Goal: Information Seeking & Learning: Learn about a topic

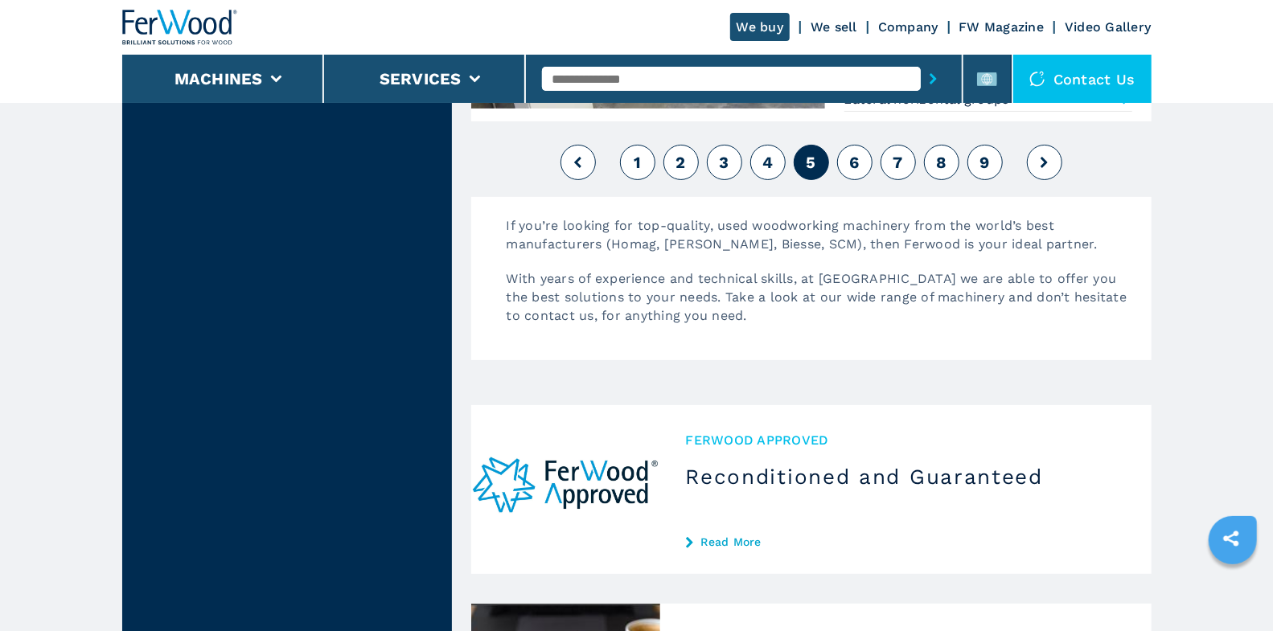
scroll to position [3992, 0]
click at [622, 153] on button "1" at bounding box center [637, 162] width 35 height 35
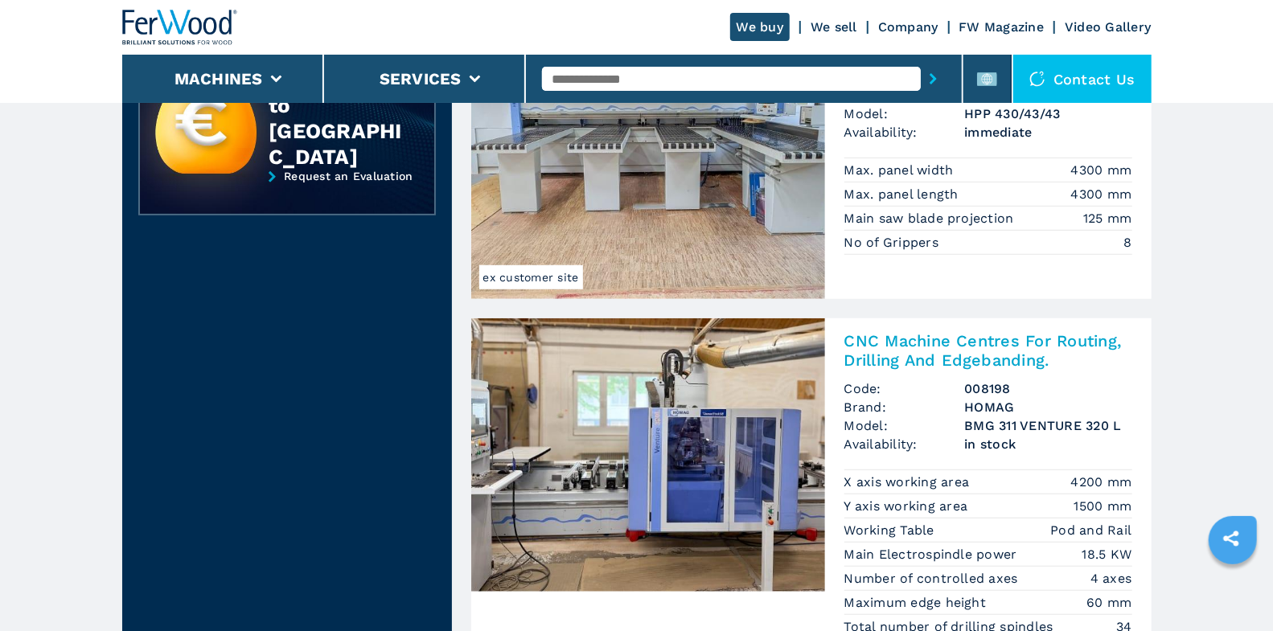
scroll to position [552, 0]
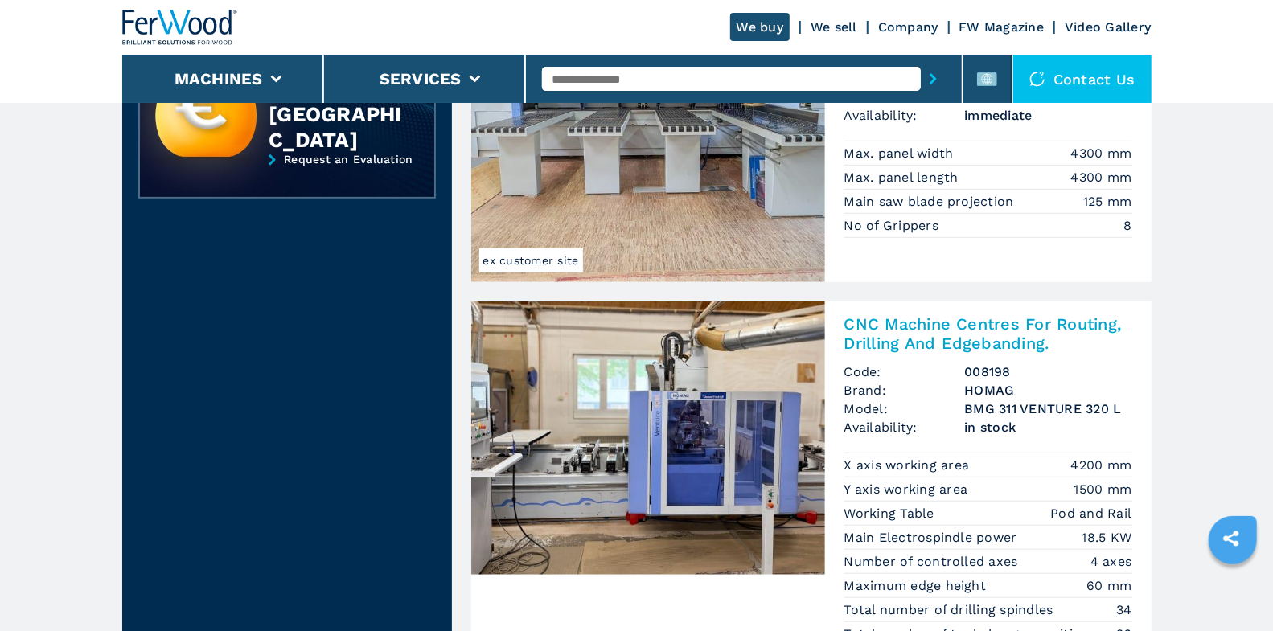
click at [987, 323] on h2 "CNC Machine Centres For Routing, Drilling And Edgebanding." at bounding box center [988, 333] width 288 height 39
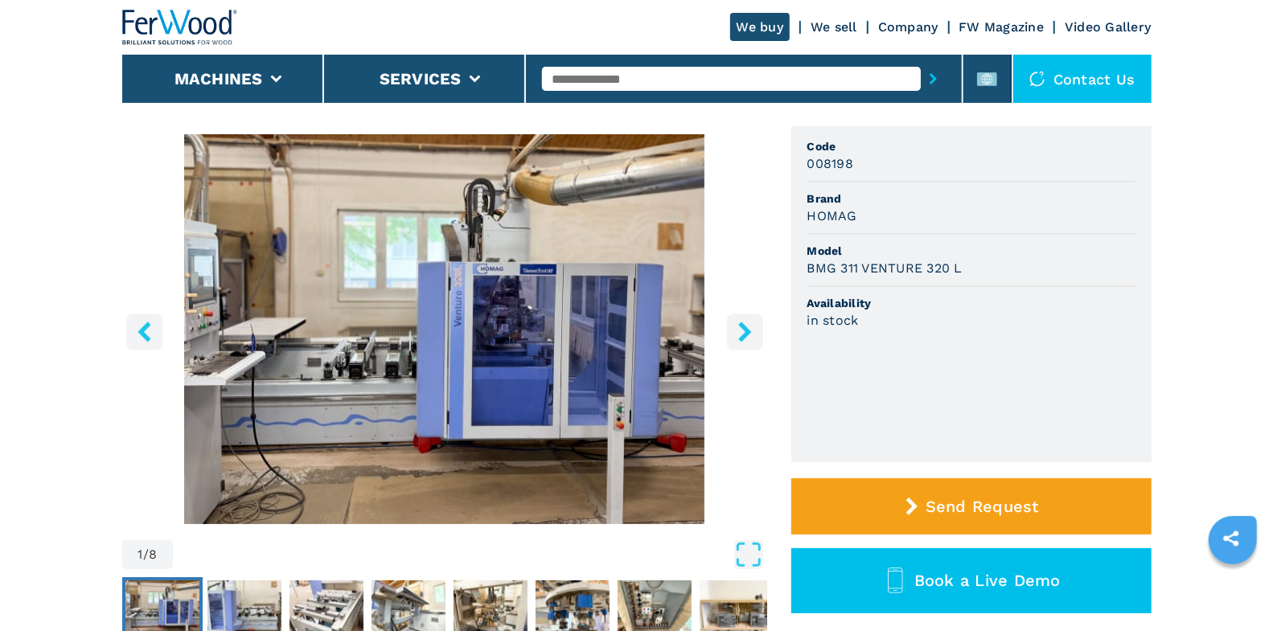
scroll to position [197, 0]
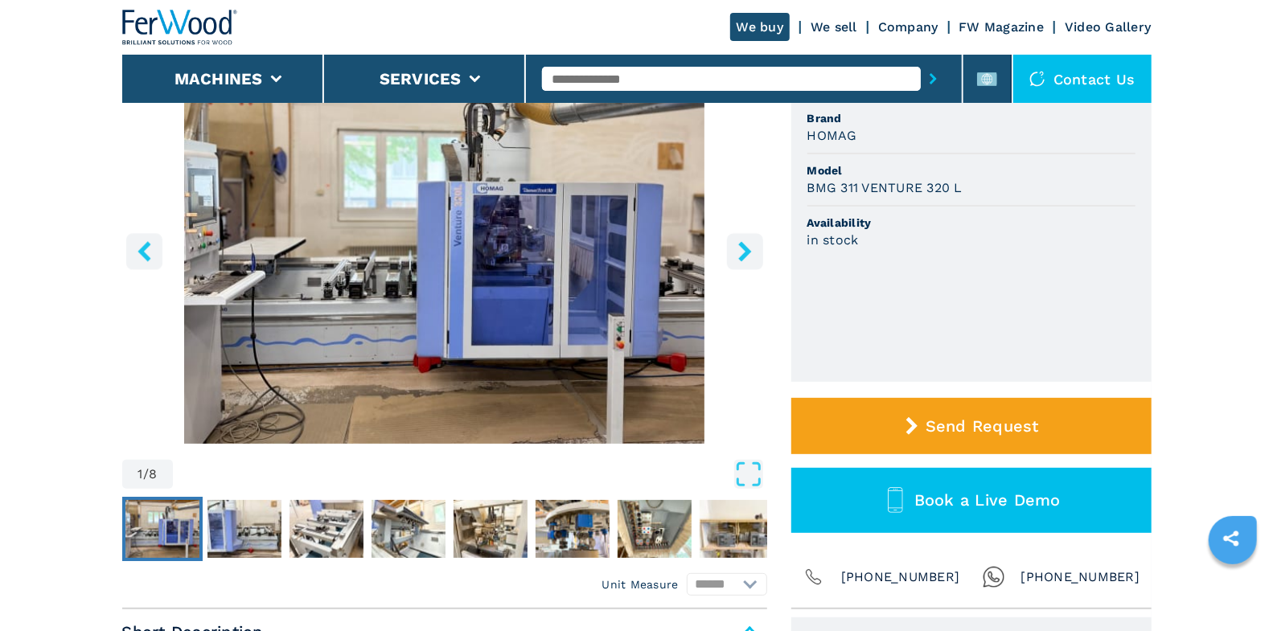
click at [753, 261] on icon "right-button" at bounding box center [745, 251] width 20 height 20
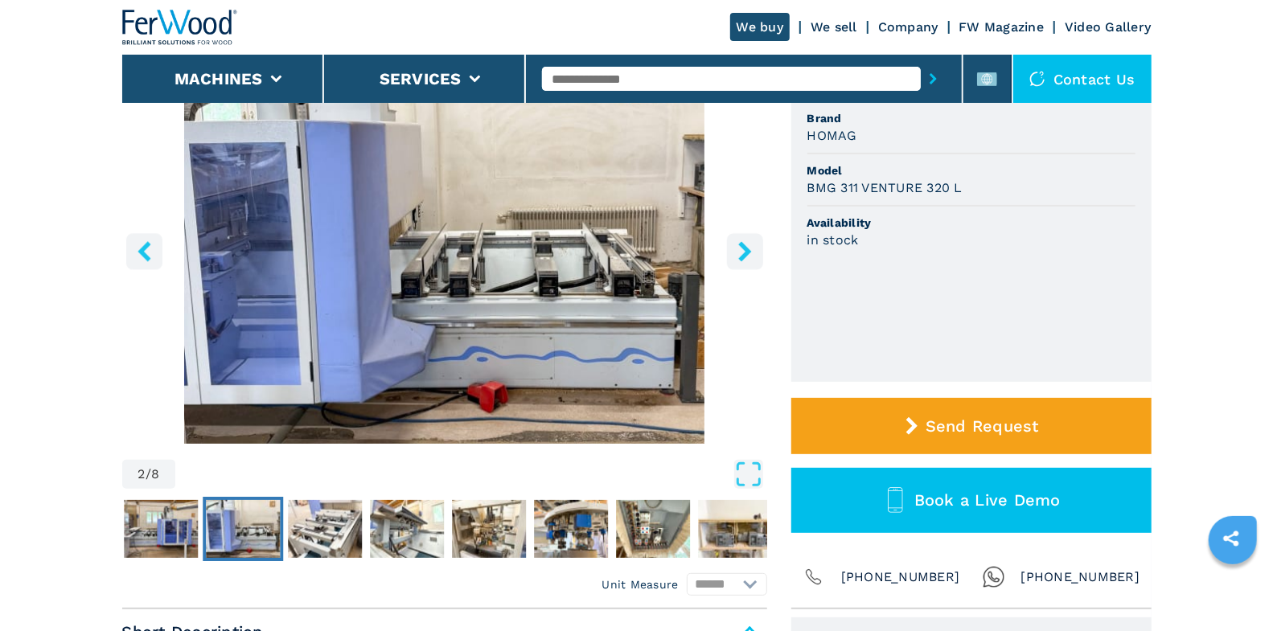
click at [754, 261] on icon "right-button" at bounding box center [745, 251] width 20 height 20
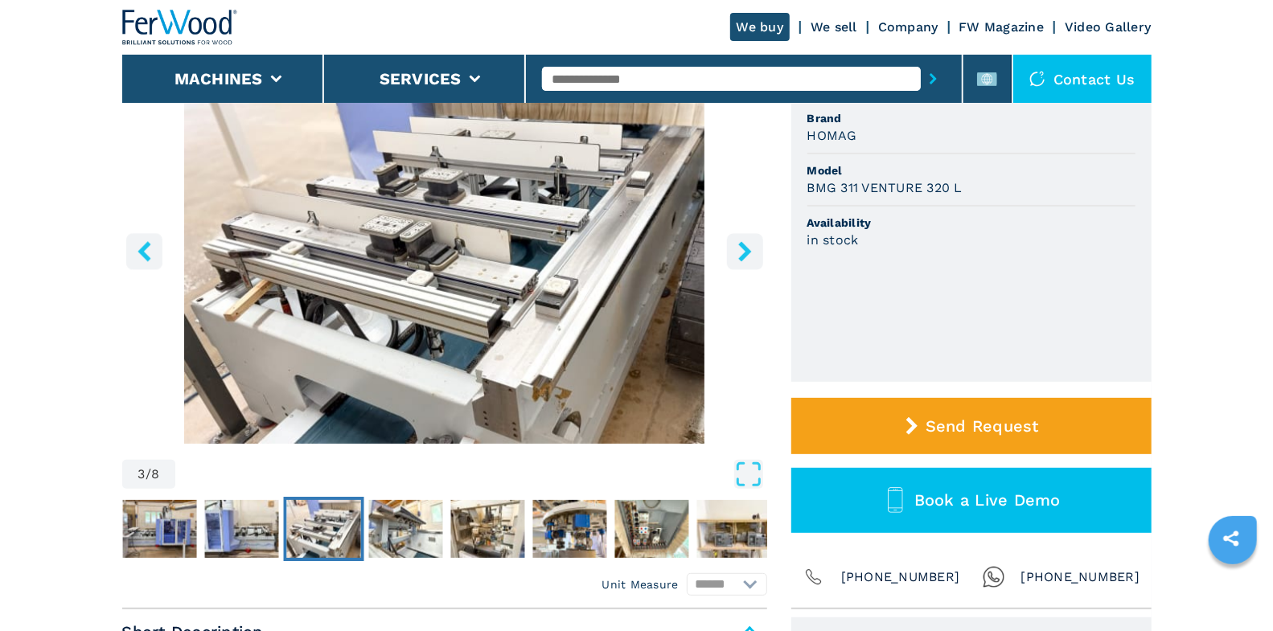
click at [754, 261] on icon "right-button" at bounding box center [745, 251] width 20 height 20
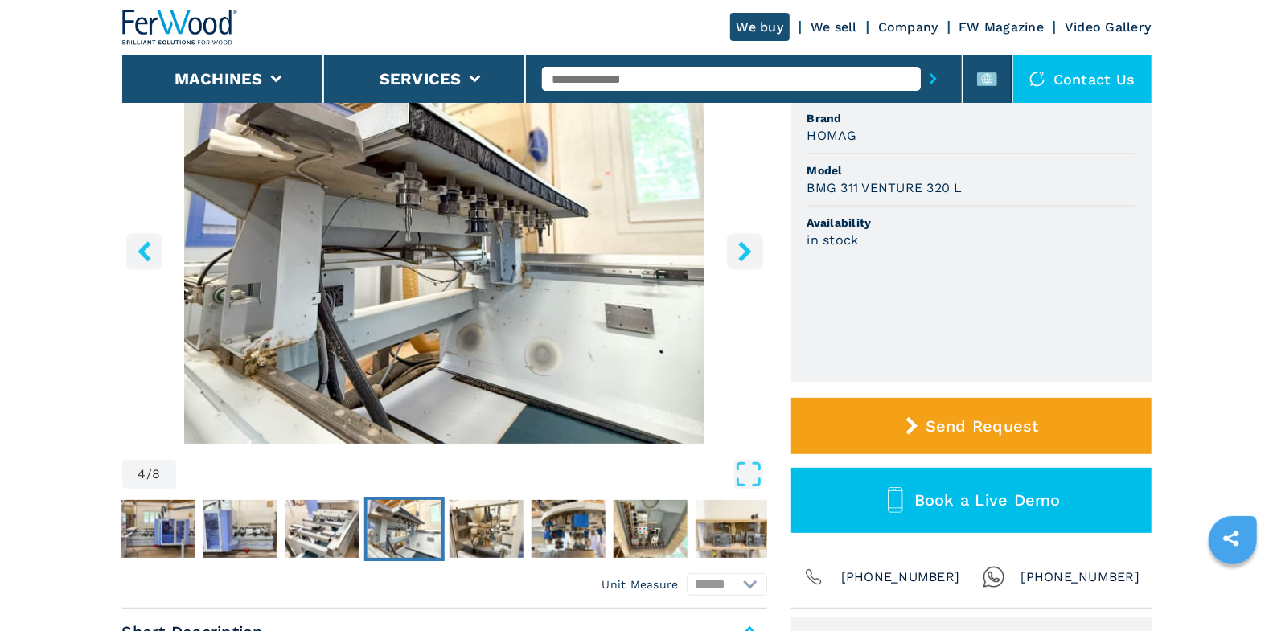
click at [754, 261] on icon "right-button" at bounding box center [745, 251] width 20 height 20
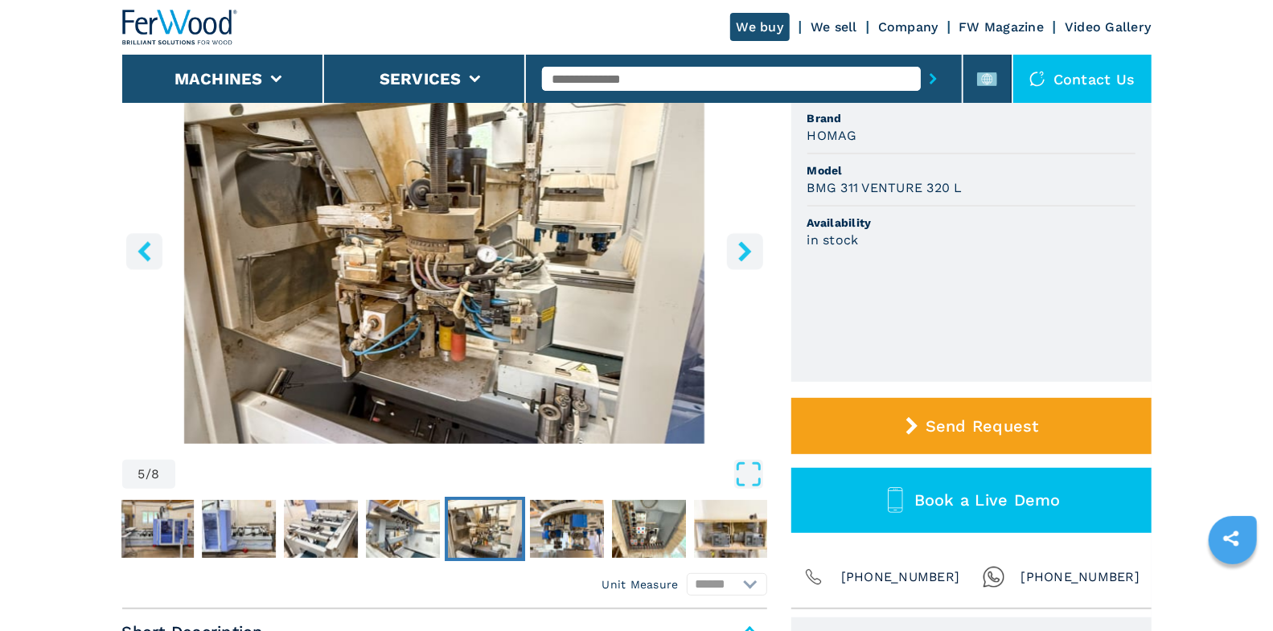
click at [754, 261] on icon "right-button" at bounding box center [745, 251] width 20 height 20
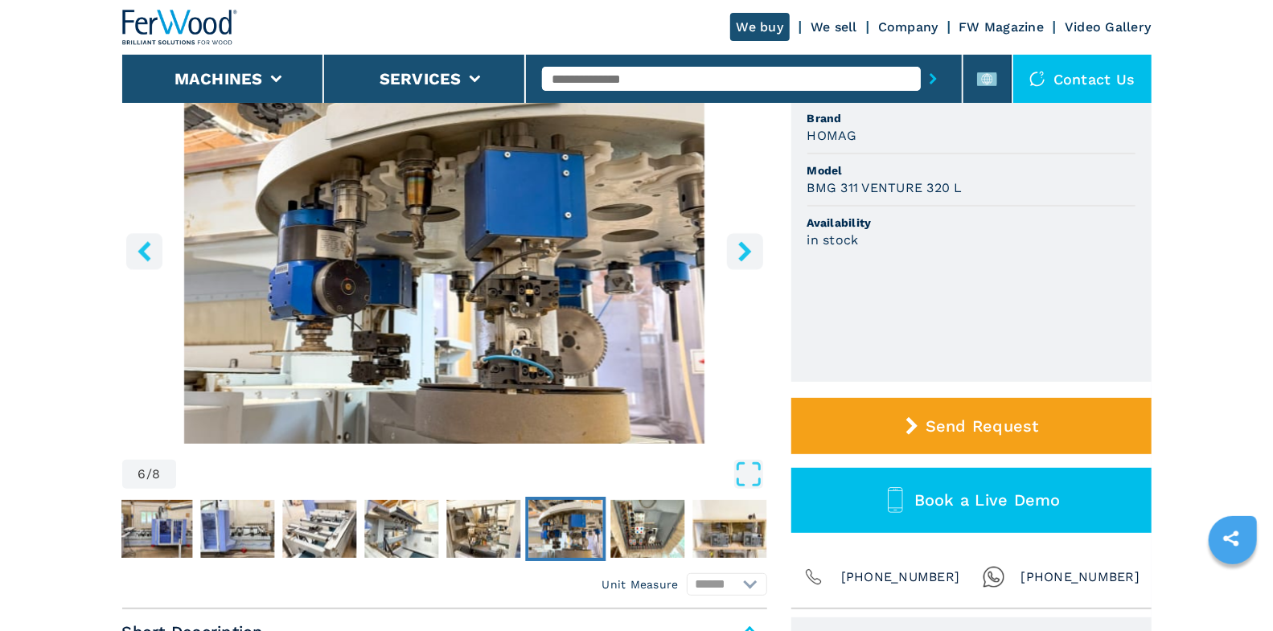
click at [754, 261] on icon "right-button" at bounding box center [745, 251] width 20 height 20
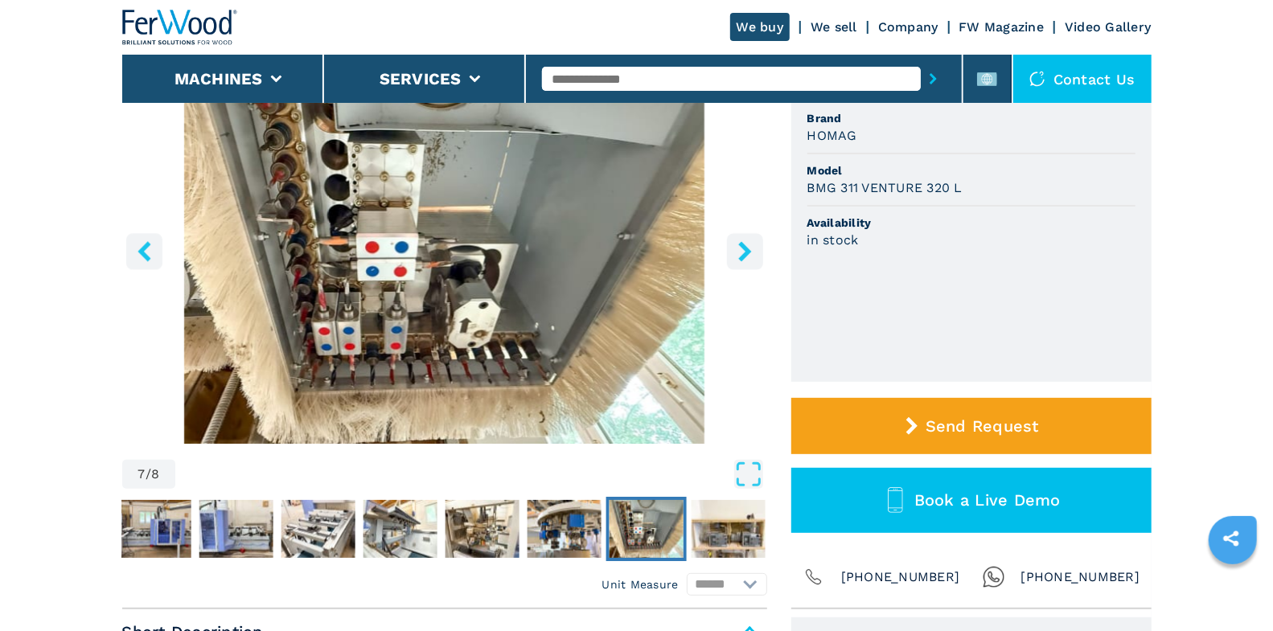
click at [748, 261] on icon "right-button" at bounding box center [745, 251] width 20 height 20
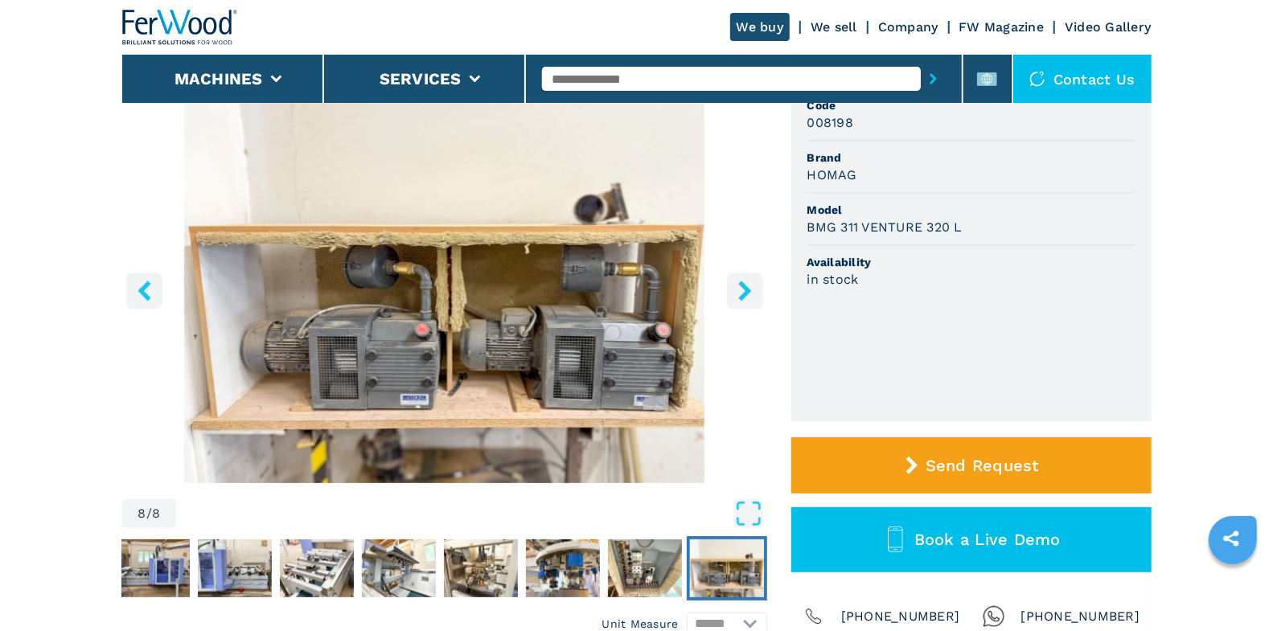
scroll to position [134, 0]
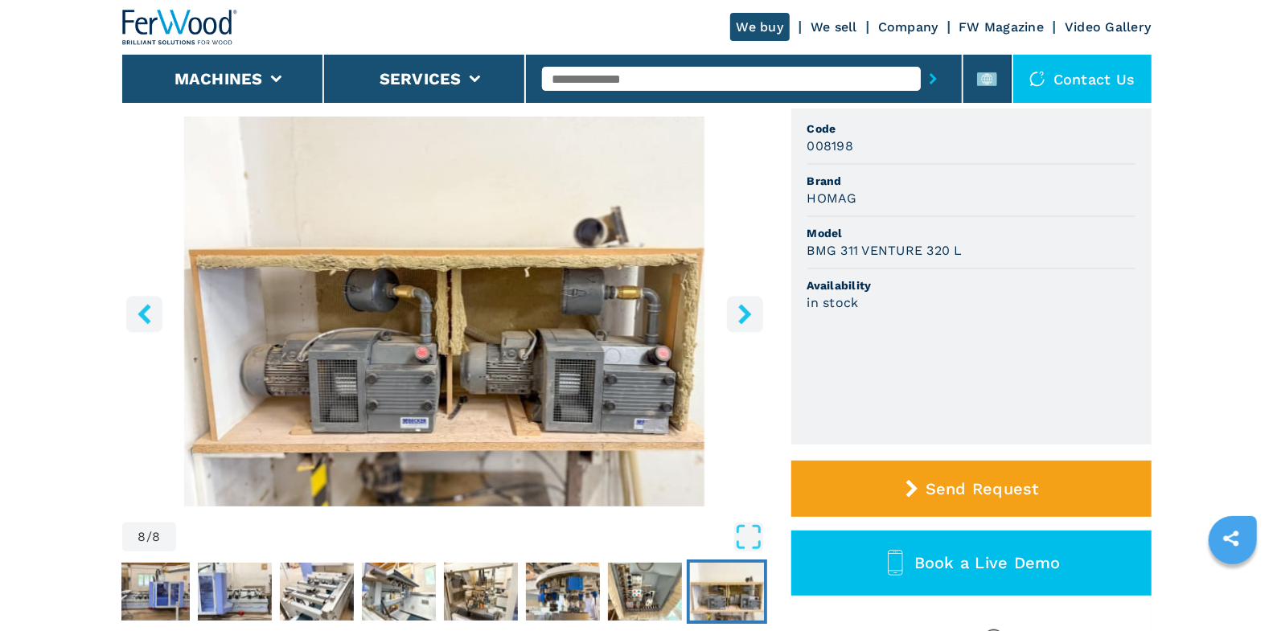
click at [745, 318] on icon "right-button" at bounding box center [745, 314] width 20 height 20
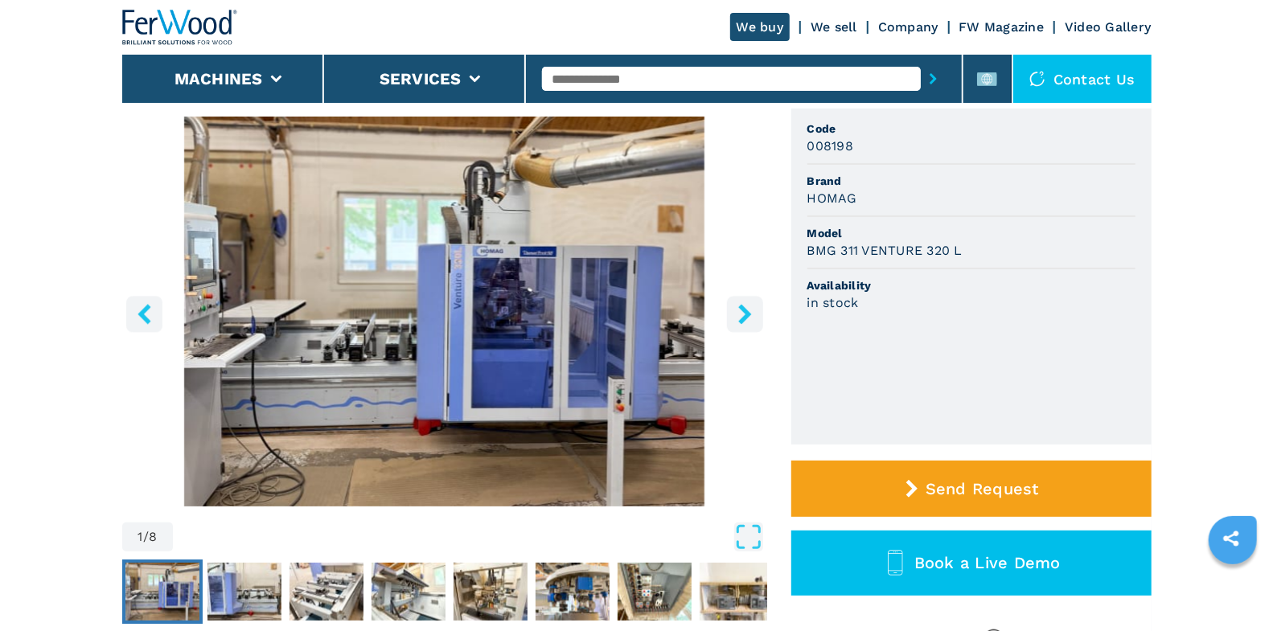
click at [745, 317] on button "right-button" at bounding box center [745, 314] width 36 height 36
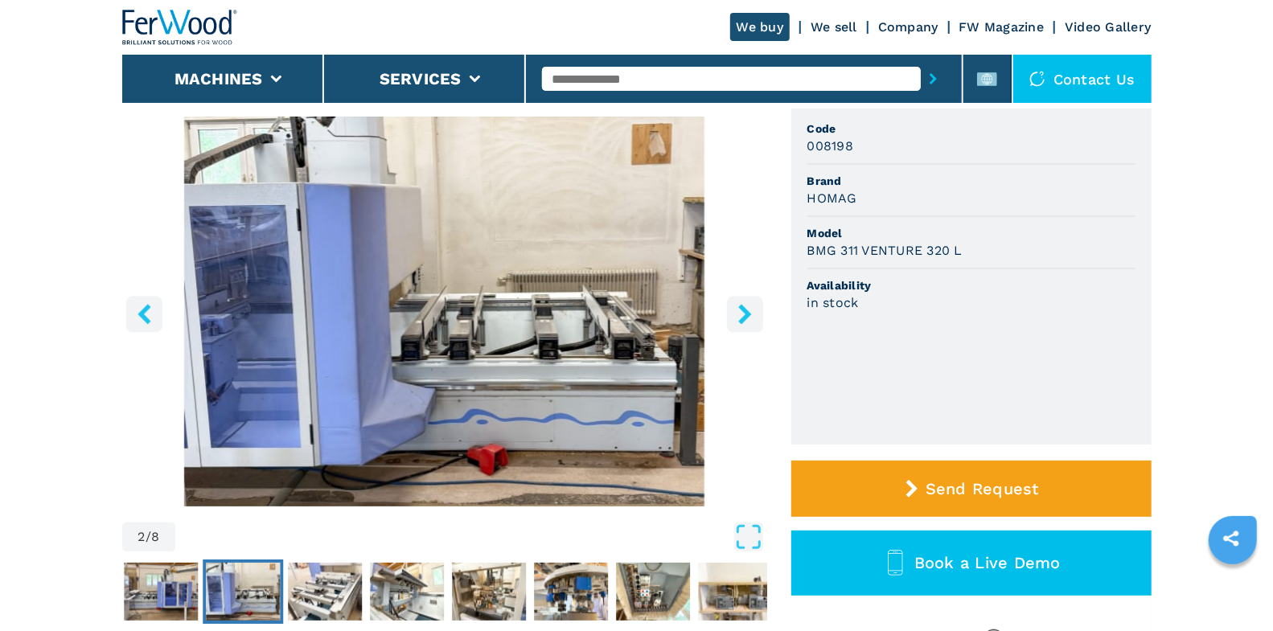
click at [745, 317] on button "right-button" at bounding box center [745, 314] width 36 height 36
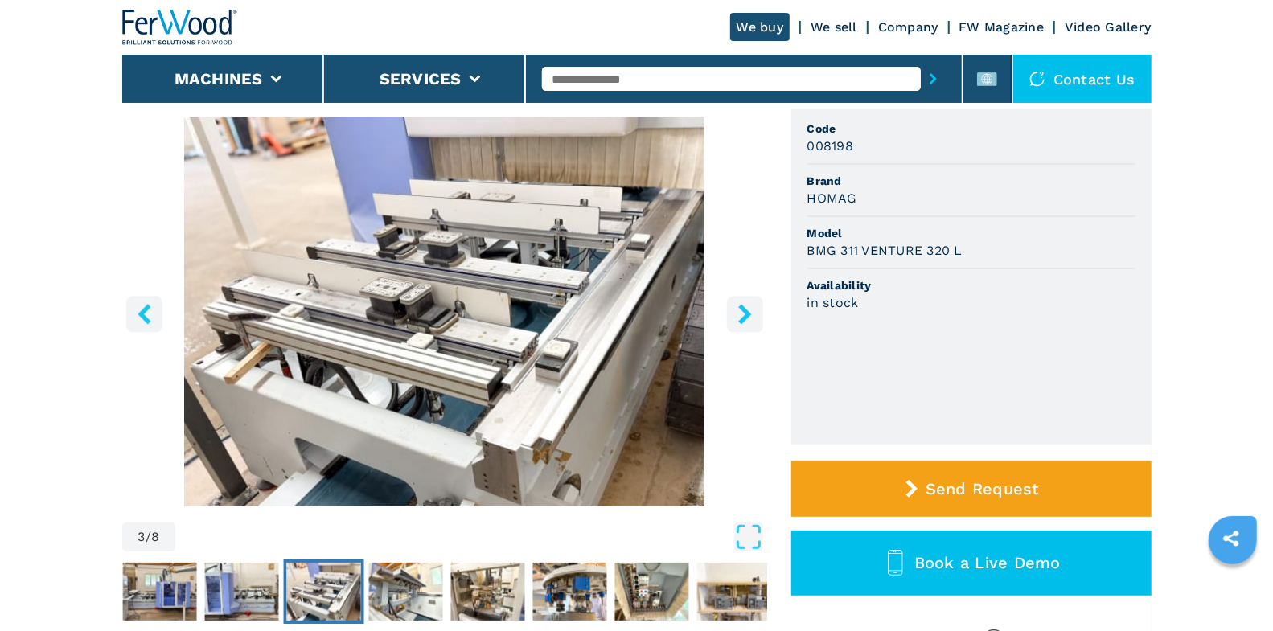
click at [742, 322] on icon "right-button" at bounding box center [744, 314] width 13 height 20
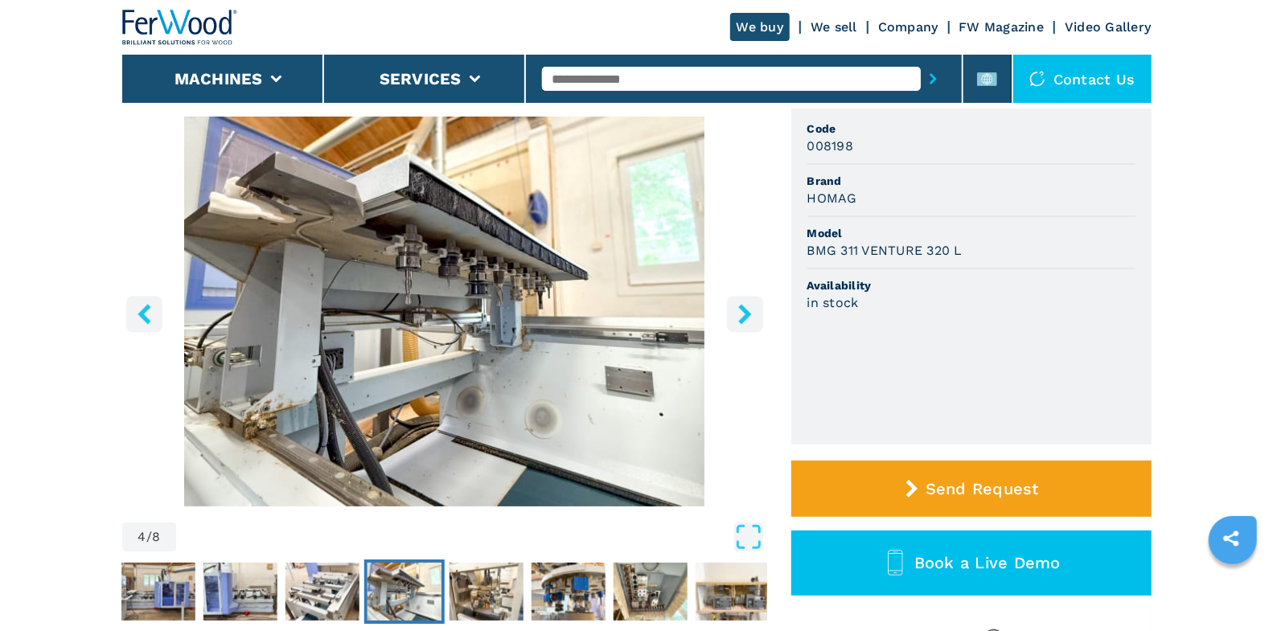
click at [646, 86] on input "text" at bounding box center [731, 79] width 379 height 24
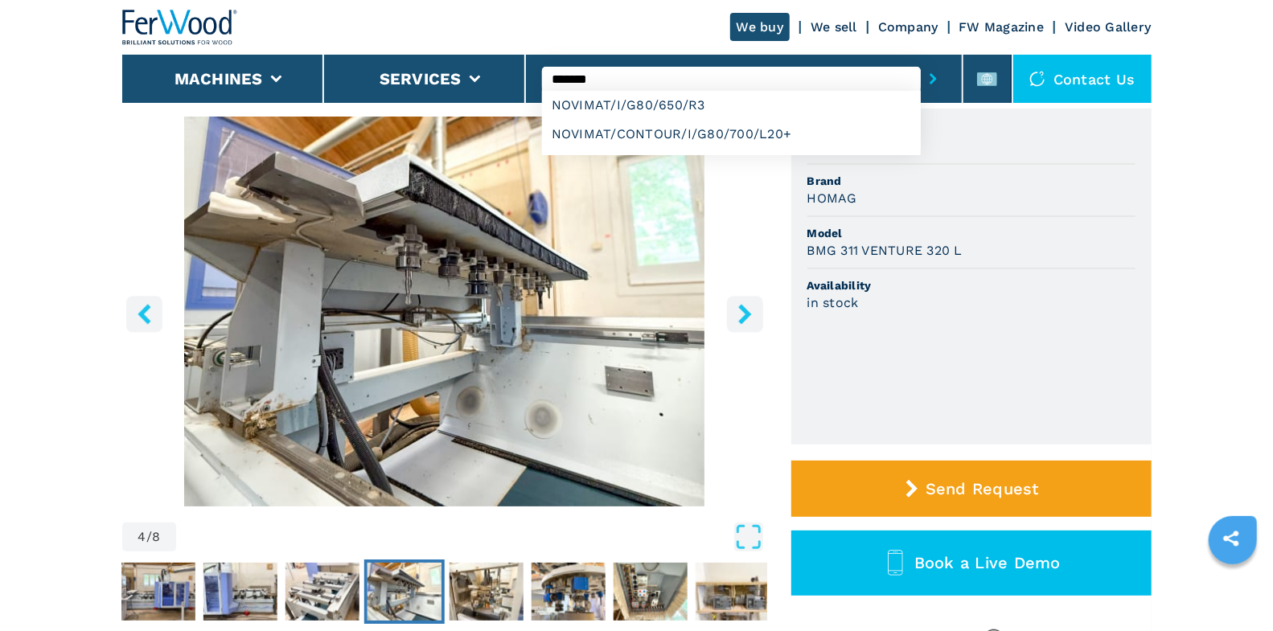
type input "*******"
click at [921, 60] on button "submit-button" at bounding box center [933, 78] width 25 height 37
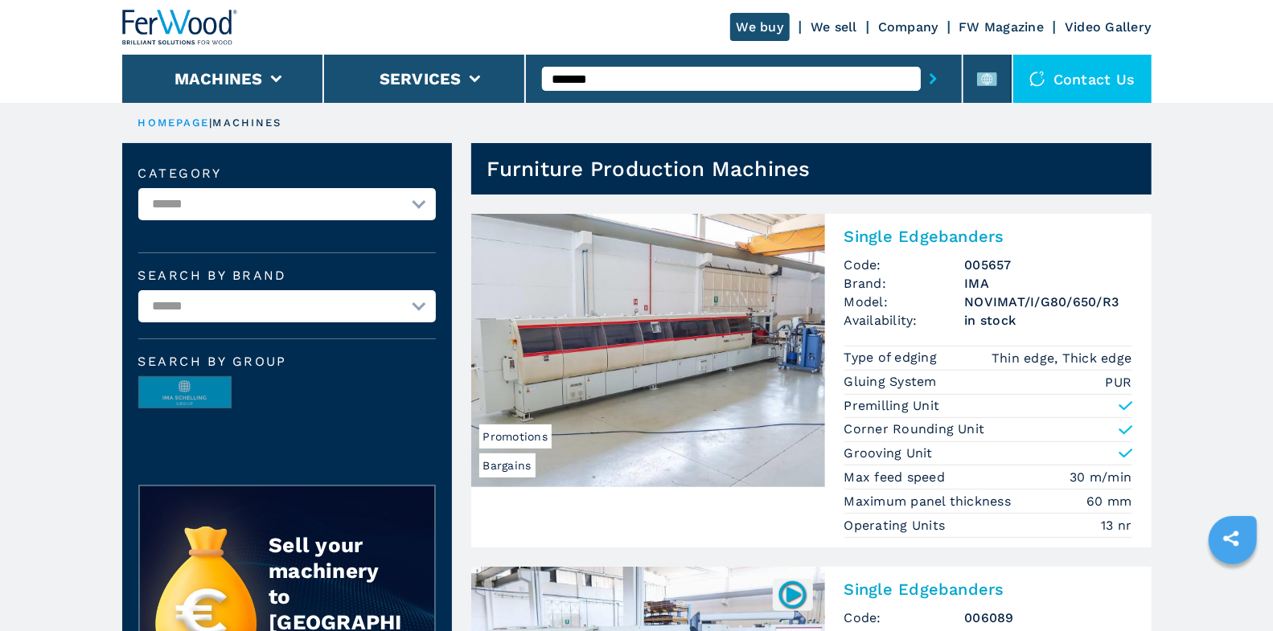
click at [783, 340] on img at bounding box center [648, 350] width 354 height 273
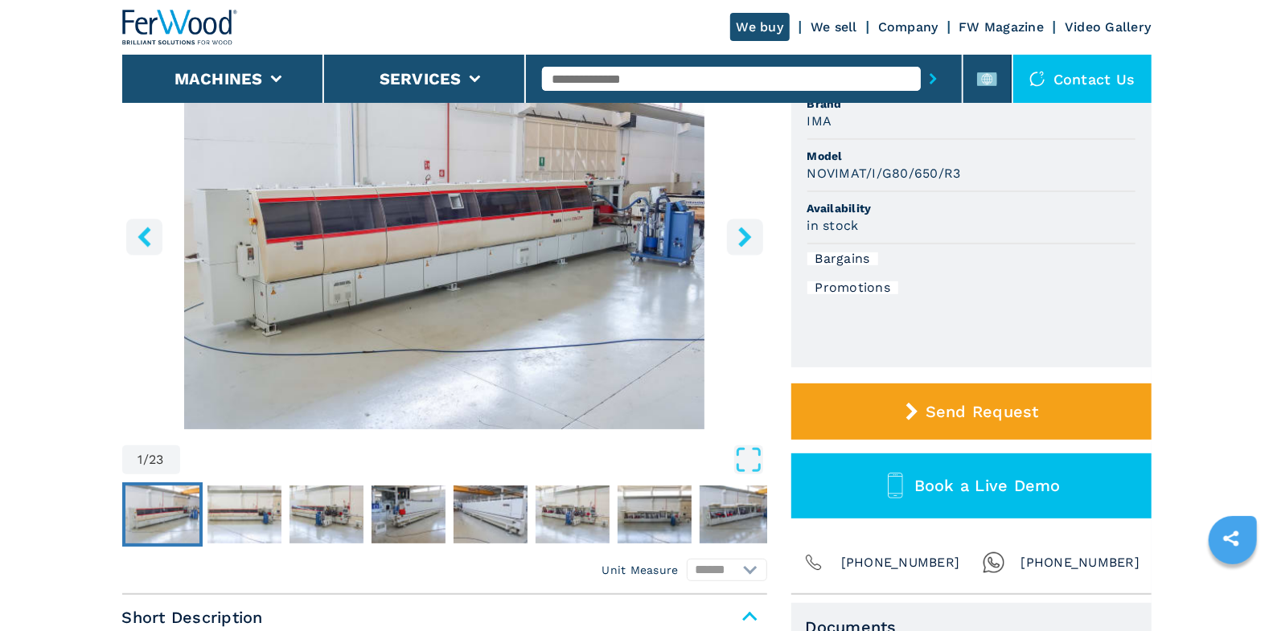
scroll to position [357, 0]
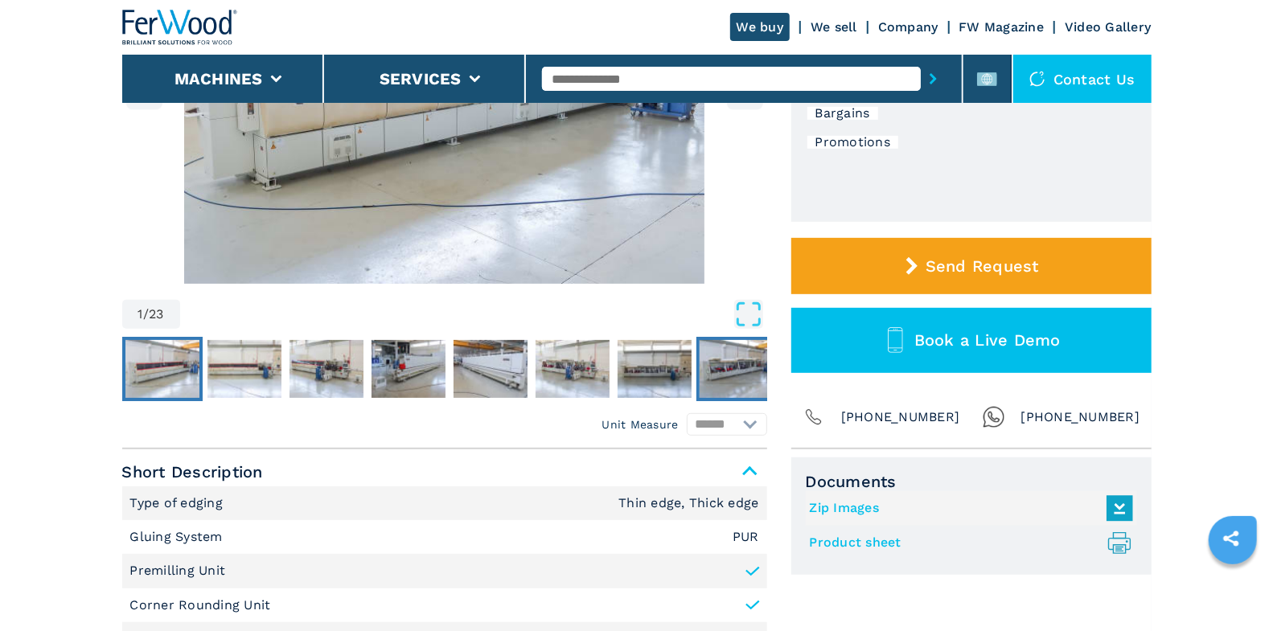
click at [741, 376] on img "Go to Slide 8" at bounding box center [737, 369] width 74 height 58
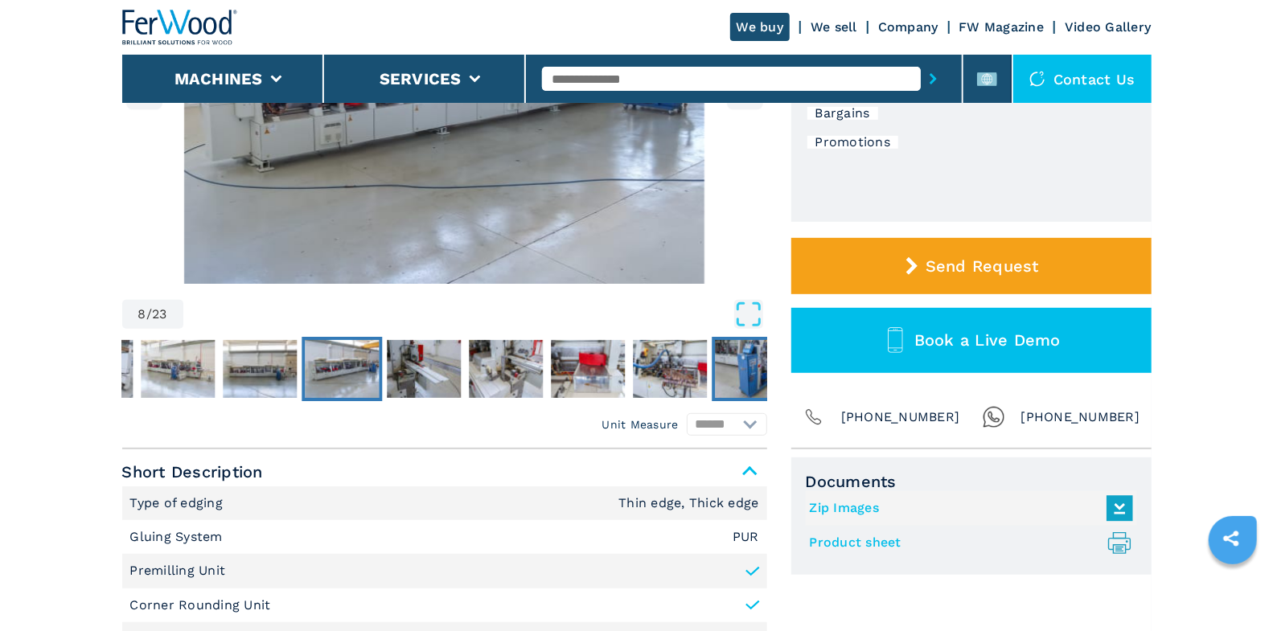
click at [741, 376] on img "Go to Slide 13" at bounding box center [752, 369] width 74 height 58
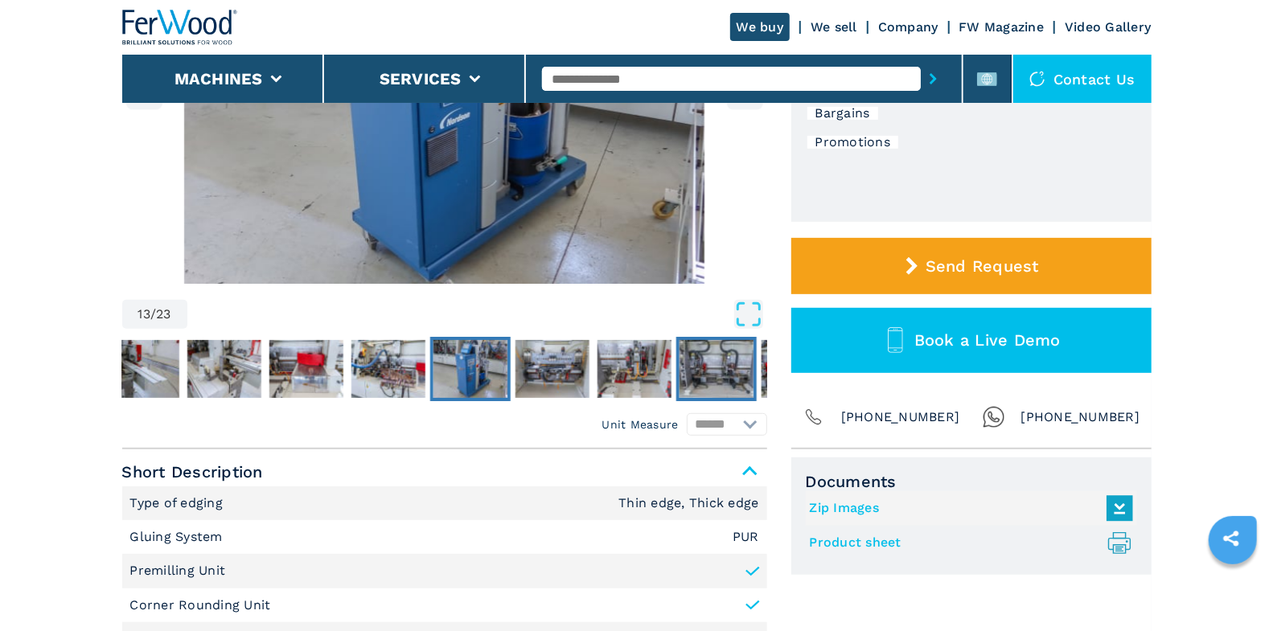
click at [741, 376] on img "Go to Slide 16" at bounding box center [716, 369] width 74 height 58
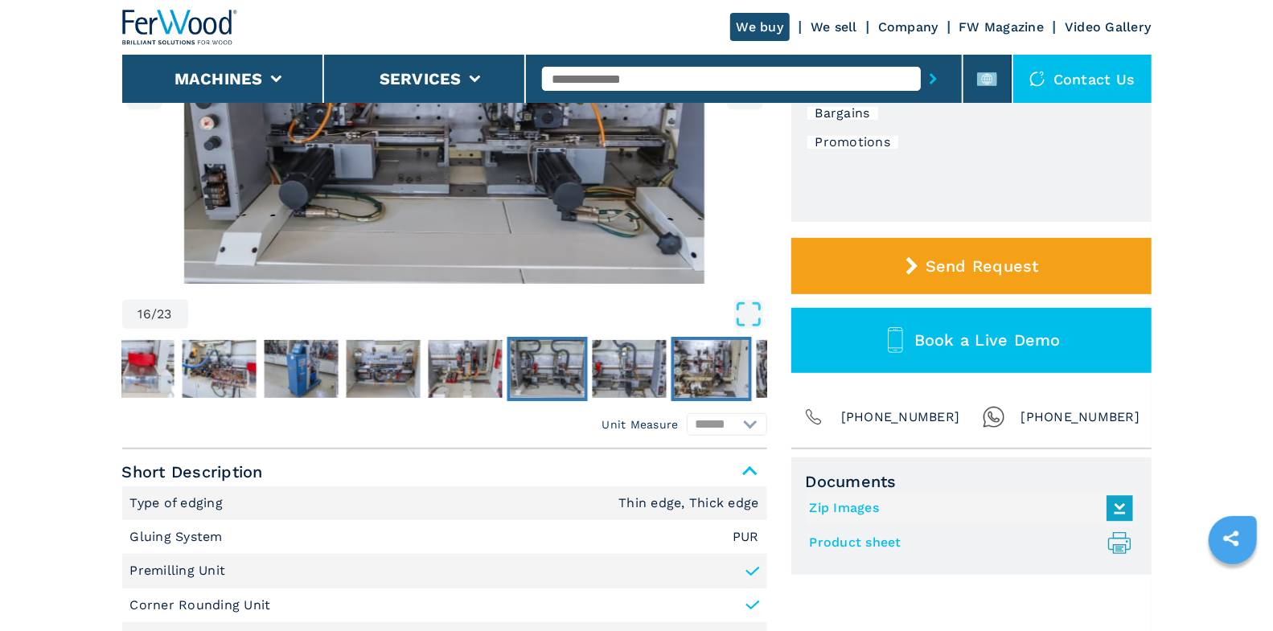
click at [741, 376] on img "Go to Slide 18" at bounding box center [711, 369] width 74 height 58
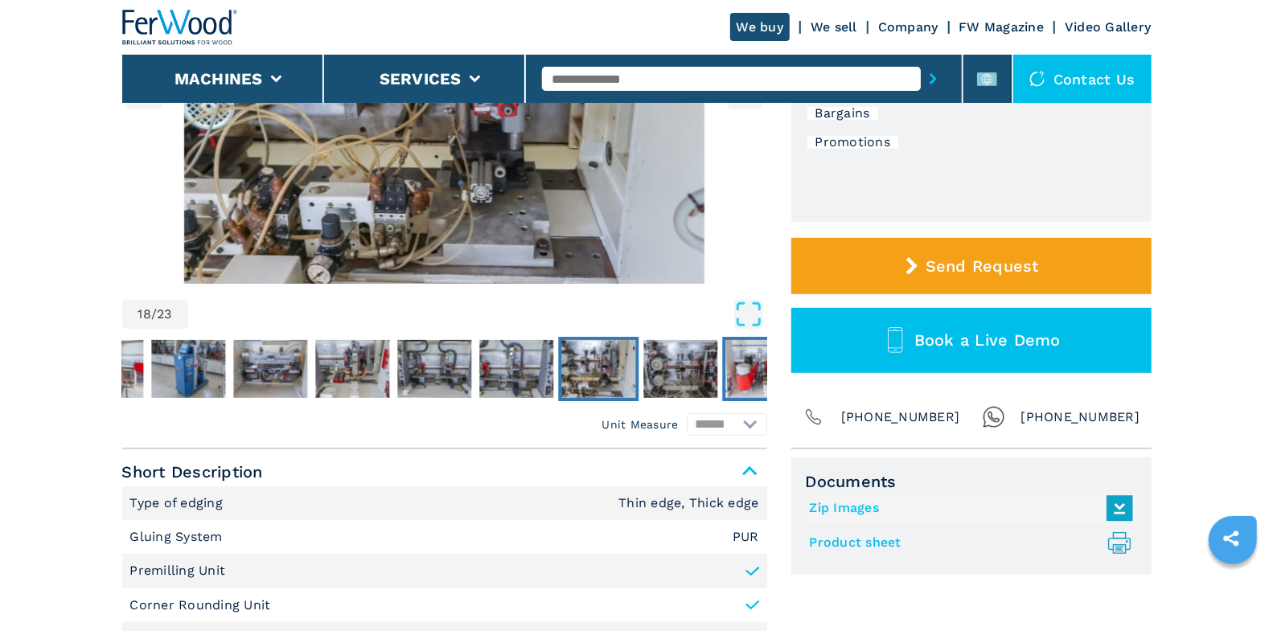
click at [741, 376] on img "Go to Slide 20" at bounding box center [762, 369] width 74 height 58
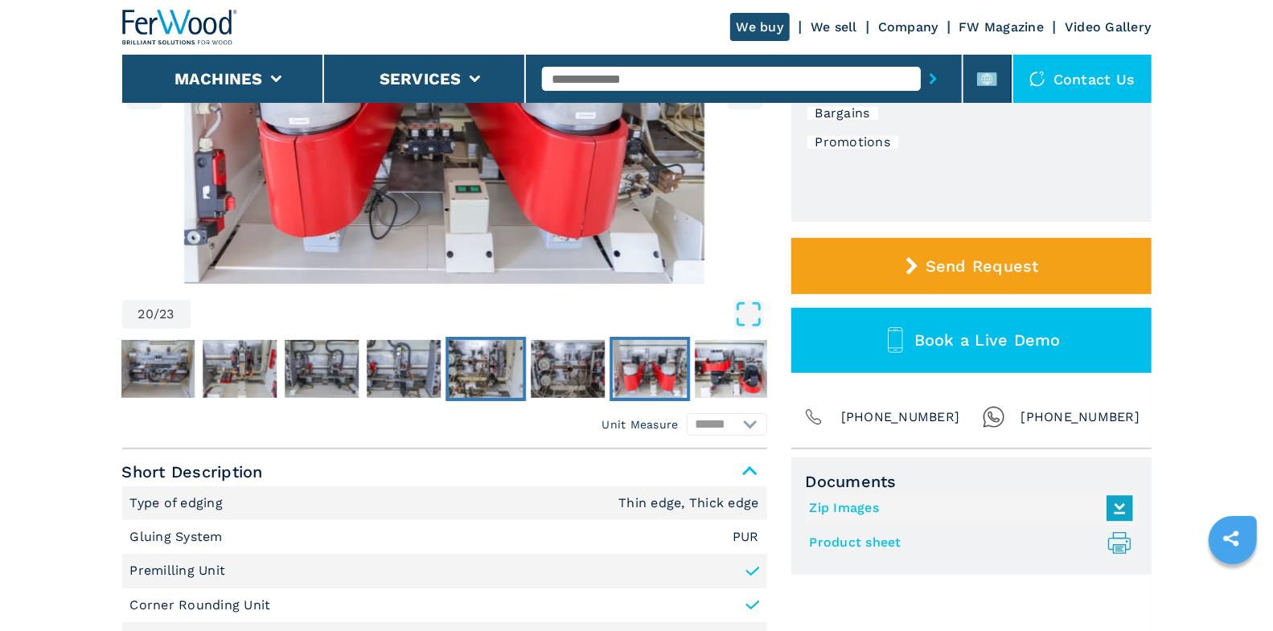
click at [479, 376] on img "Go to Slide 18" at bounding box center [486, 369] width 74 height 58
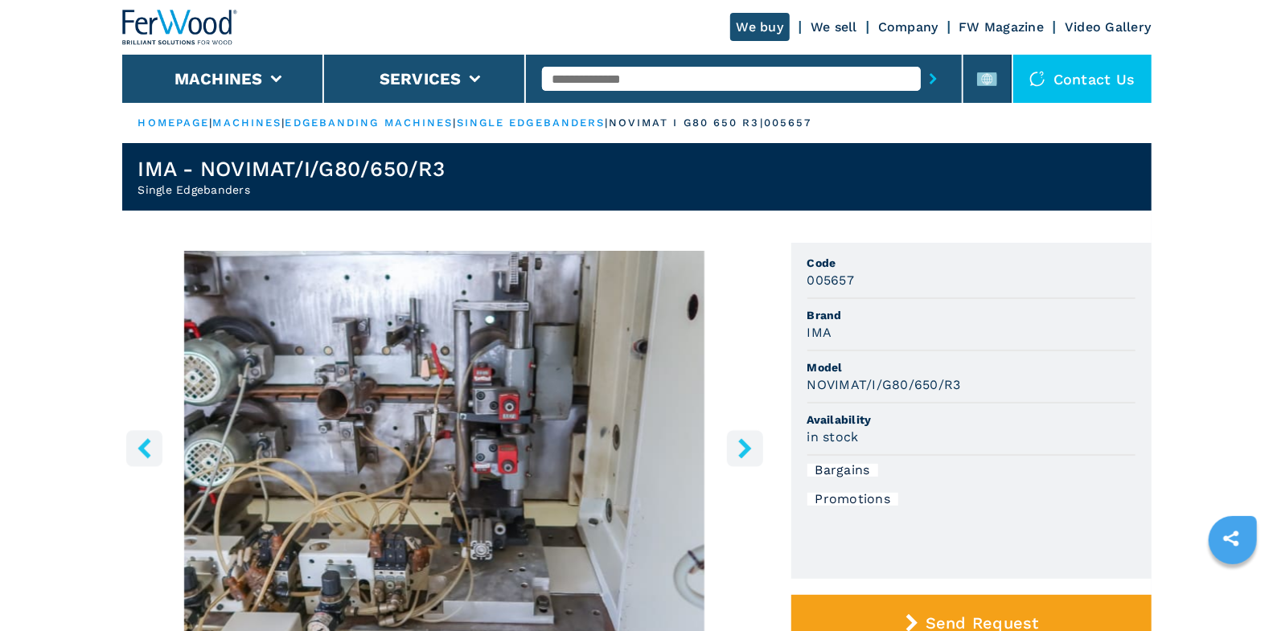
scroll to position [29, 0]
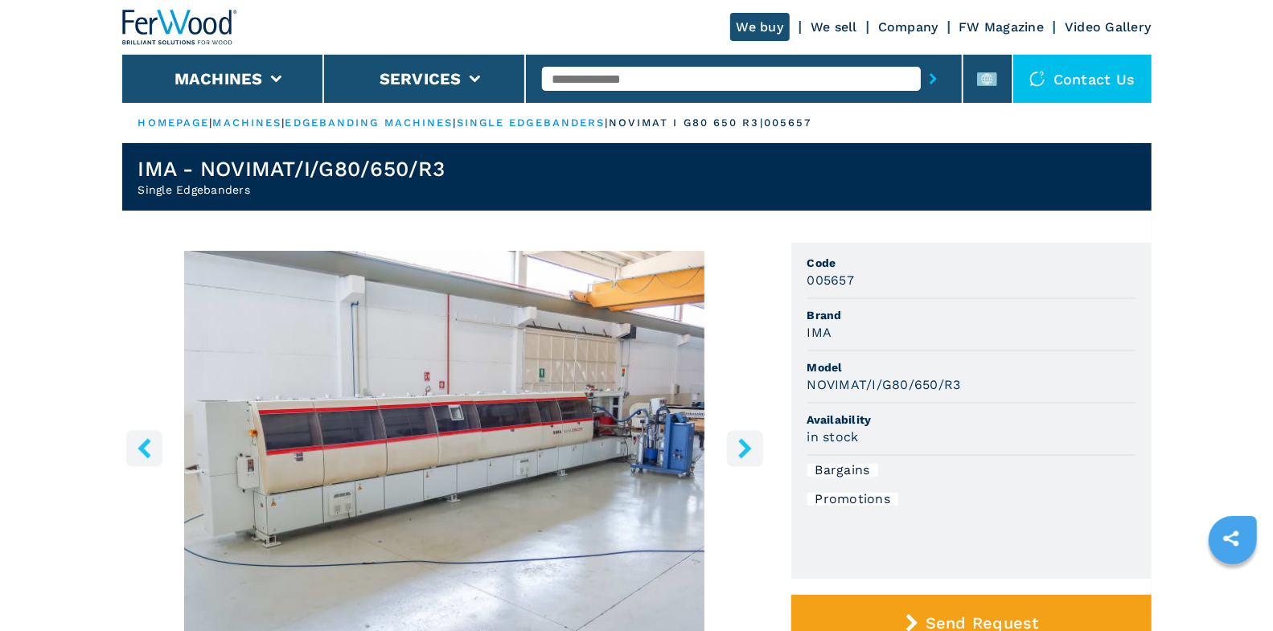
click at [739, 456] on icon "right-button" at bounding box center [744, 448] width 13 height 20
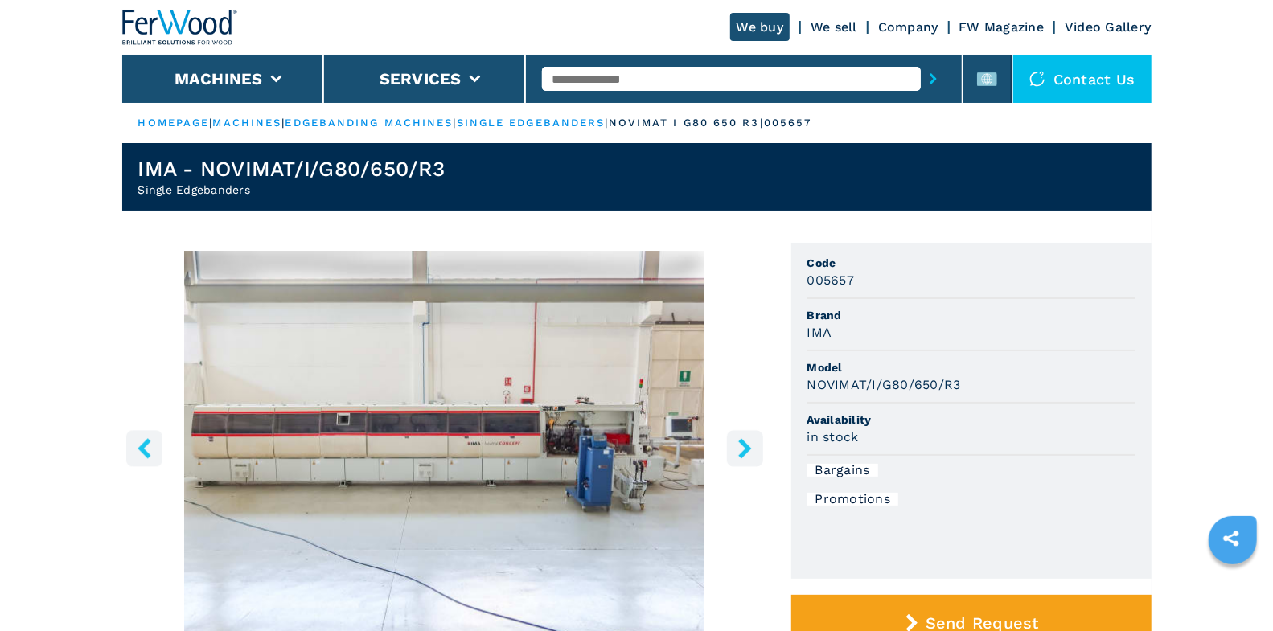
click at [741, 453] on icon "right-button" at bounding box center [744, 448] width 13 height 20
click at [741, 454] on icon "right-button" at bounding box center [744, 448] width 13 height 20
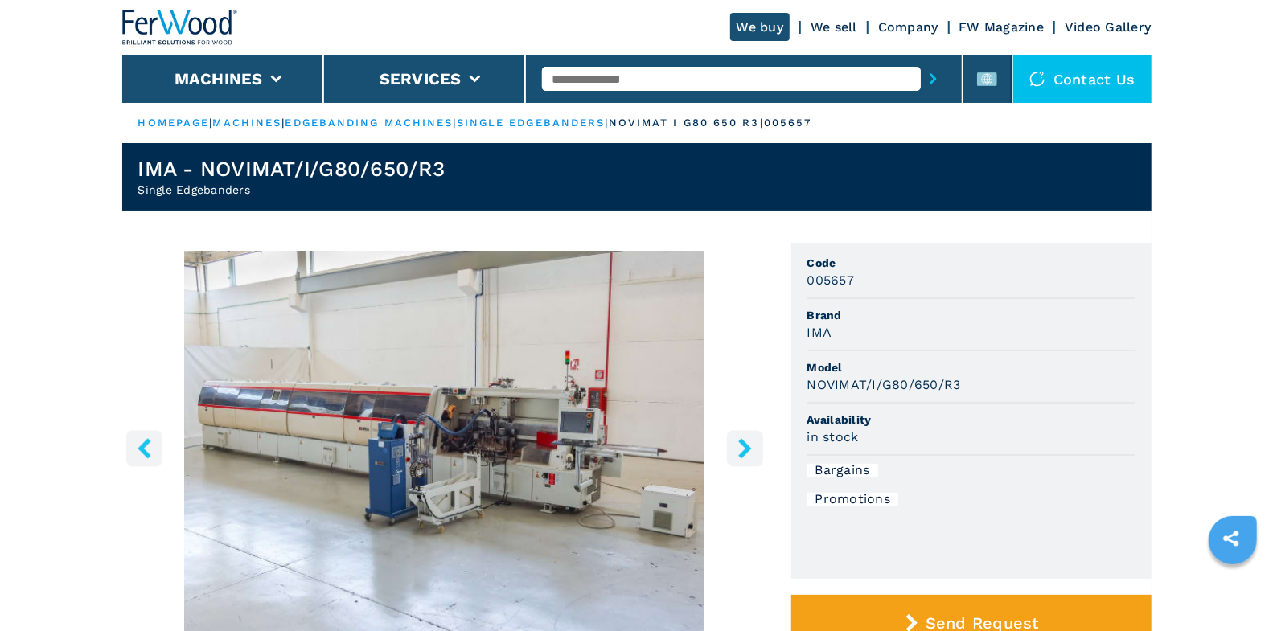
click at [738, 452] on icon "right-button" at bounding box center [745, 448] width 20 height 20
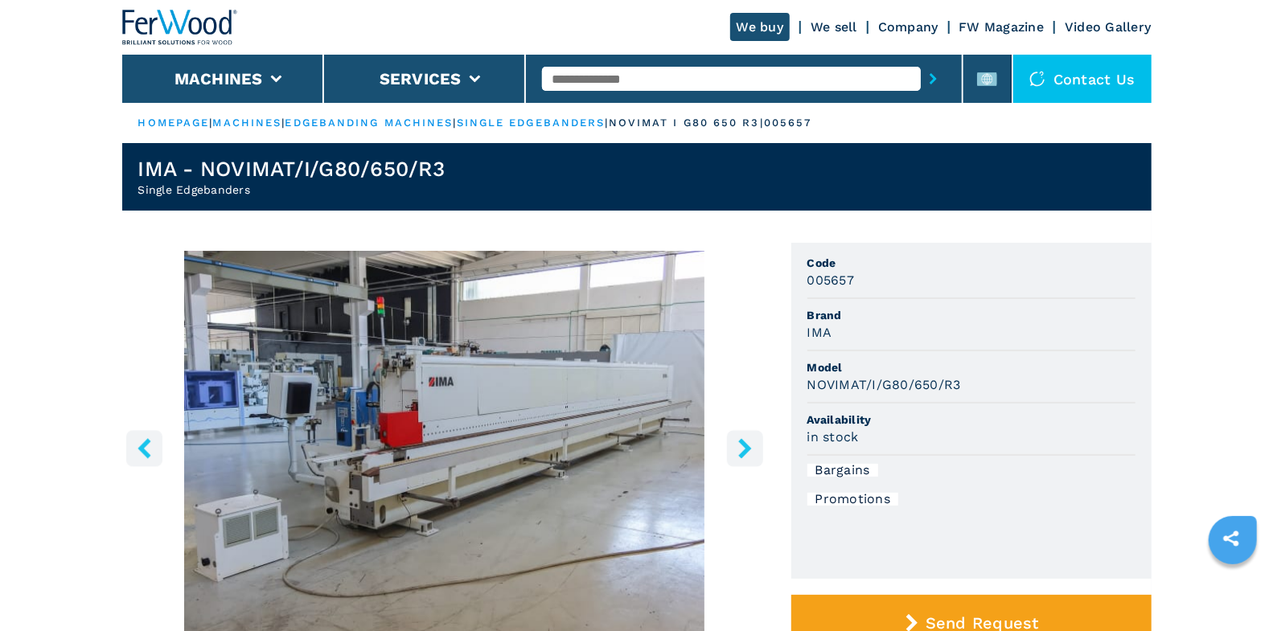
click at [739, 452] on icon "right-button" at bounding box center [745, 448] width 20 height 20
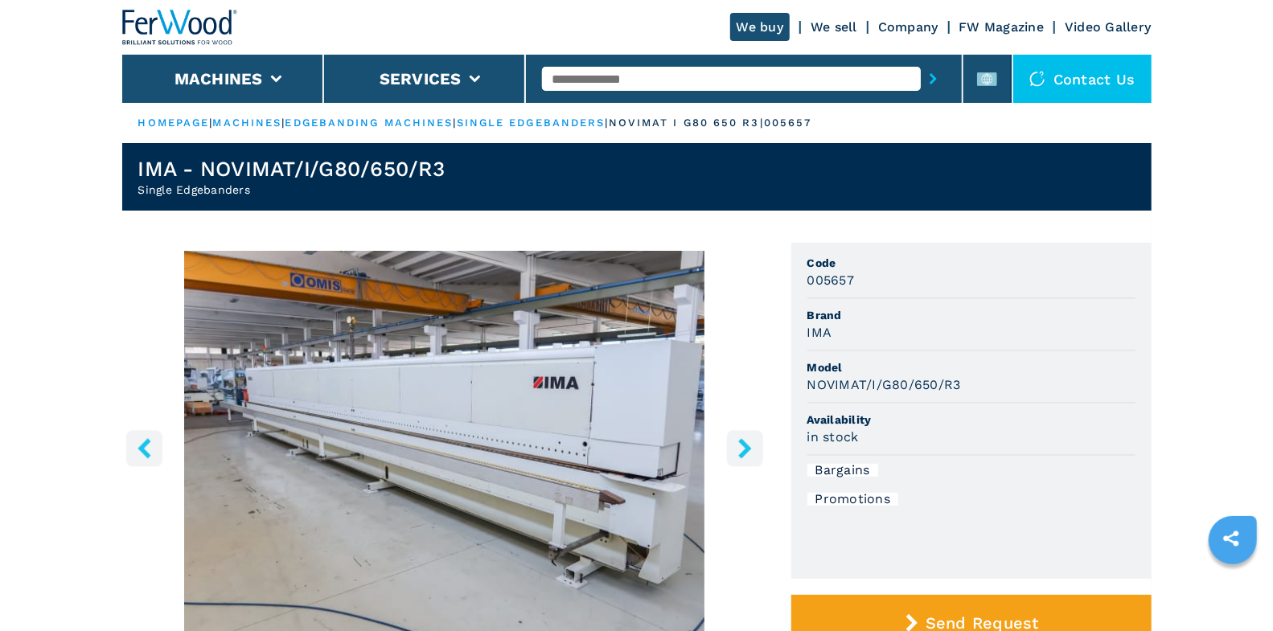
click at [739, 452] on icon "right-button" at bounding box center [745, 448] width 20 height 20
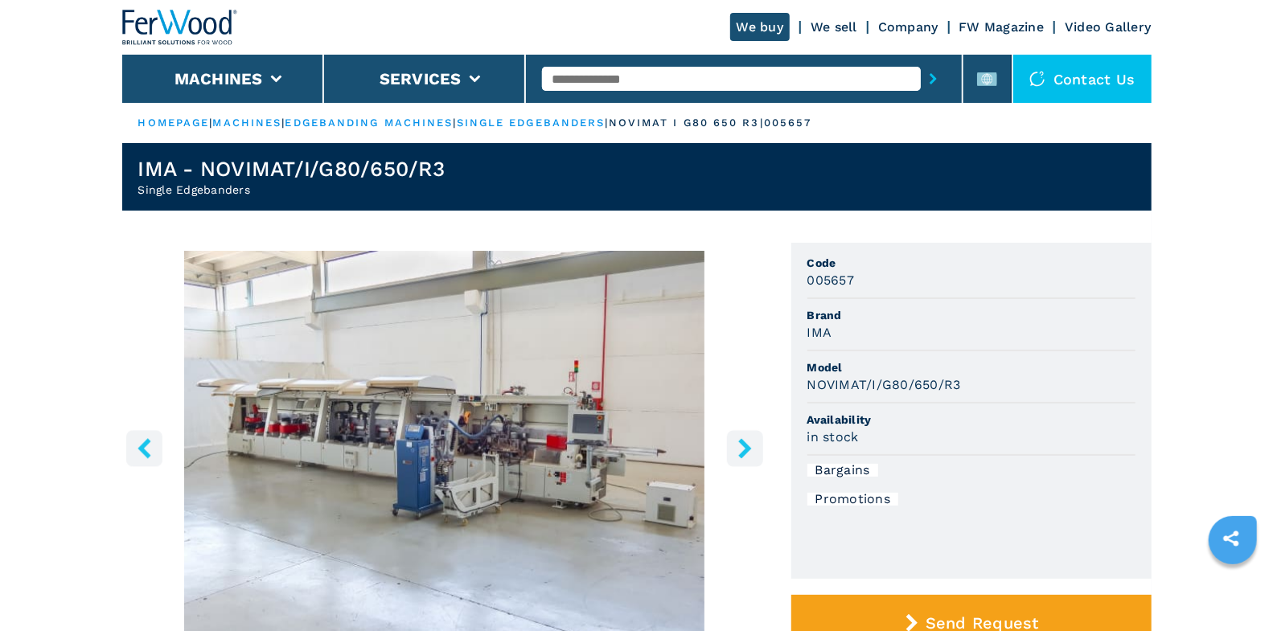
click at [739, 452] on icon "right-button" at bounding box center [745, 448] width 20 height 20
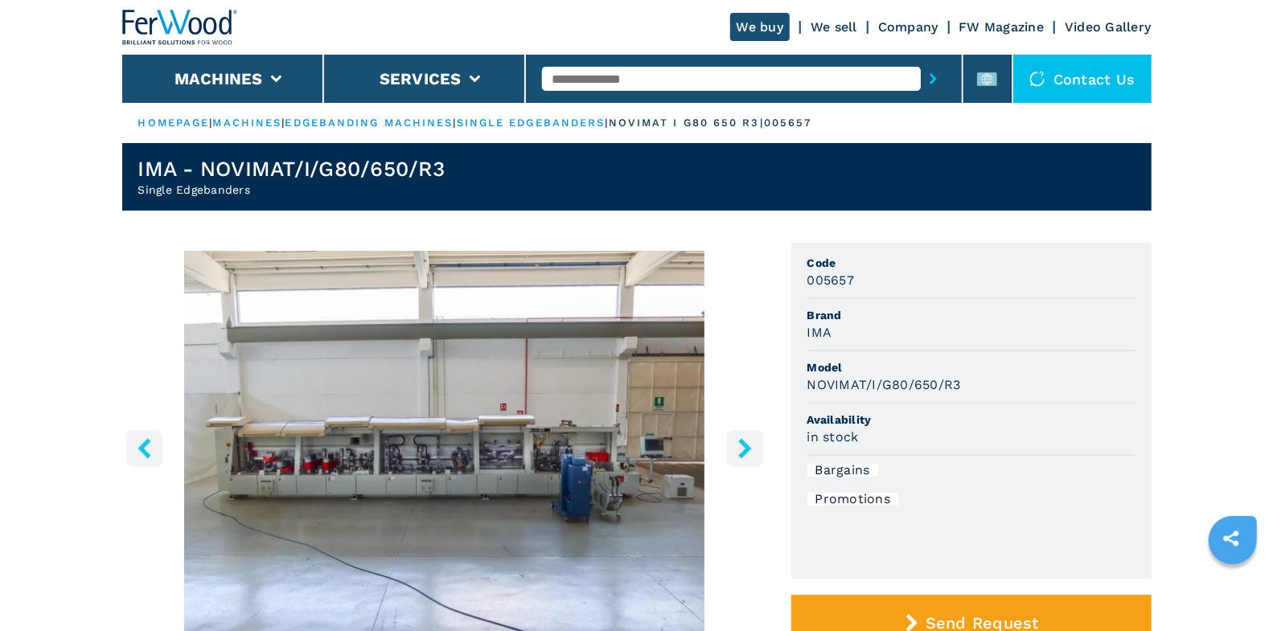
click at [212, 29] on img at bounding box center [180, 27] width 116 height 35
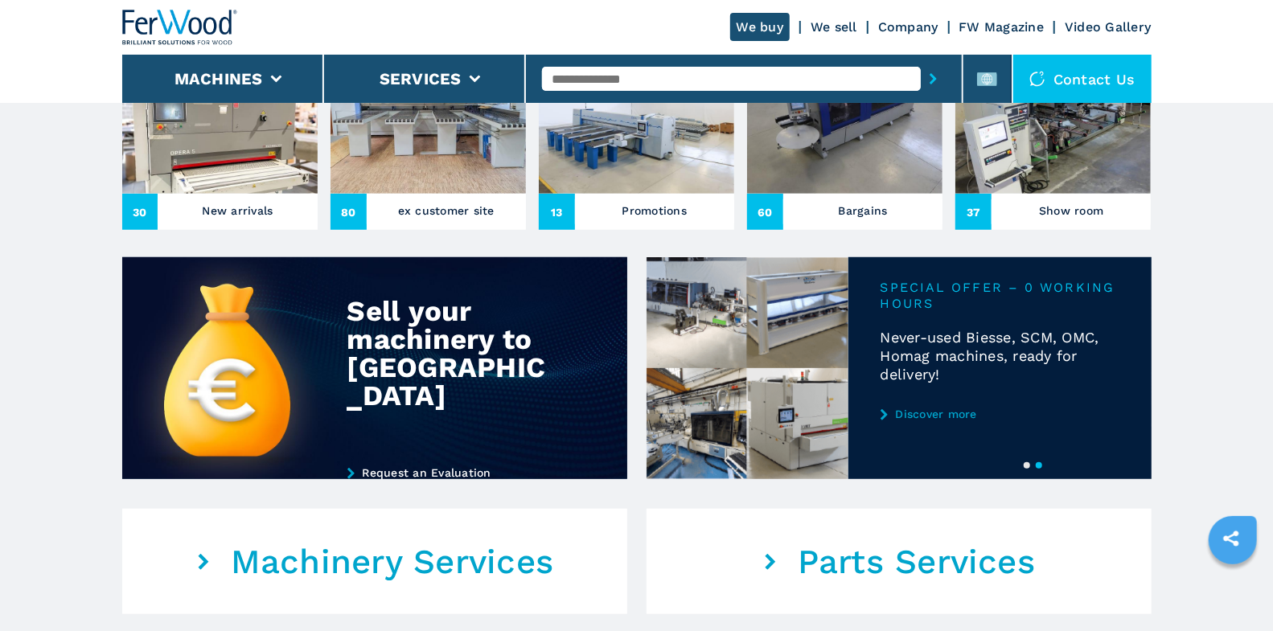
scroll to position [745, 0]
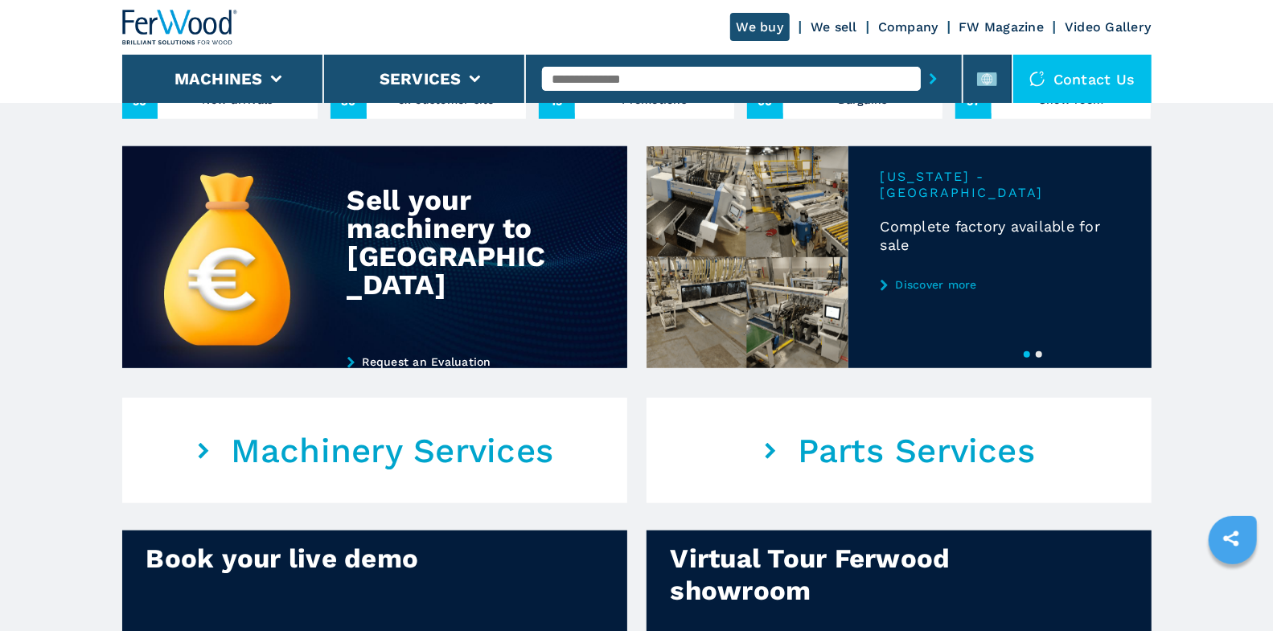
click at [1036, 353] on button "2" at bounding box center [1039, 354] width 6 height 6
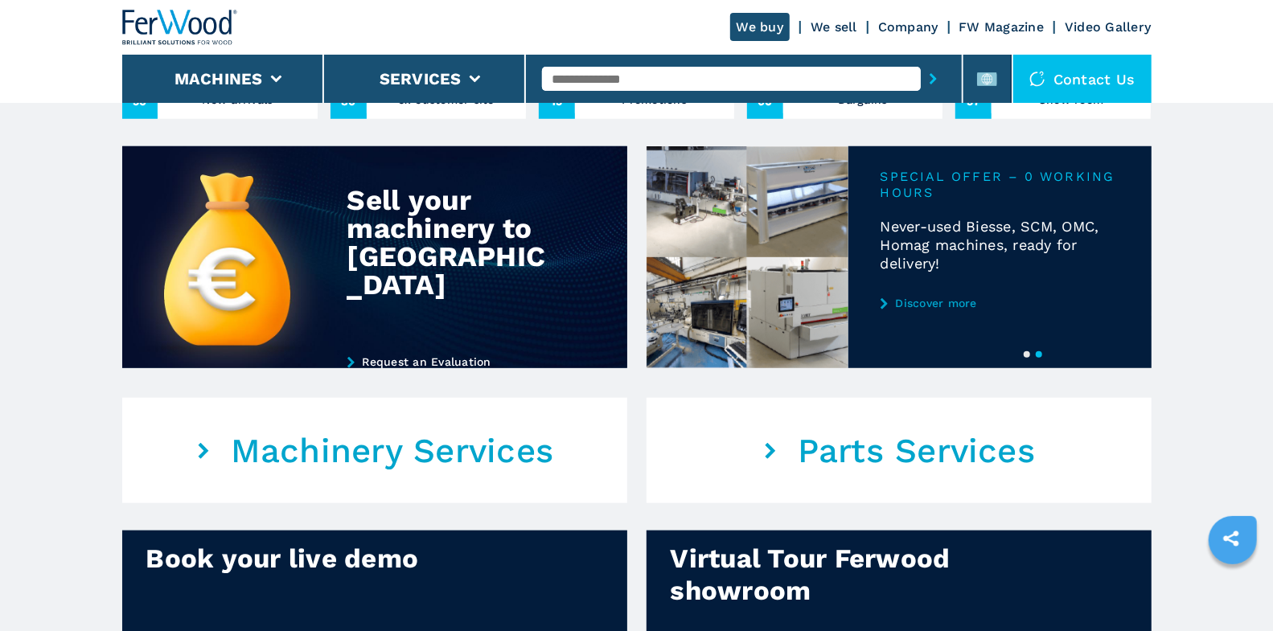
click at [996, 208] on div at bounding box center [898, 257] width 505 height 222
click at [947, 304] on link "Discover more" at bounding box center [999, 303] width 239 height 13
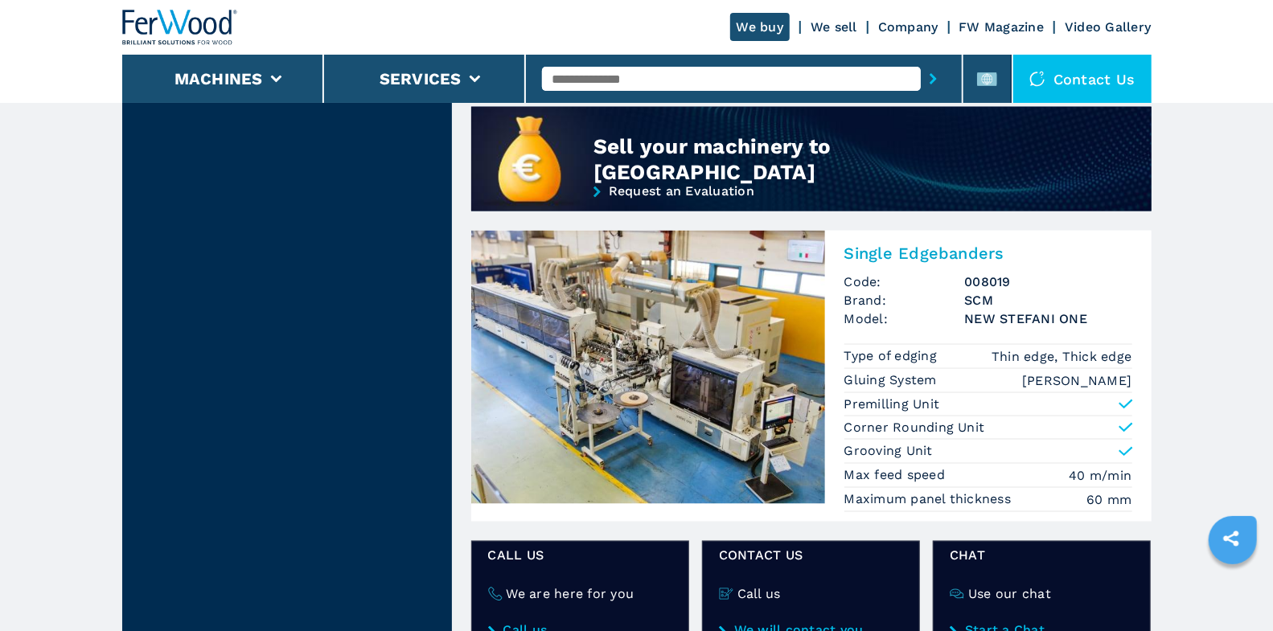
scroll to position [1352, 0]
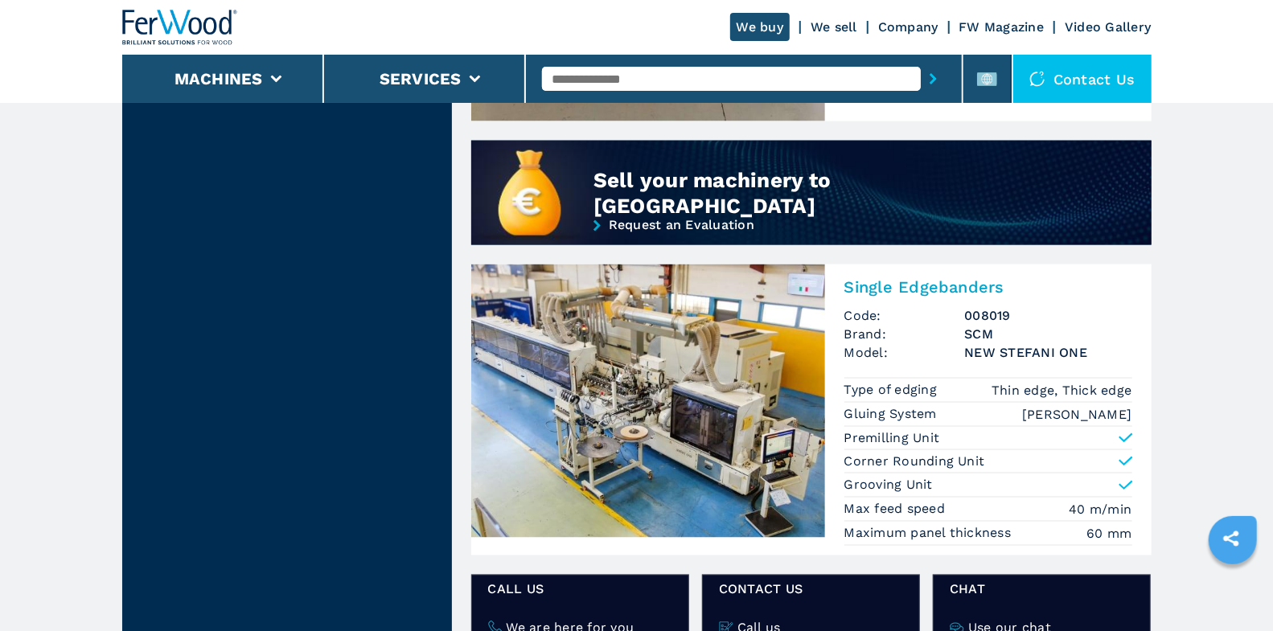
click at [778, 318] on img at bounding box center [648, 401] width 354 height 273
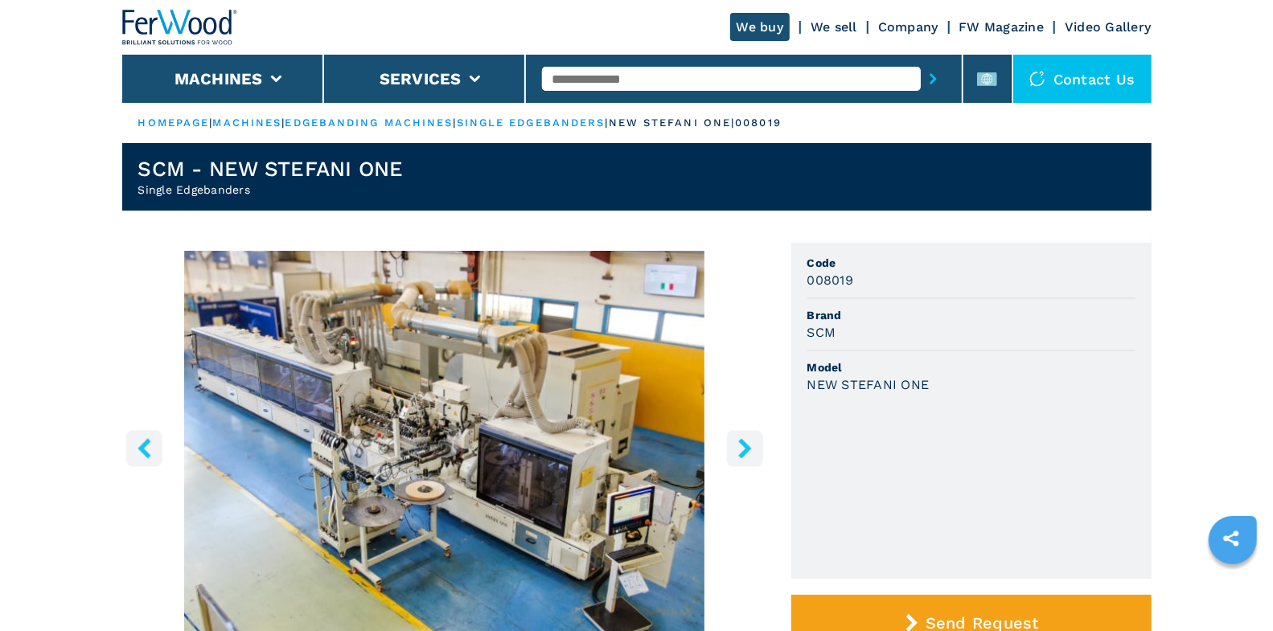
click at [744, 448] on icon "right-button" at bounding box center [745, 448] width 20 height 20
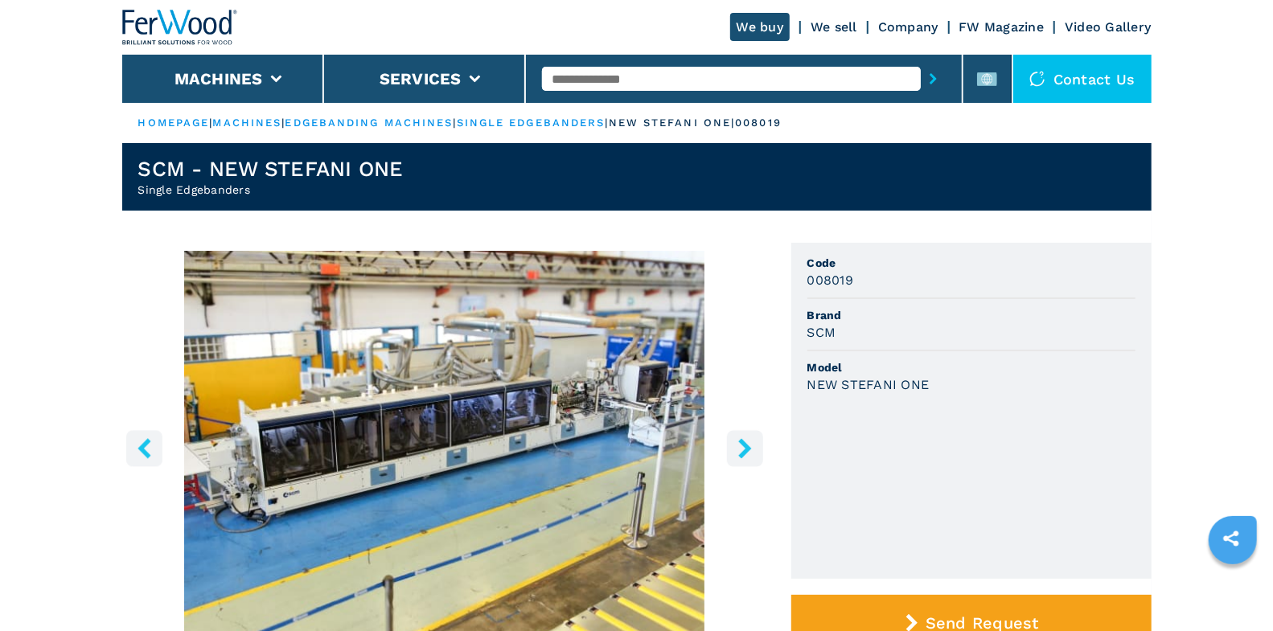
click at [744, 448] on icon "right-button" at bounding box center [745, 448] width 20 height 20
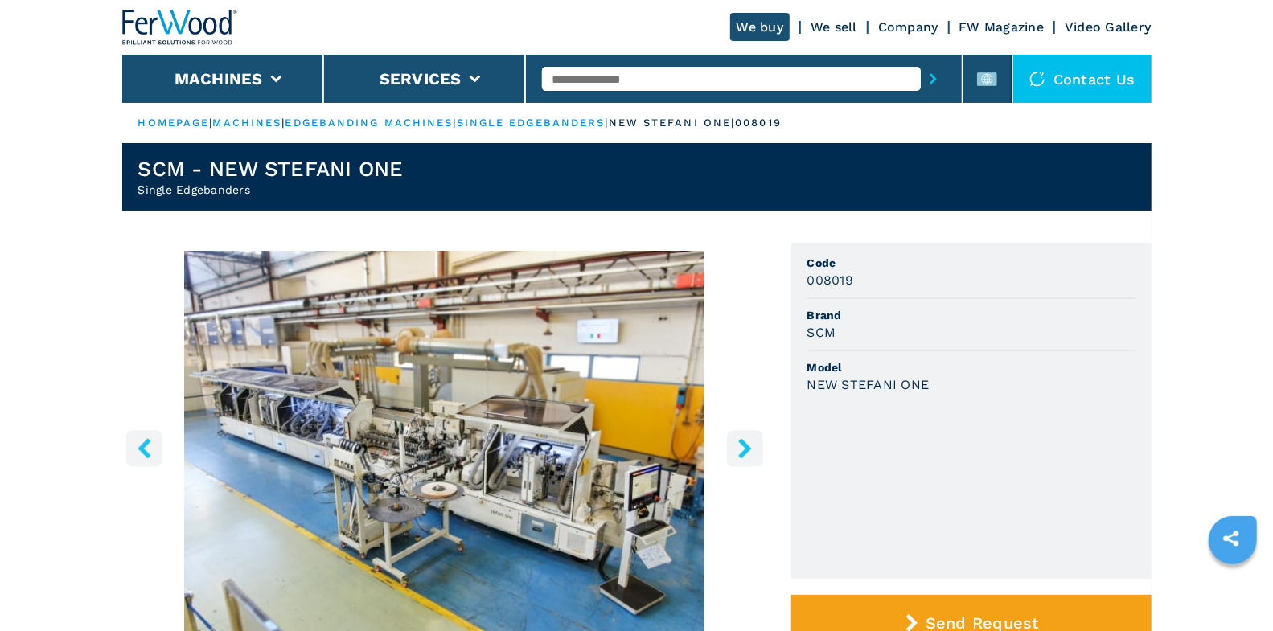
click at [744, 448] on icon "right-button" at bounding box center [745, 448] width 20 height 20
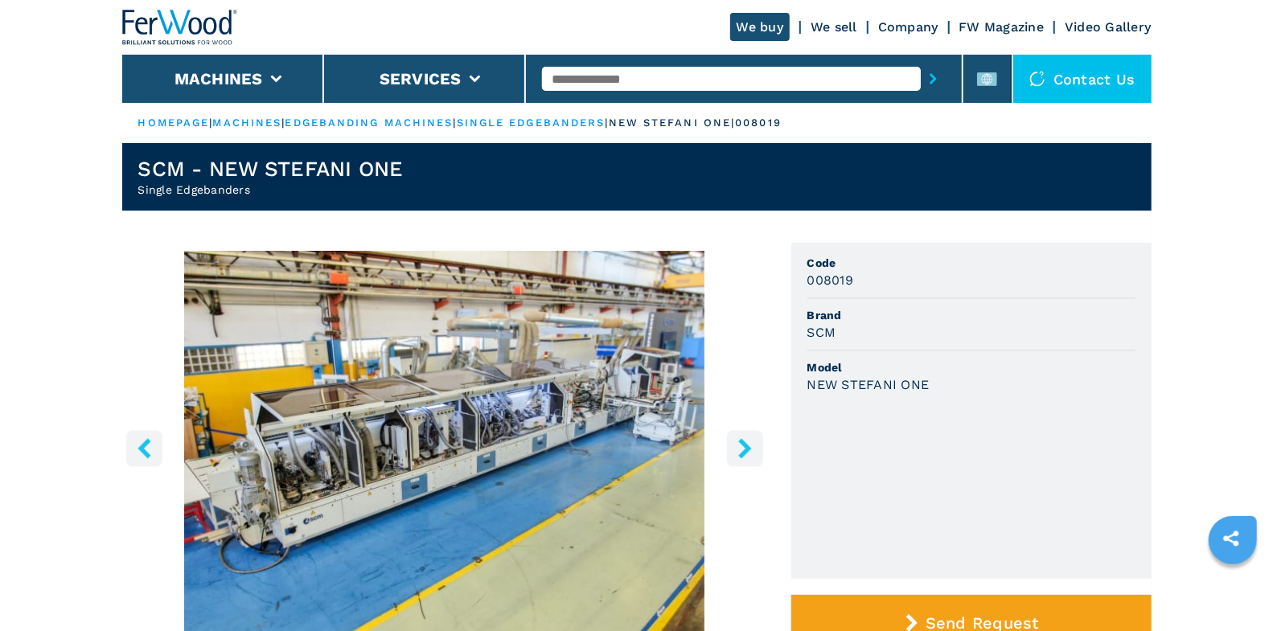
click at [744, 448] on icon "right-button" at bounding box center [745, 448] width 20 height 20
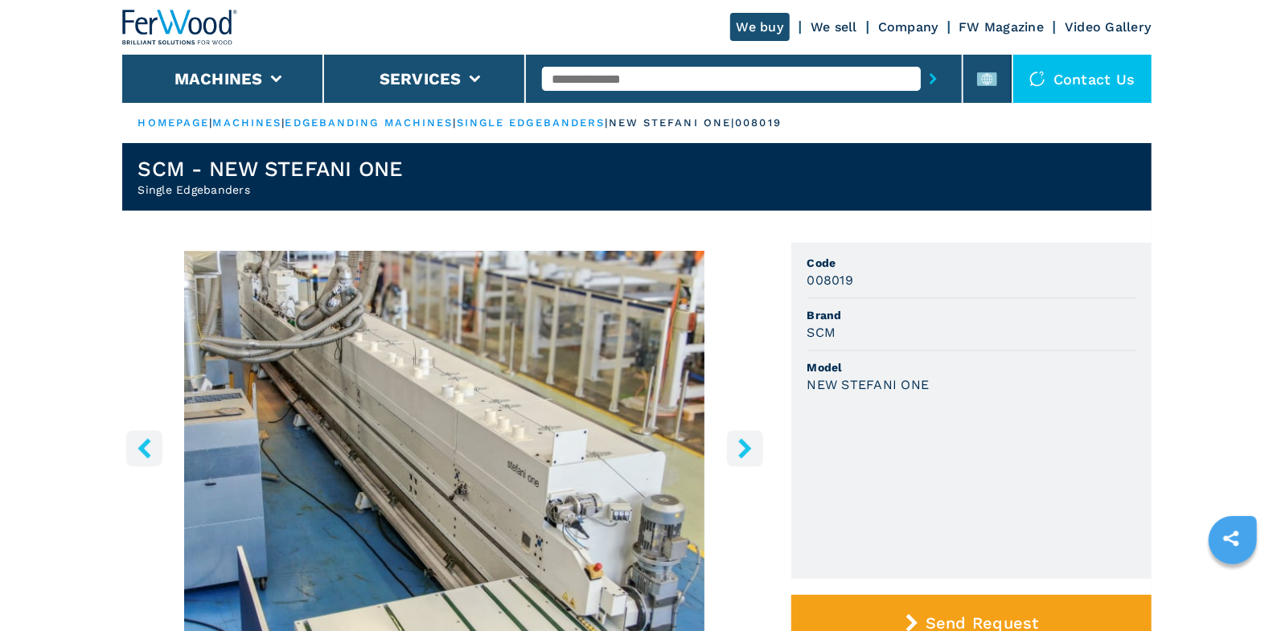
click at [744, 448] on icon "right-button" at bounding box center [745, 448] width 20 height 20
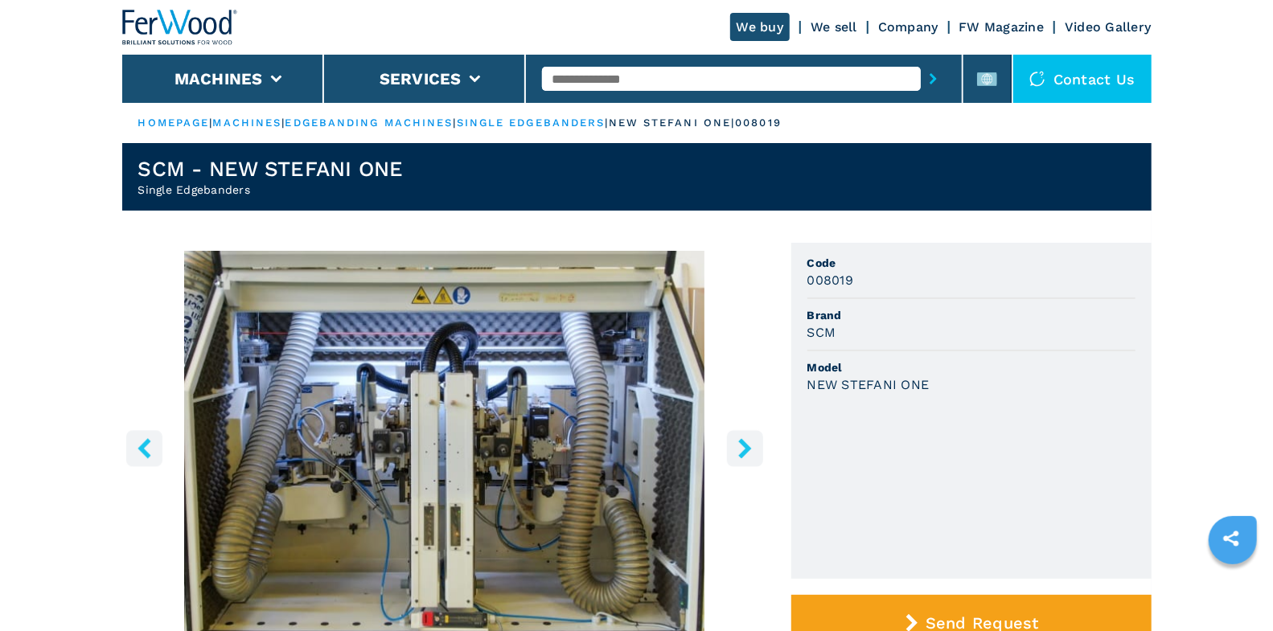
click at [744, 448] on icon "right-button" at bounding box center [745, 448] width 20 height 20
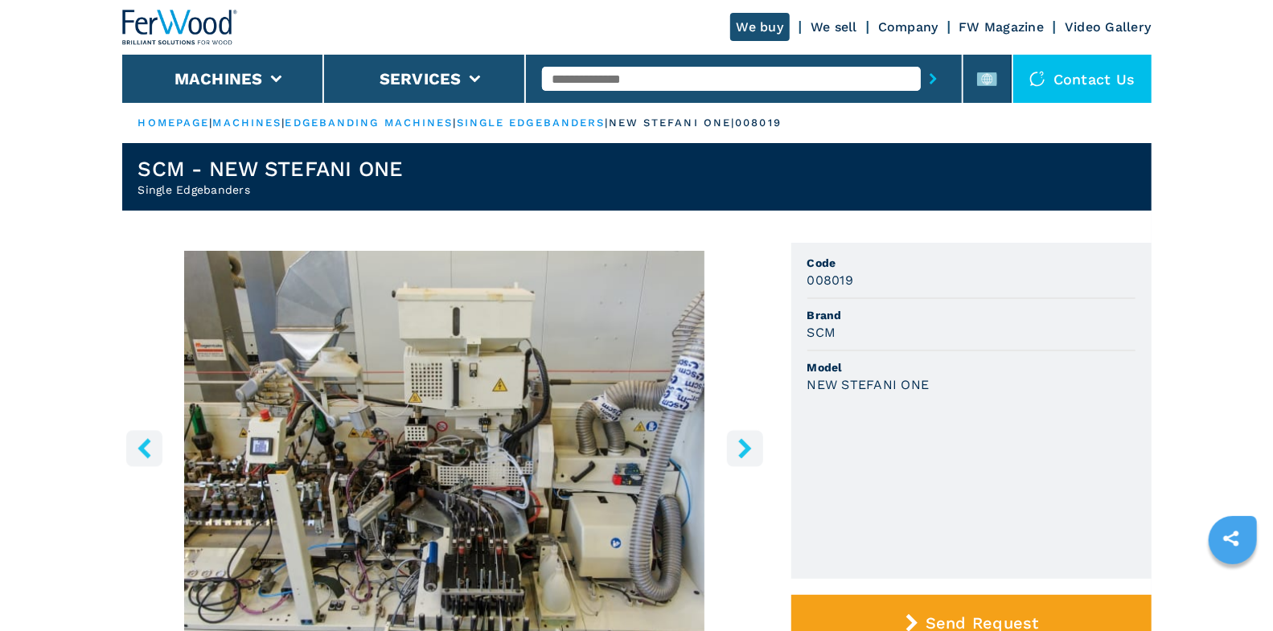
click at [744, 448] on icon "right-button" at bounding box center [745, 448] width 20 height 20
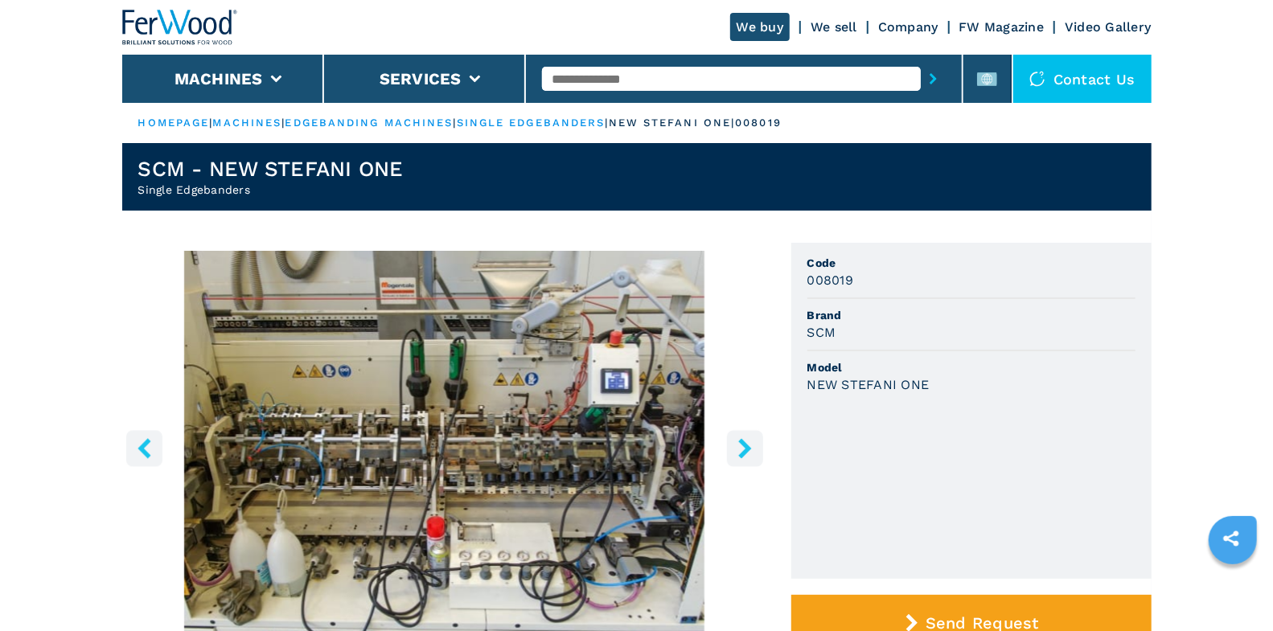
click at [744, 448] on icon "right-button" at bounding box center [745, 448] width 20 height 20
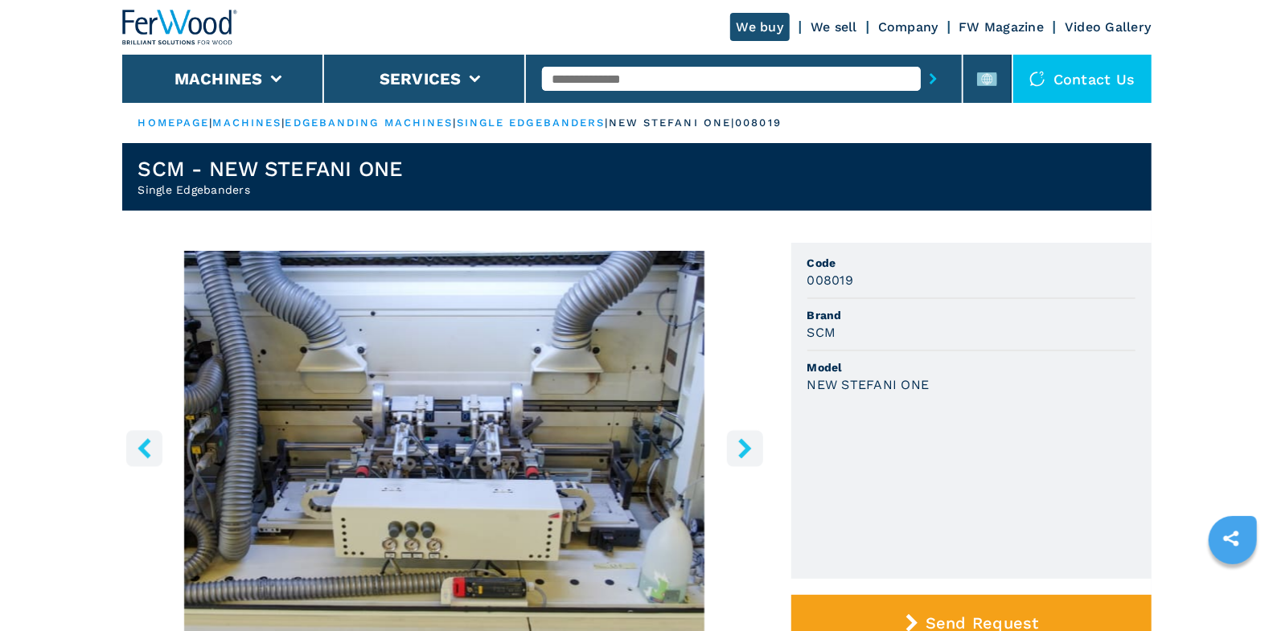
click at [744, 448] on icon "right-button" at bounding box center [745, 448] width 20 height 20
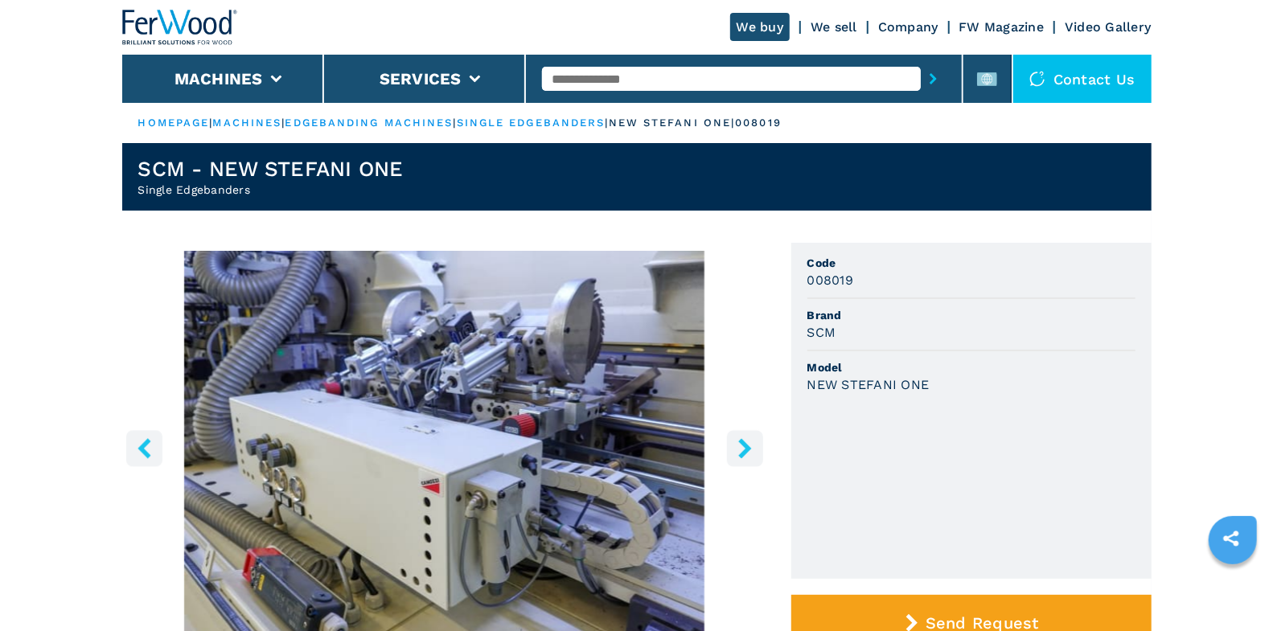
click at [744, 448] on icon "right-button" at bounding box center [745, 448] width 20 height 20
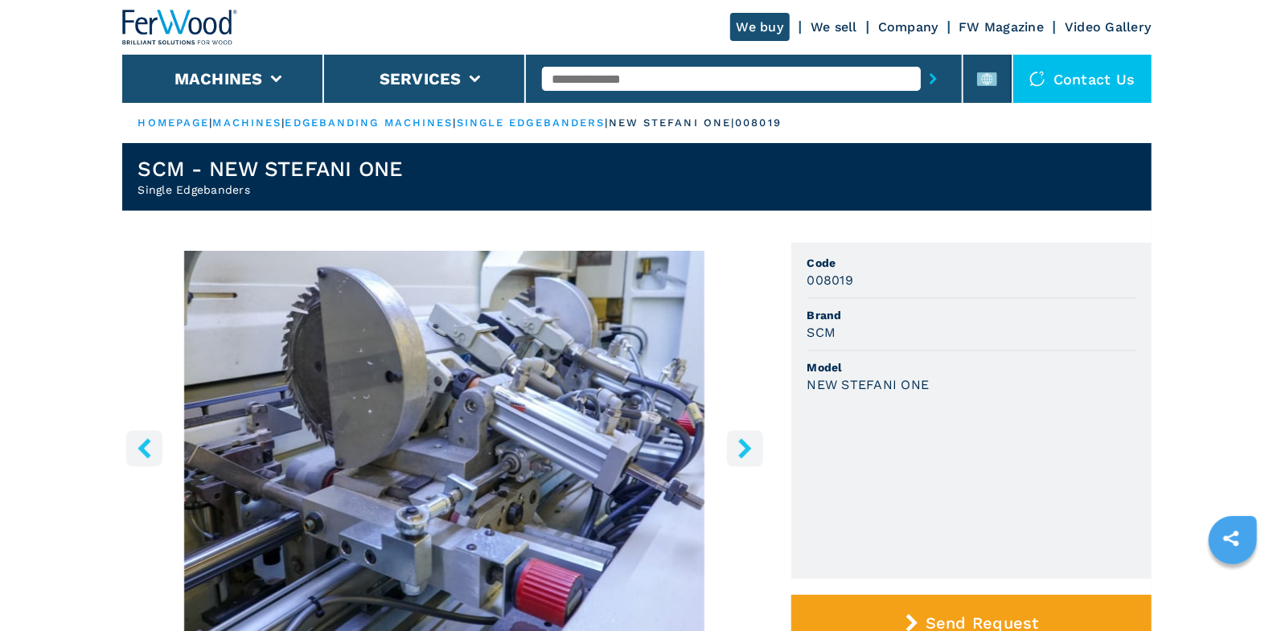
click at [744, 448] on icon "right-button" at bounding box center [745, 448] width 20 height 20
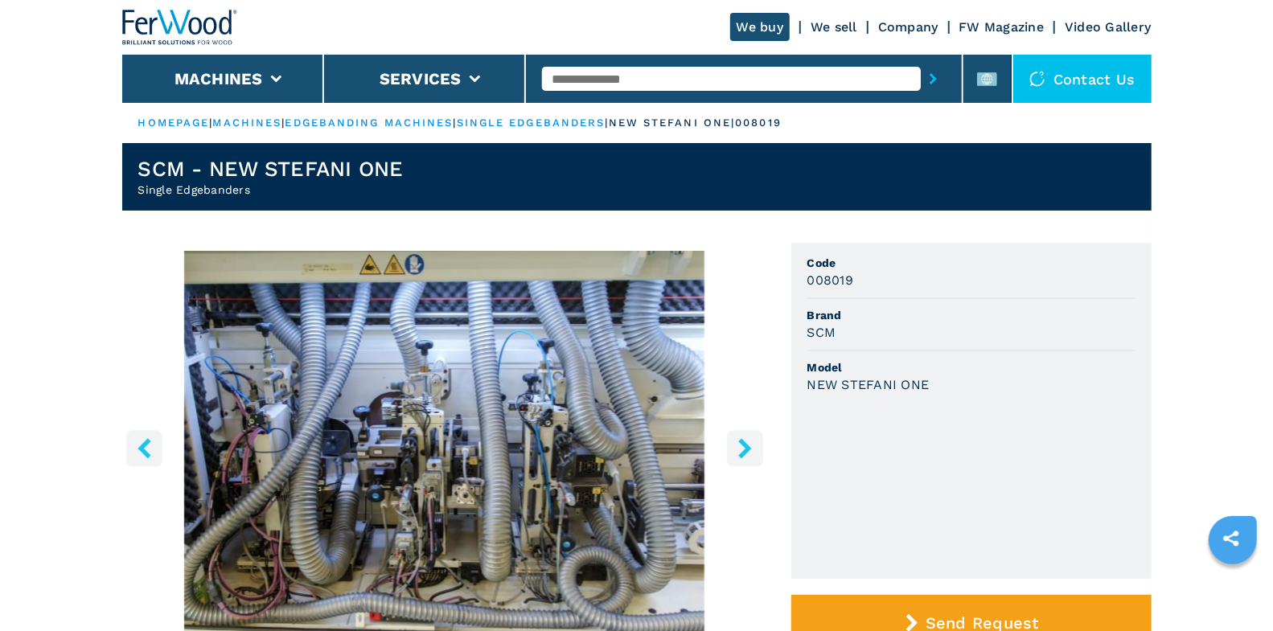
click at [744, 448] on icon "right-button" at bounding box center [745, 448] width 20 height 20
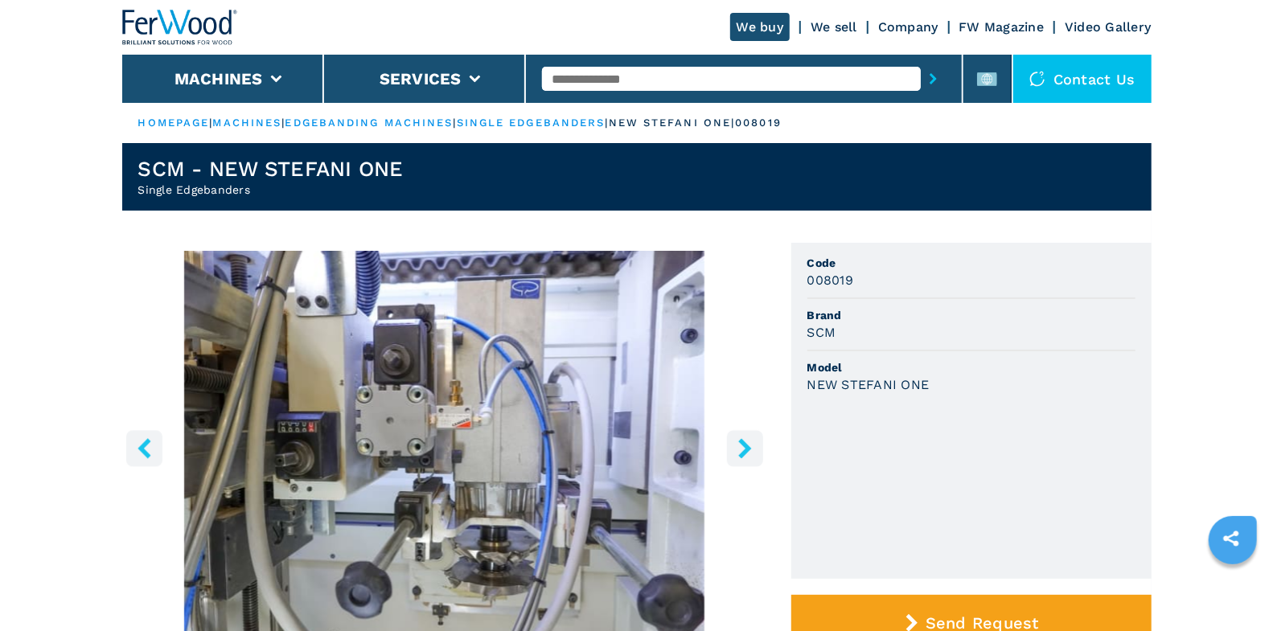
click at [744, 448] on icon "right-button" at bounding box center [745, 448] width 20 height 20
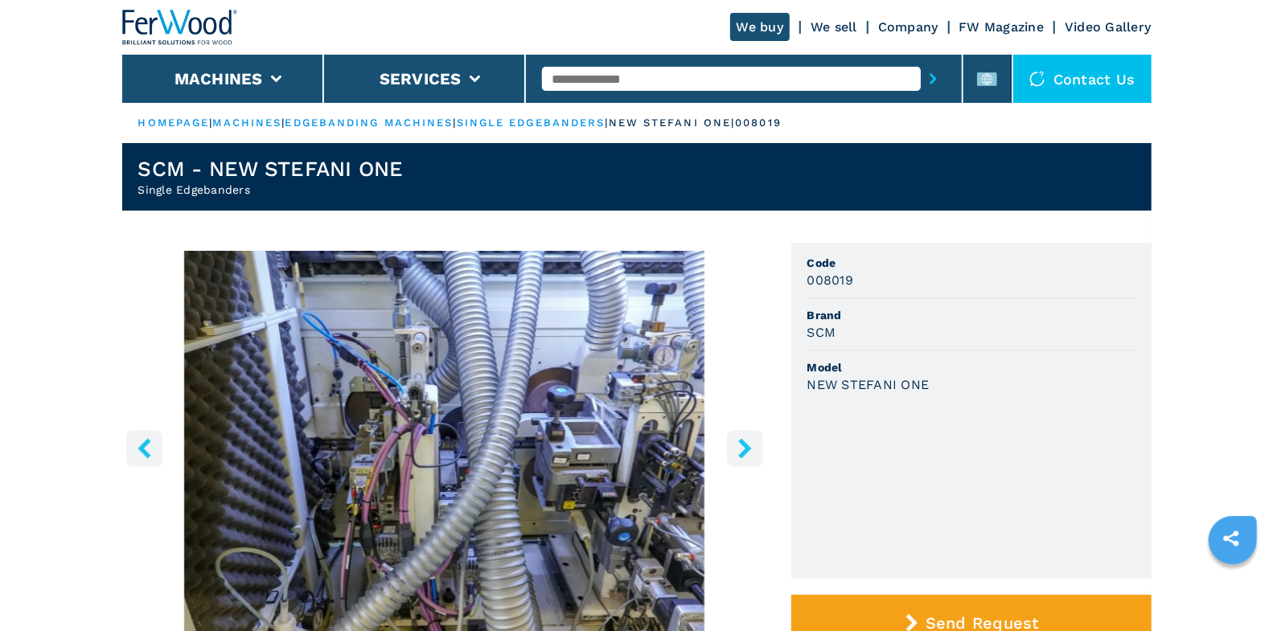
click at [744, 448] on icon "right-button" at bounding box center [745, 448] width 20 height 20
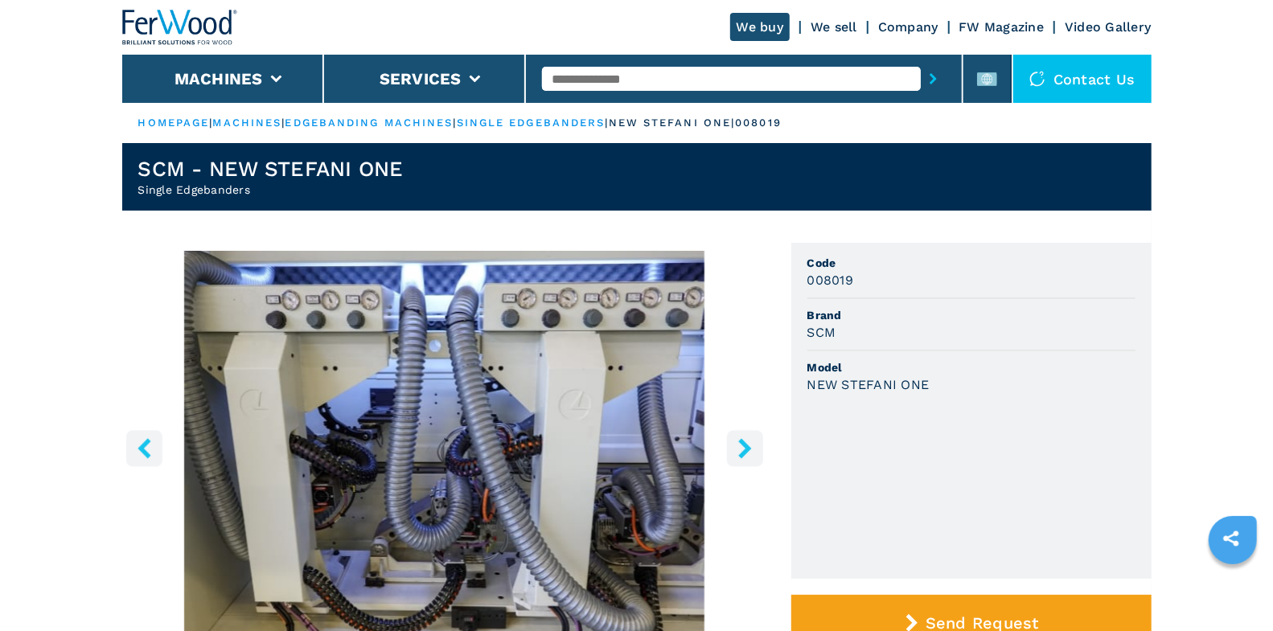
click at [744, 448] on icon "right-button" at bounding box center [745, 448] width 20 height 20
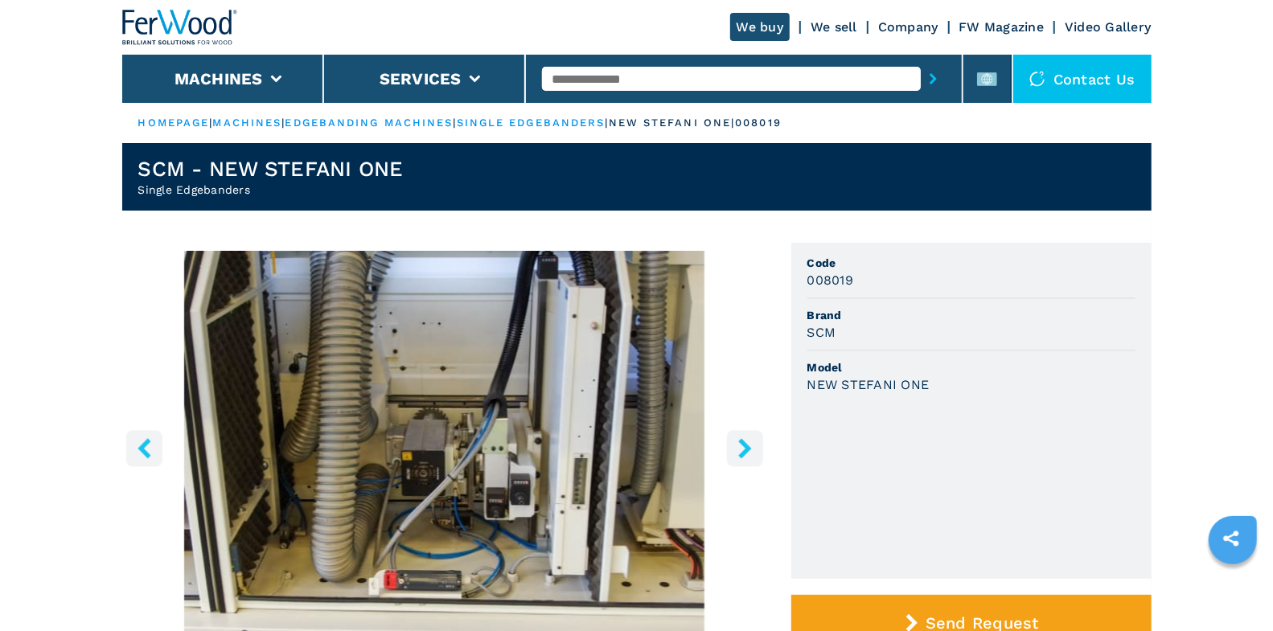
click at [744, 448] on icon "right-button" at bounding box center [745, 448] width 20 height 20
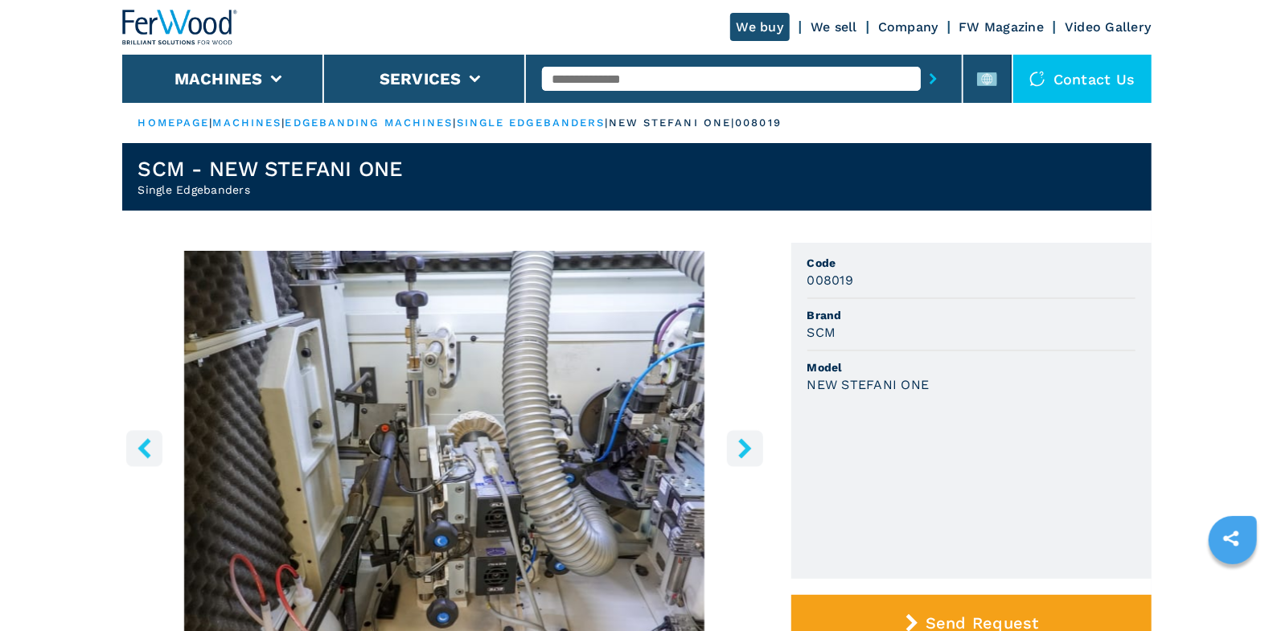
click at [744, 448] on icon "right-button" at bounding box center [745, 448] width 20 height 20
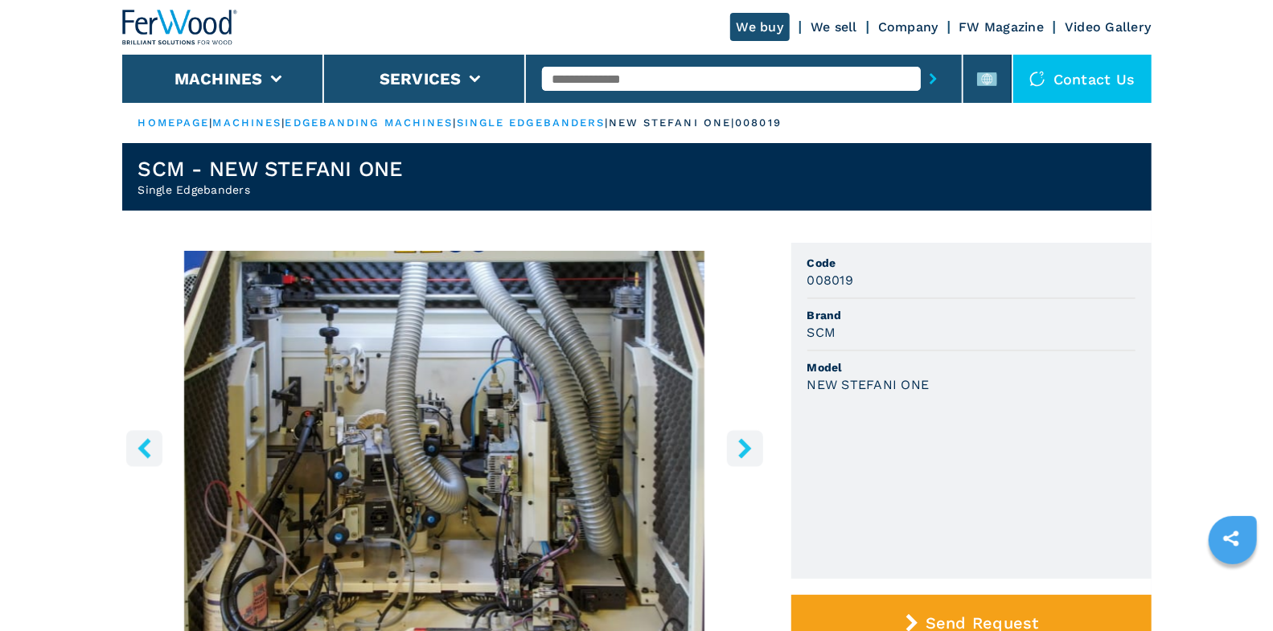
click at [744, 448] on icon "right-button" at bounding box center [745, 448] width 20 height 20
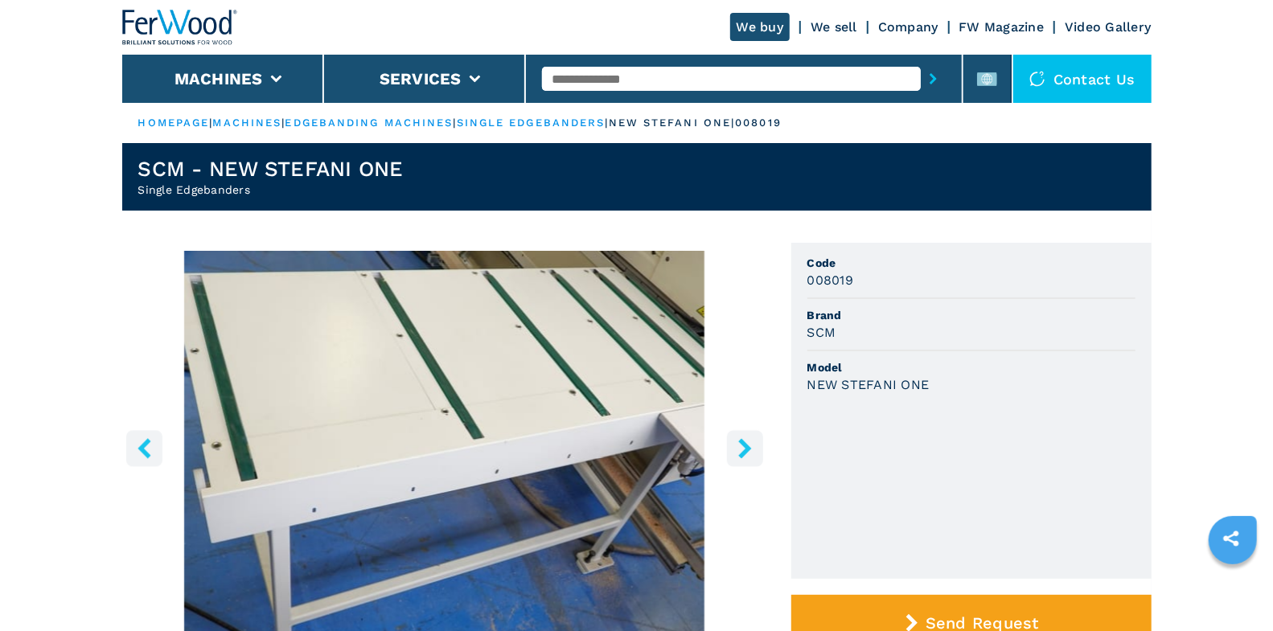
click at [744, 448] on icon "right-button" at bounding box center [745, 448] width 20 height 20
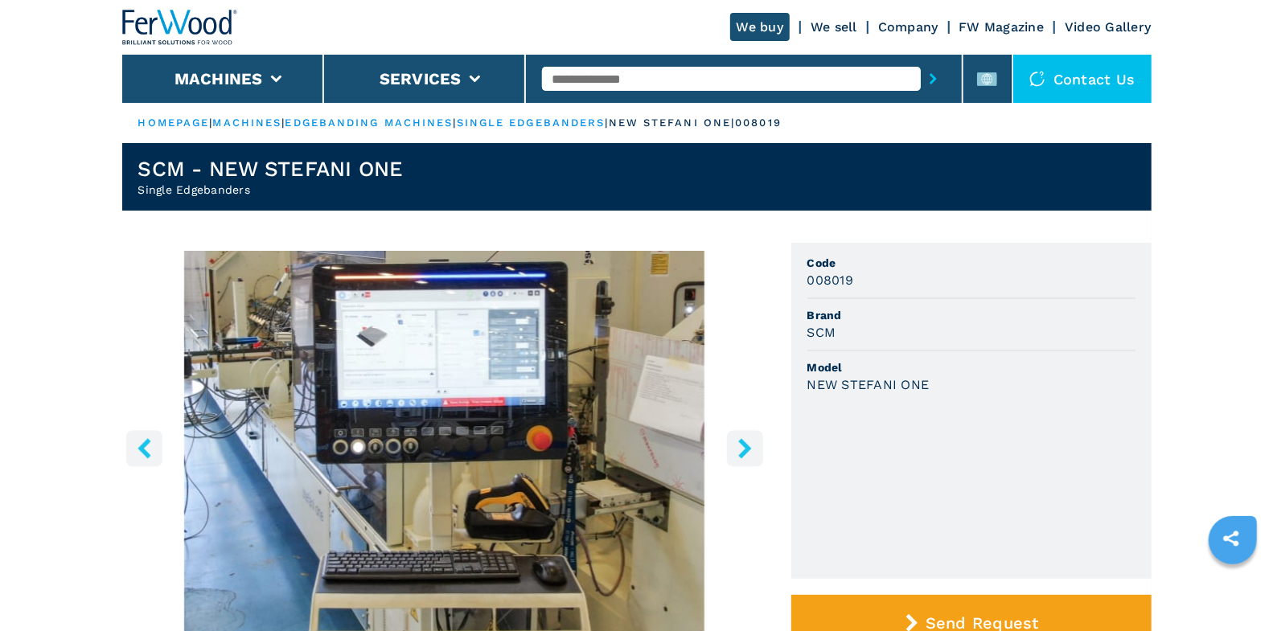
click at [744, 448] on icon "right-button" at bounding box center [745, 448] width 20 height 20
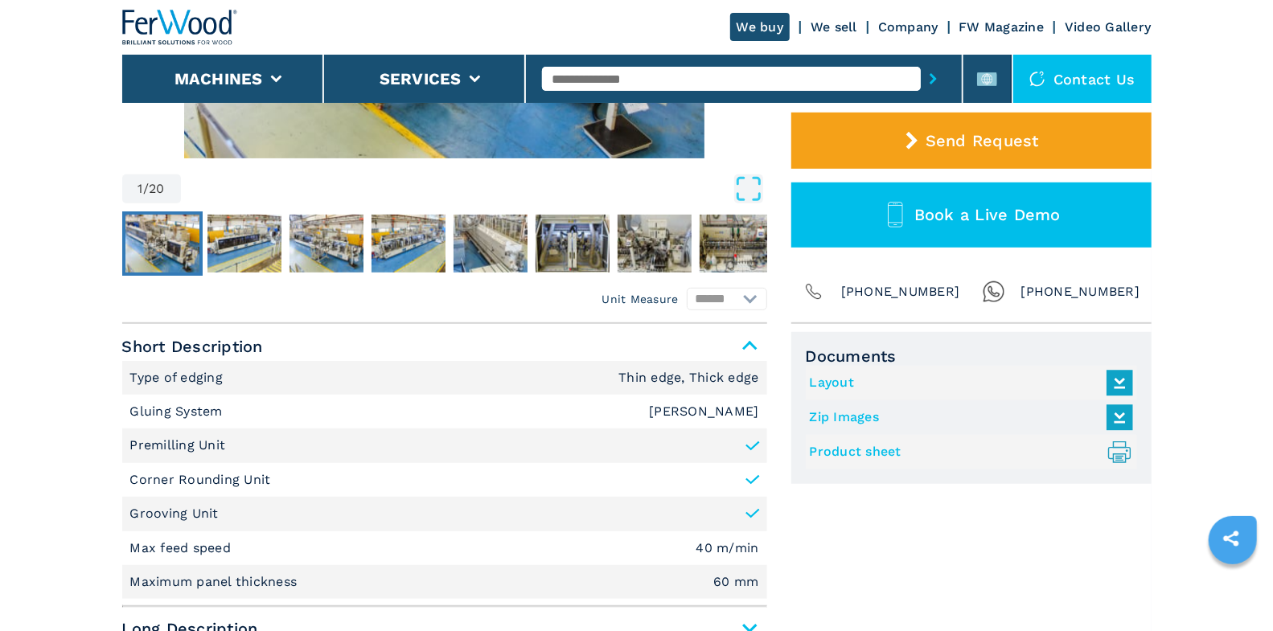
scroll to position [671, 0]
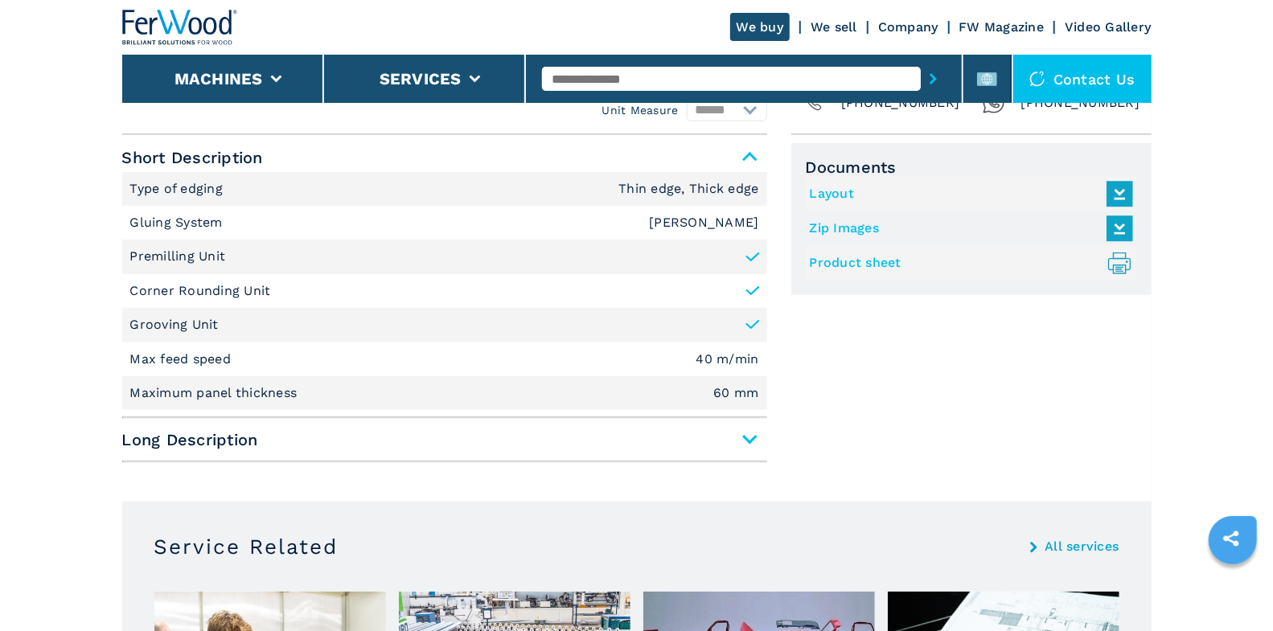
click at [741, 441] on span "Long Description" at bounding box center [444, 439] width 645 height 29
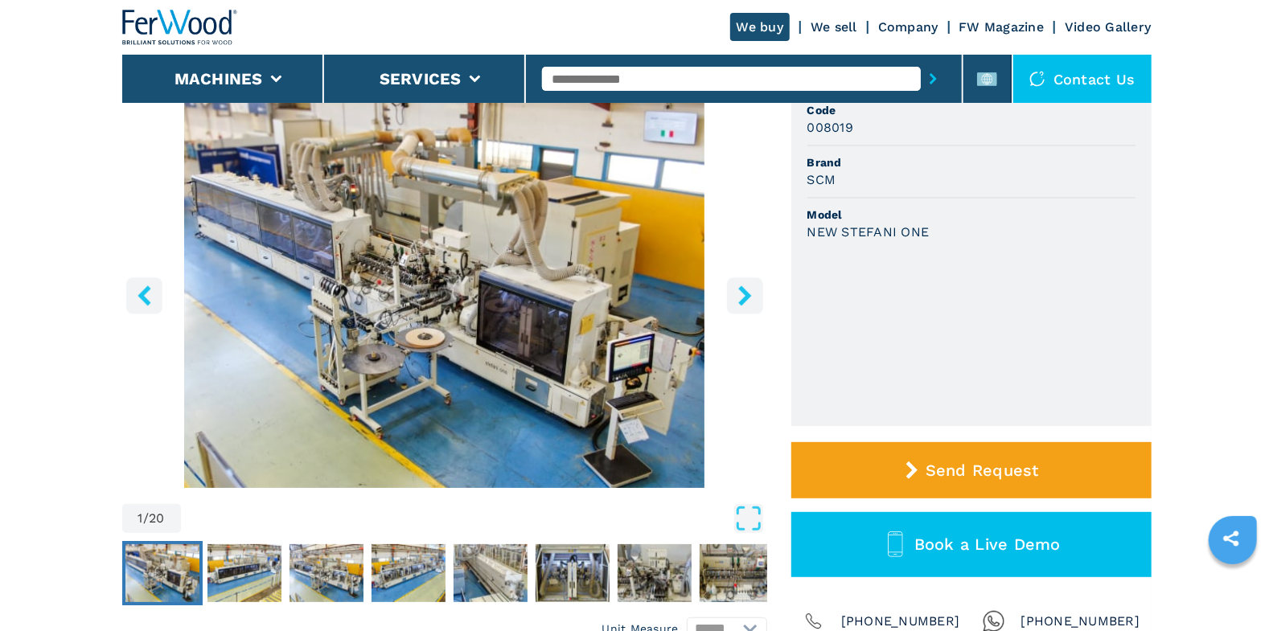
scroll to position [148, 0]
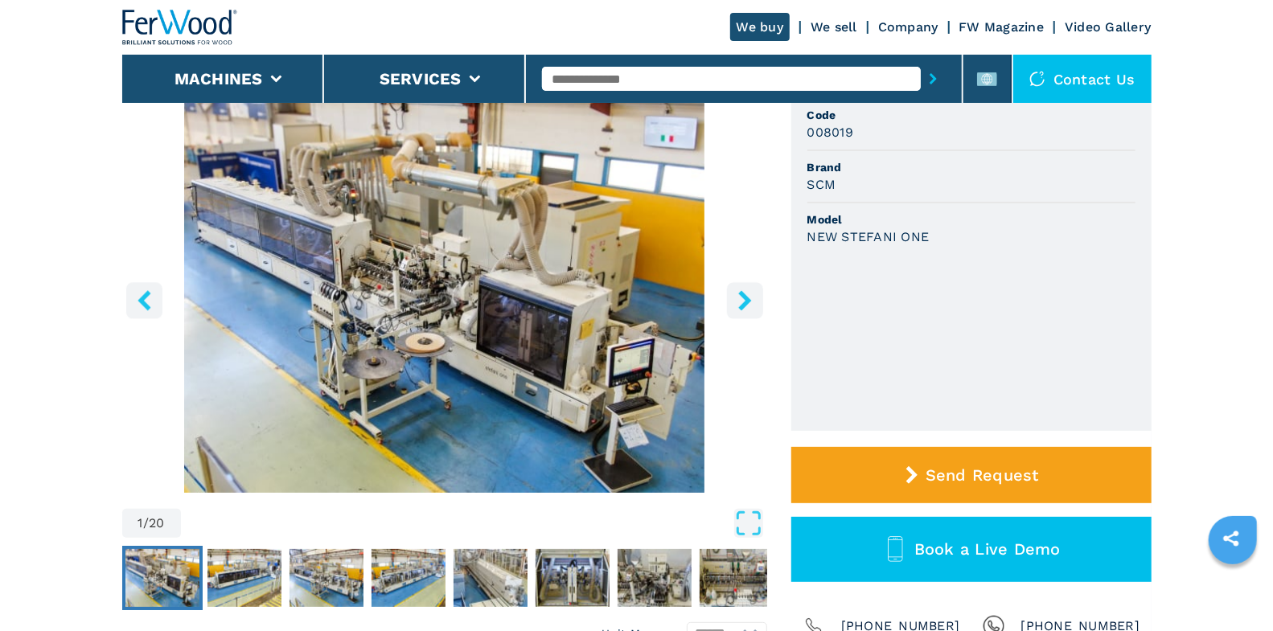
click at [745, 291] on icon "right-button" at bounding box center [745, 300] width 20 height 20
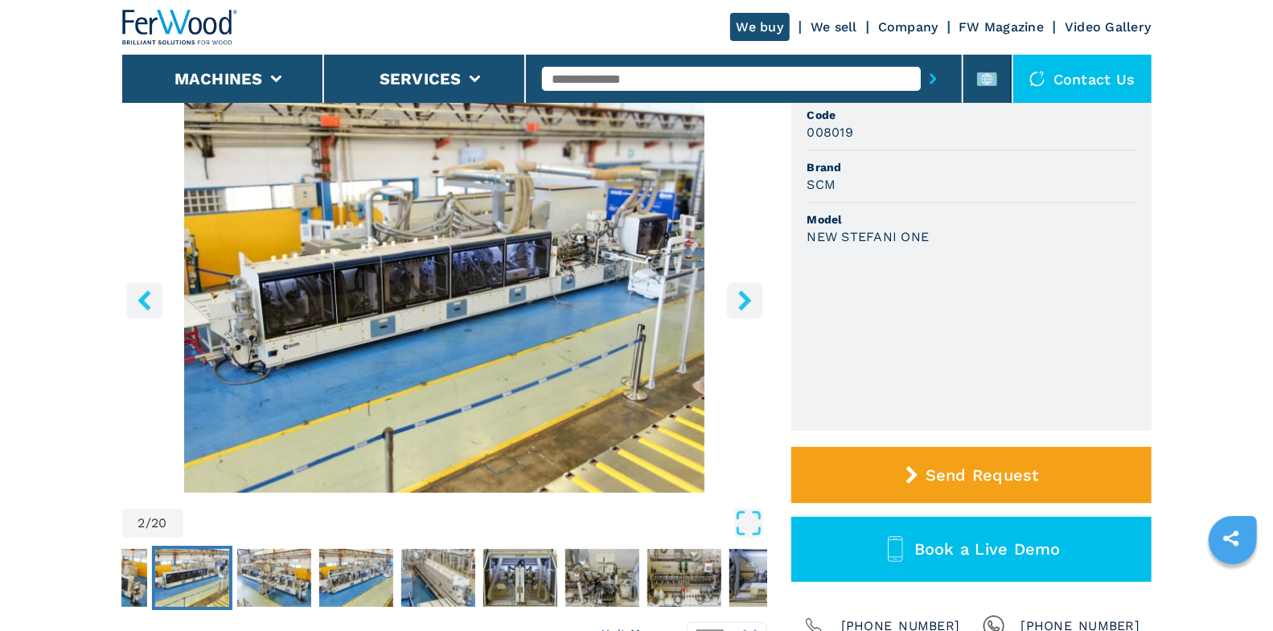
click at [745, 291] on icon "right-button" at bounding box center [745, 300] width 20 height 20
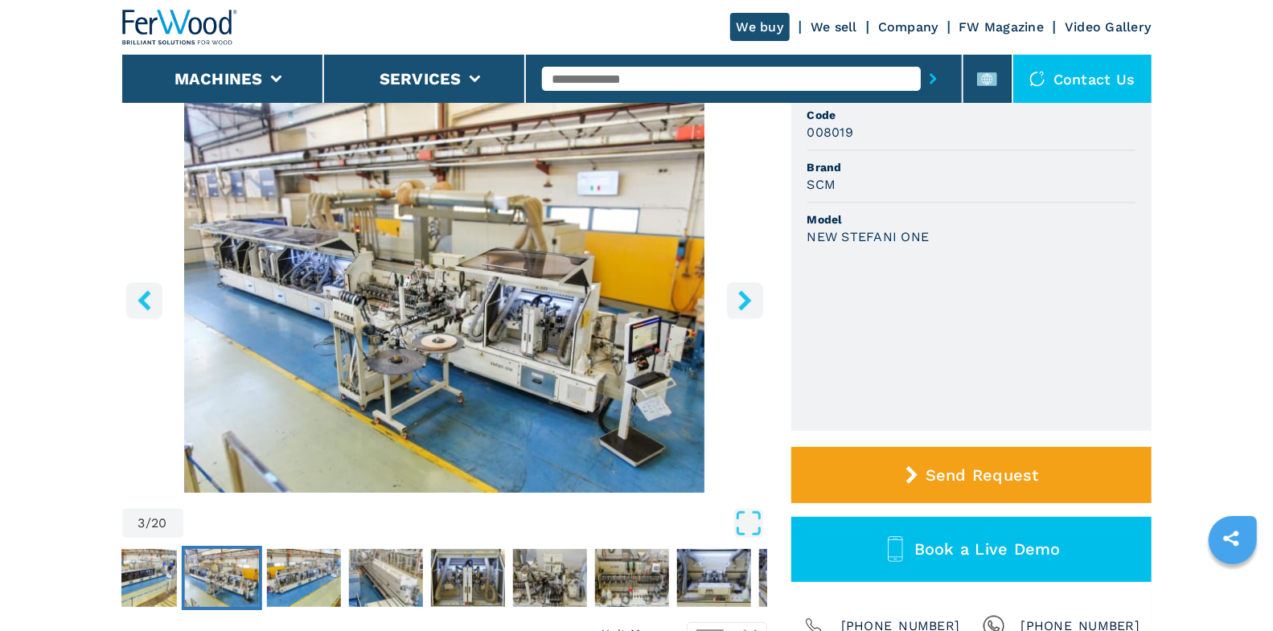
click at [745, 291] on icon "right-button" at bounding box center [745, 300] width 20 height 20
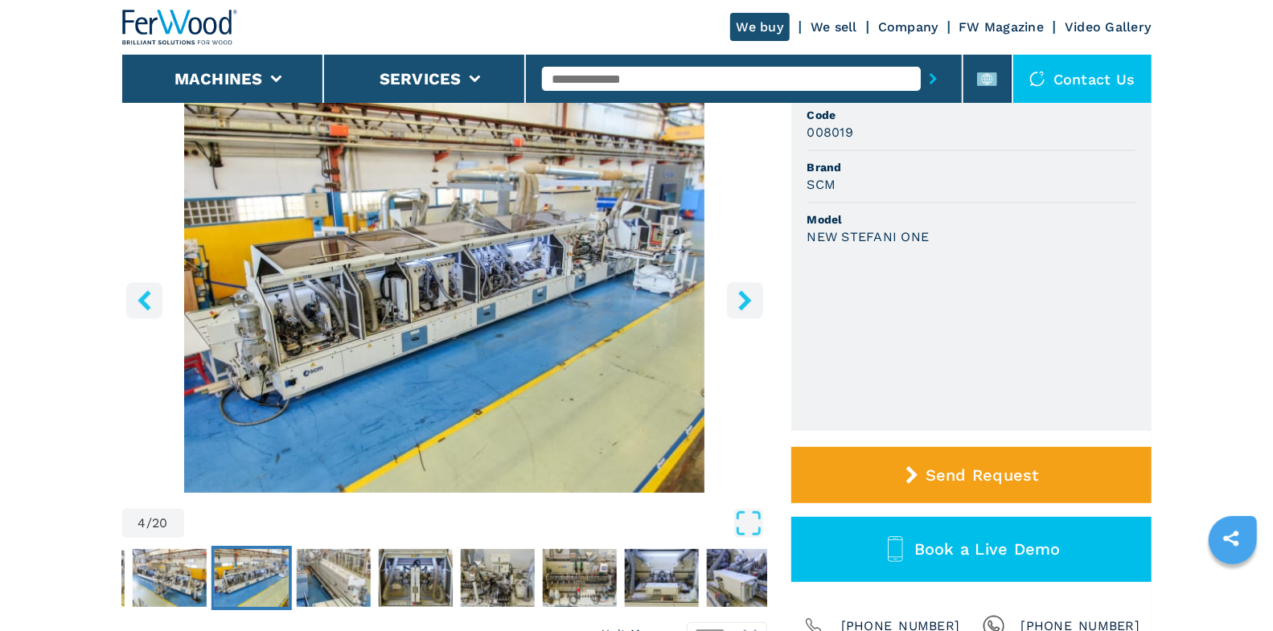
click at [745, 291] on icon "right-button" at bounding box center [745, 300] width 20 height 20
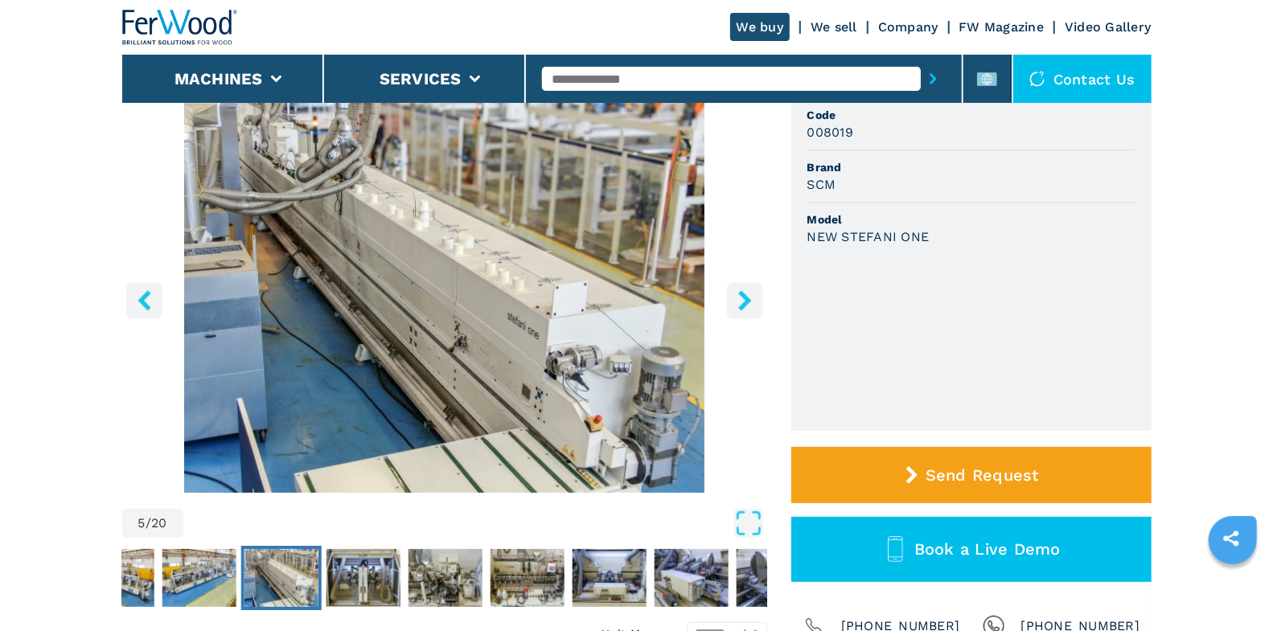
click at [745, 291] on icon "right-button" at bounding box center [745, 300] width 20 height 20
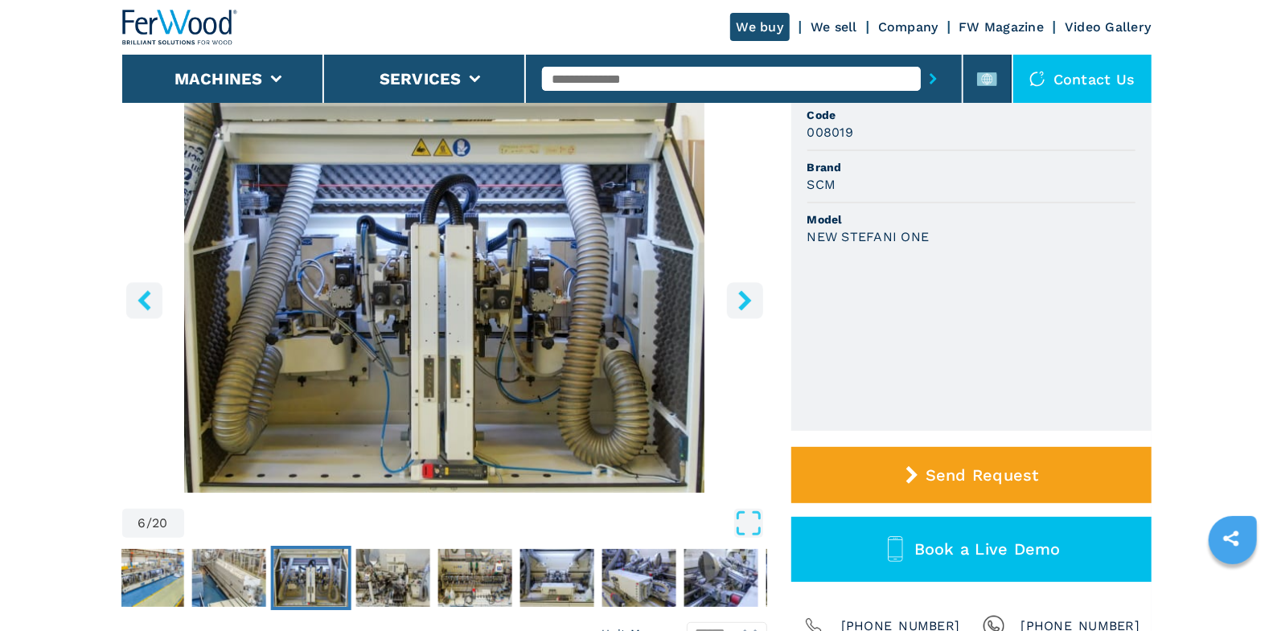
click at [745, 291] on icon "right-button" at bounding box center [745, 300] width 20 height 20
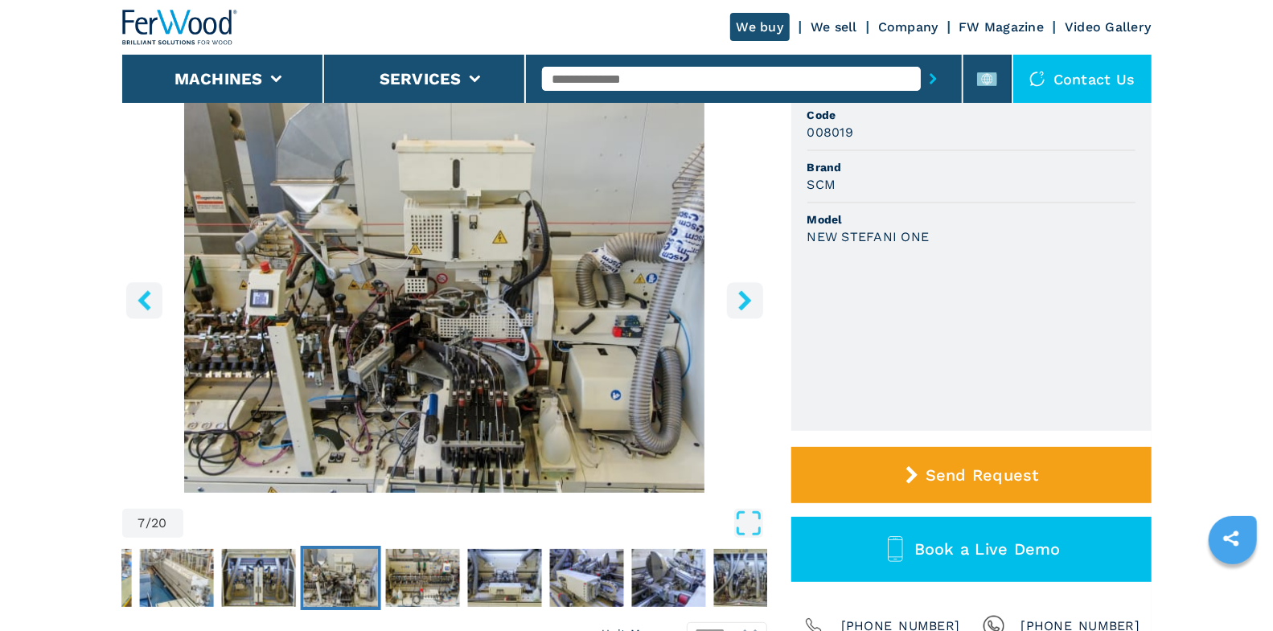
click at [745, 291] on icon "right-button" at bounding box center [745, 300] width 20 height 20
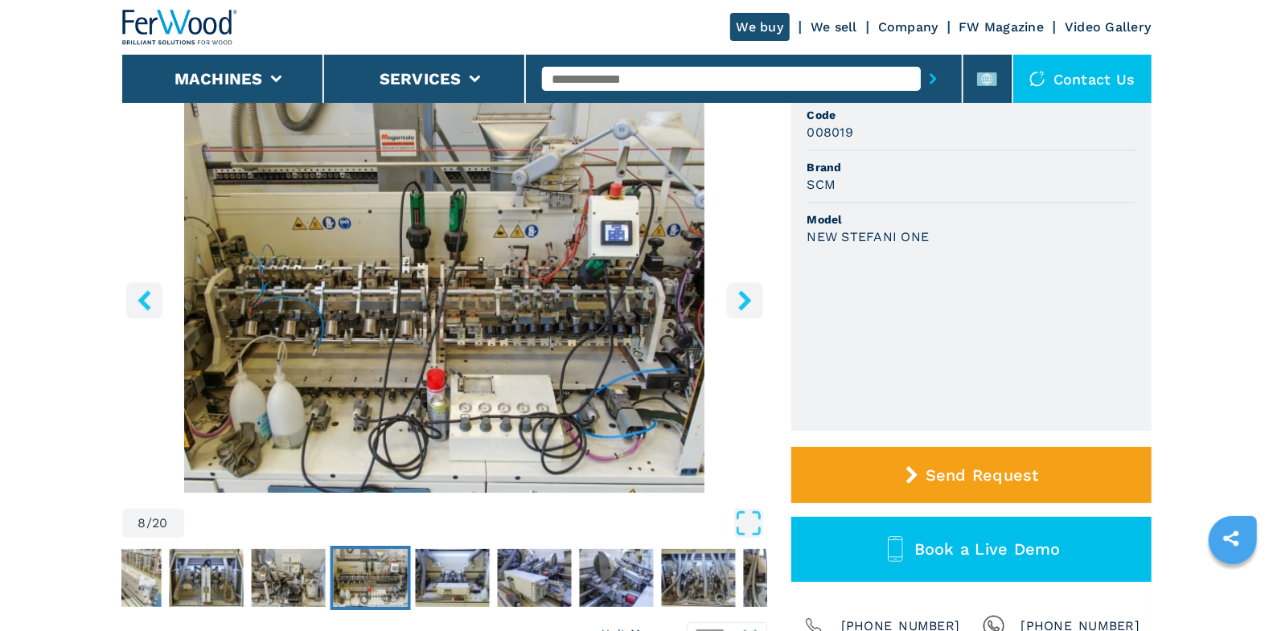
click at [745, 291] on icon "right-button" at bounding box center [745, 300] width 20 height 20
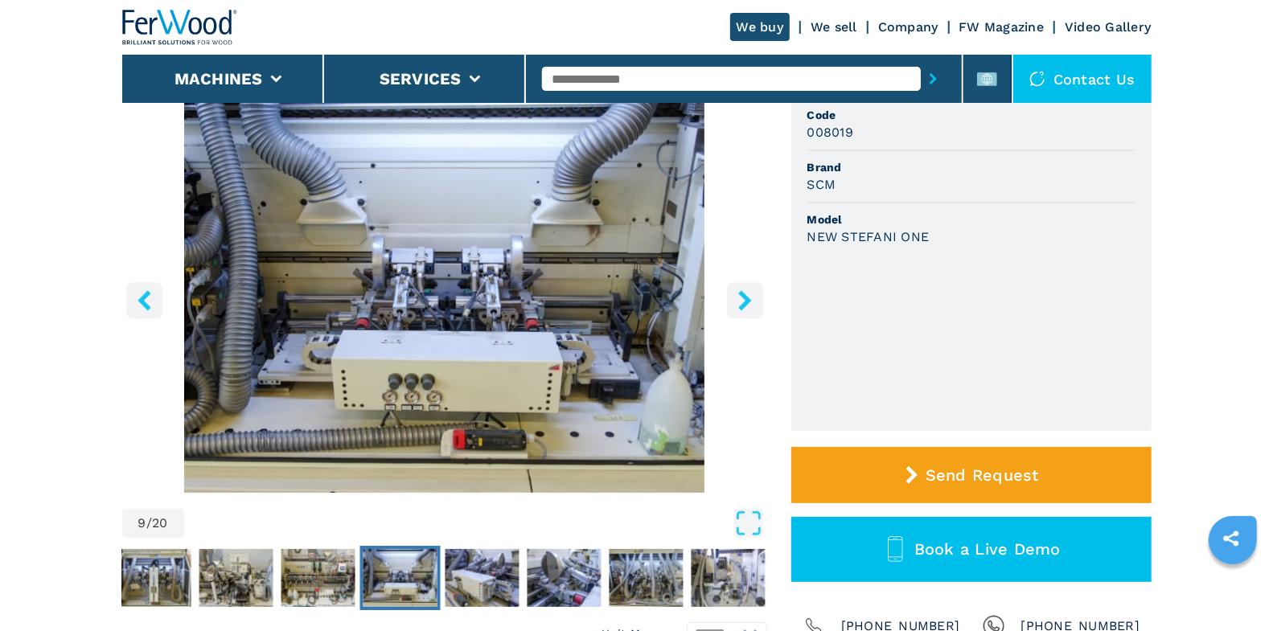
click at [745, 291] on icon "right-button" at bounding box center [745, 300] width 20 height 20
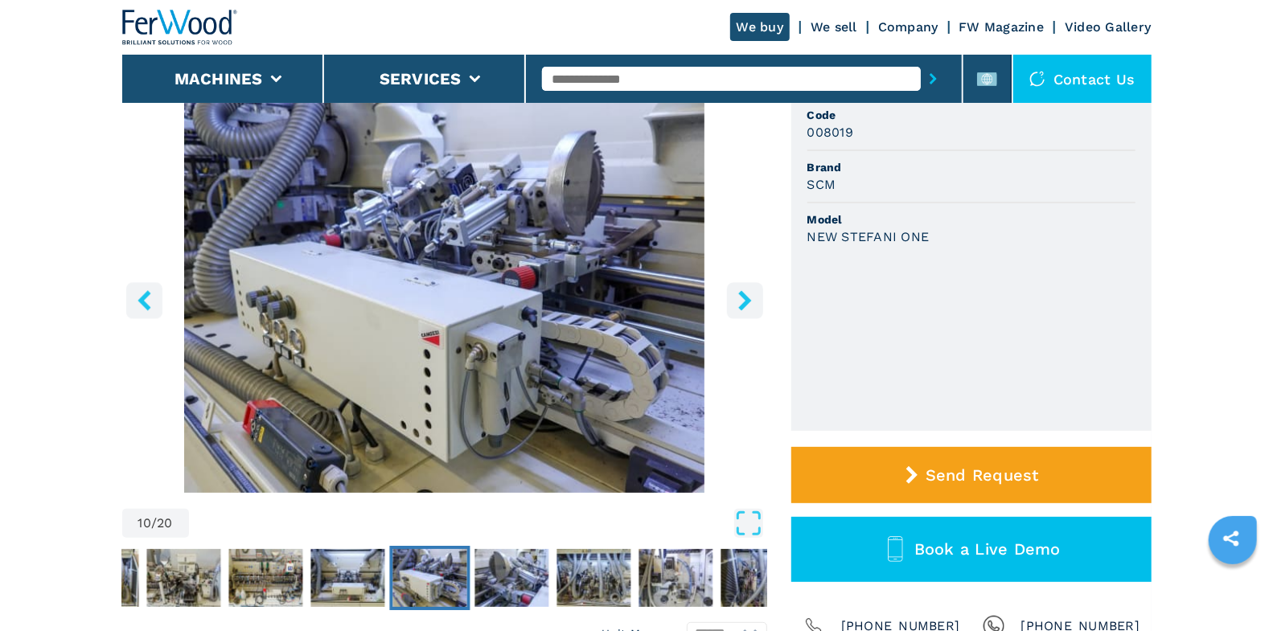
click at [745, 291] on icon "right-button" at bounding box center [745, 300] width 20 height 20
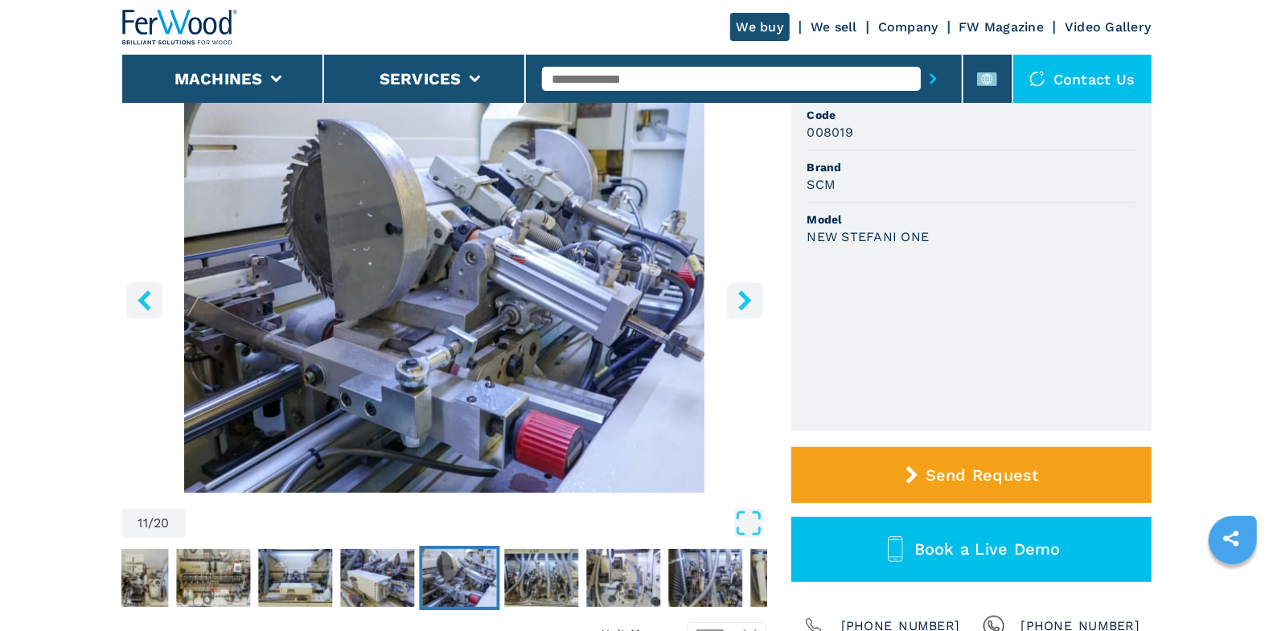
click at [745, 291] on icon "right-button" at bounding box center [745, 300] width 20 height 20
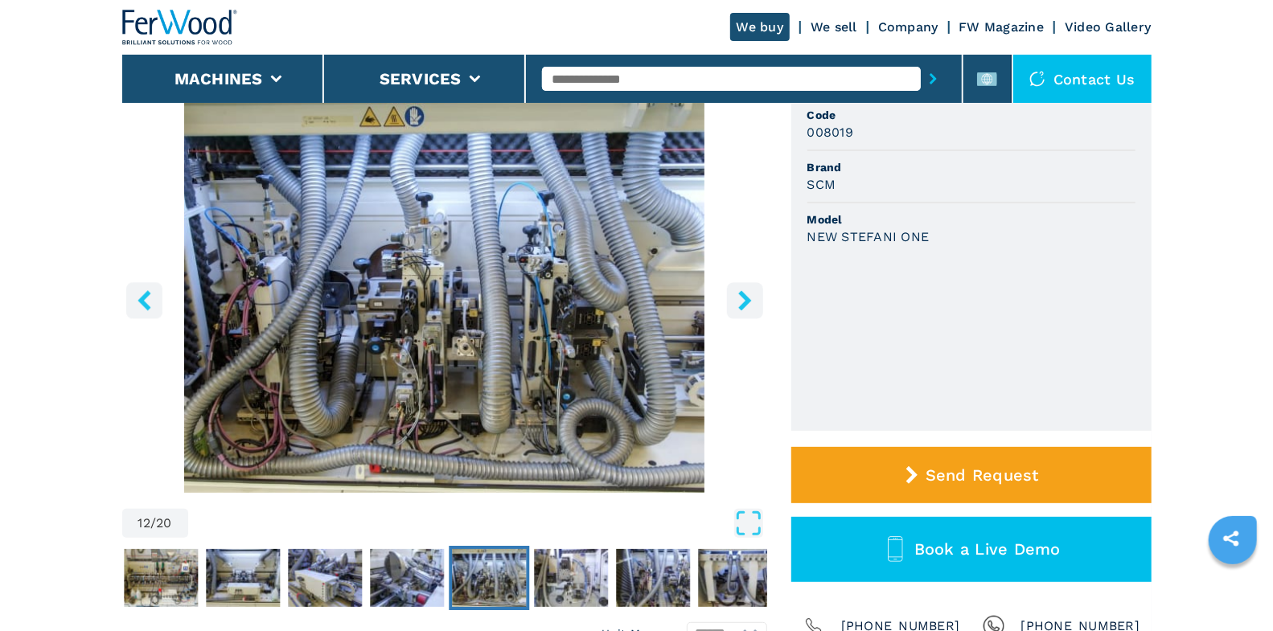
click at [745, 291] on icon "right-button" at bounding box center [745, 300] width 20 height 20
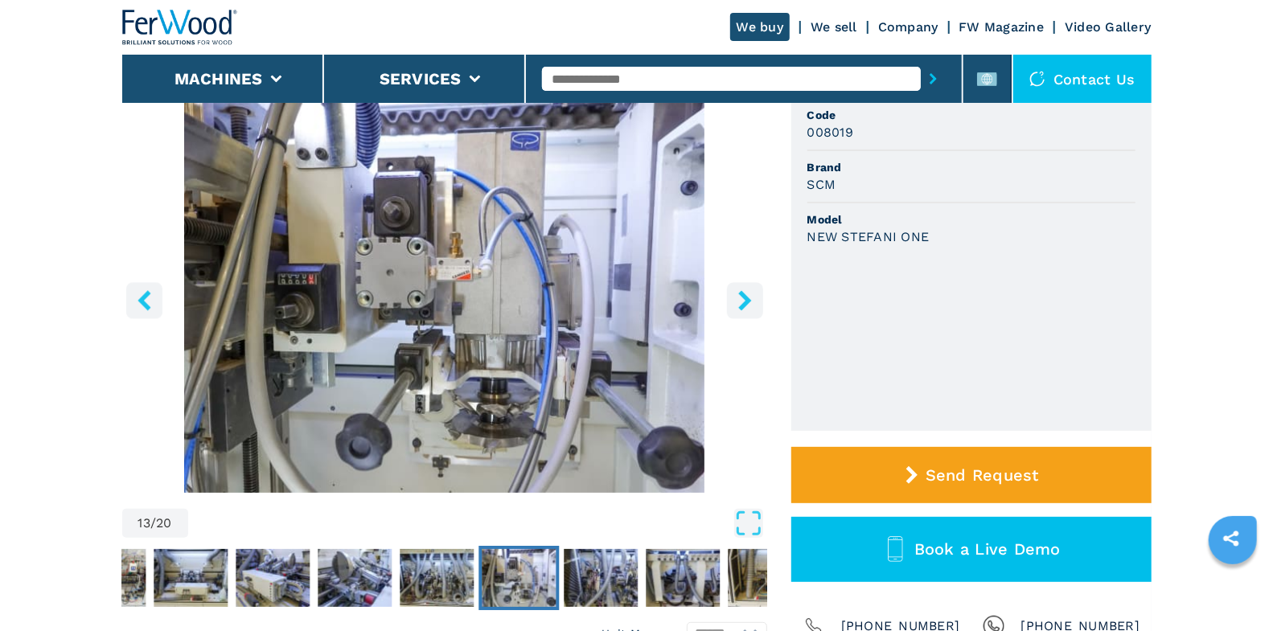
click at [745, 291] on icon "right-button" at bounding box center [745, 300] width 20 height 20
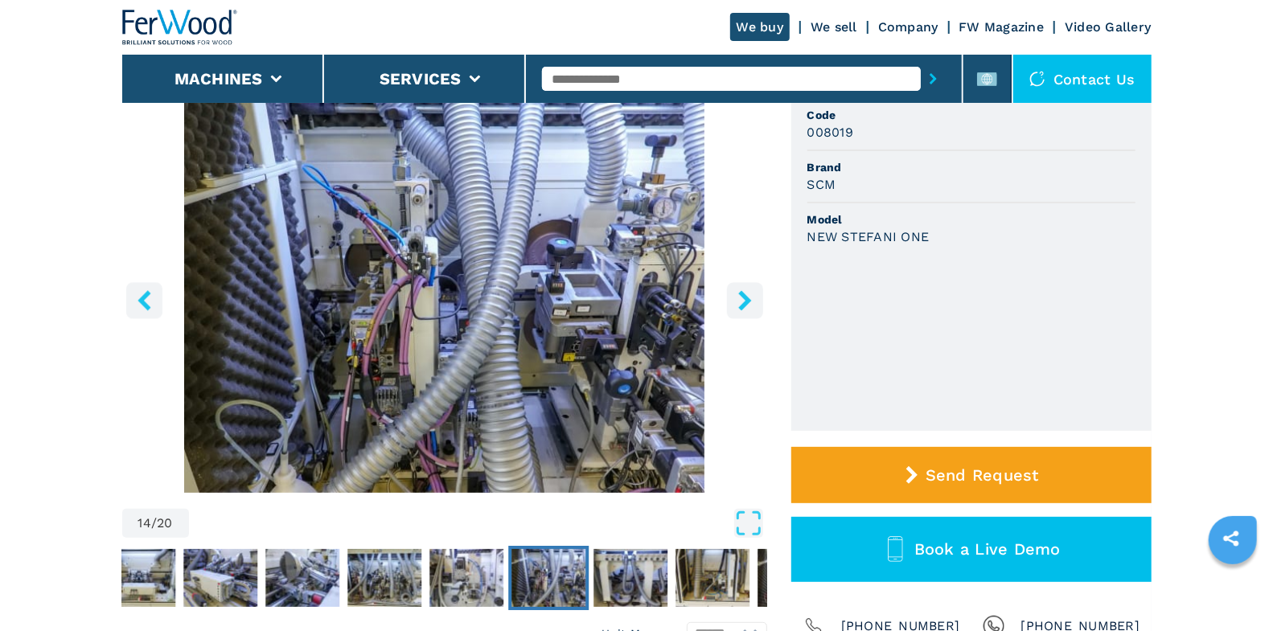
click at [745, 291] on icon "right-button" at bounding box center [745, 300] width 20 height 20
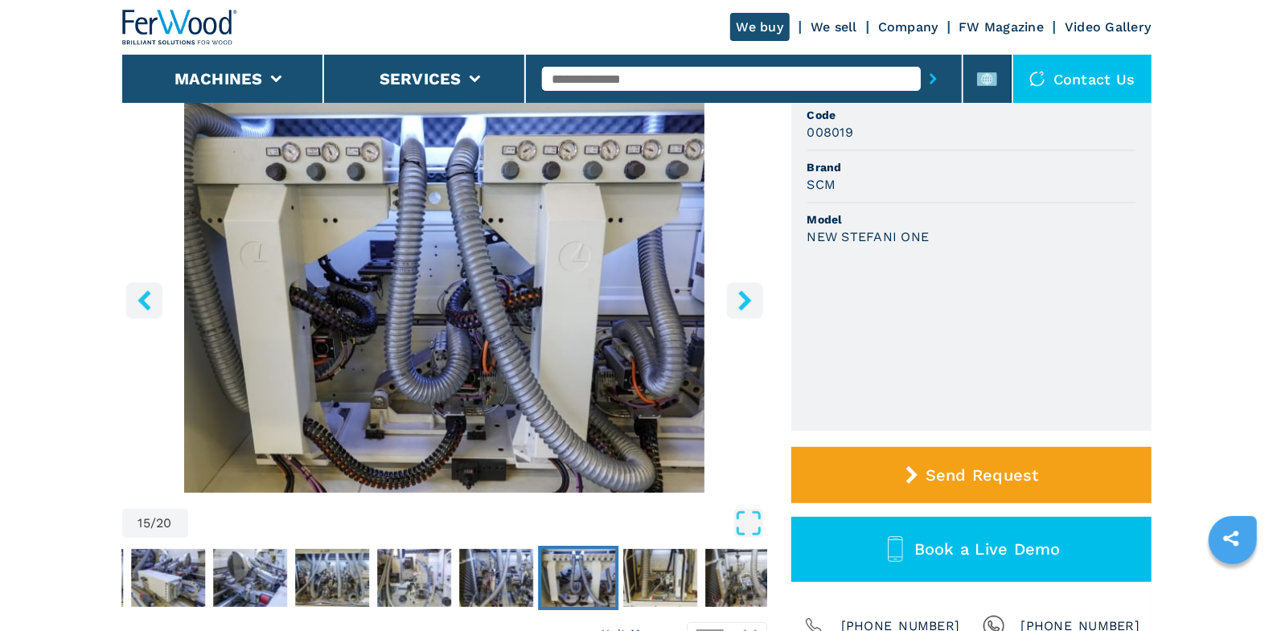
click at [745, 291] on icon "right-button" at bounding box center [745, 300] width 20 height 20
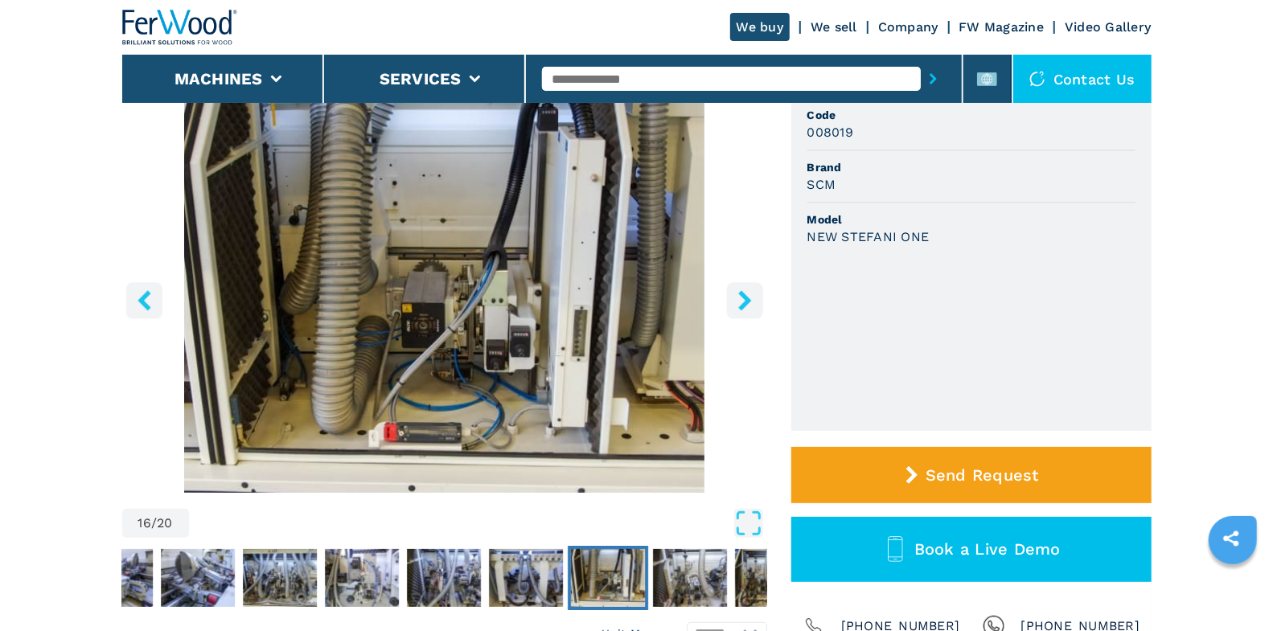
click at [745, 291] on icon "right-button" at bounding box center [745, 300] width 20 height 20
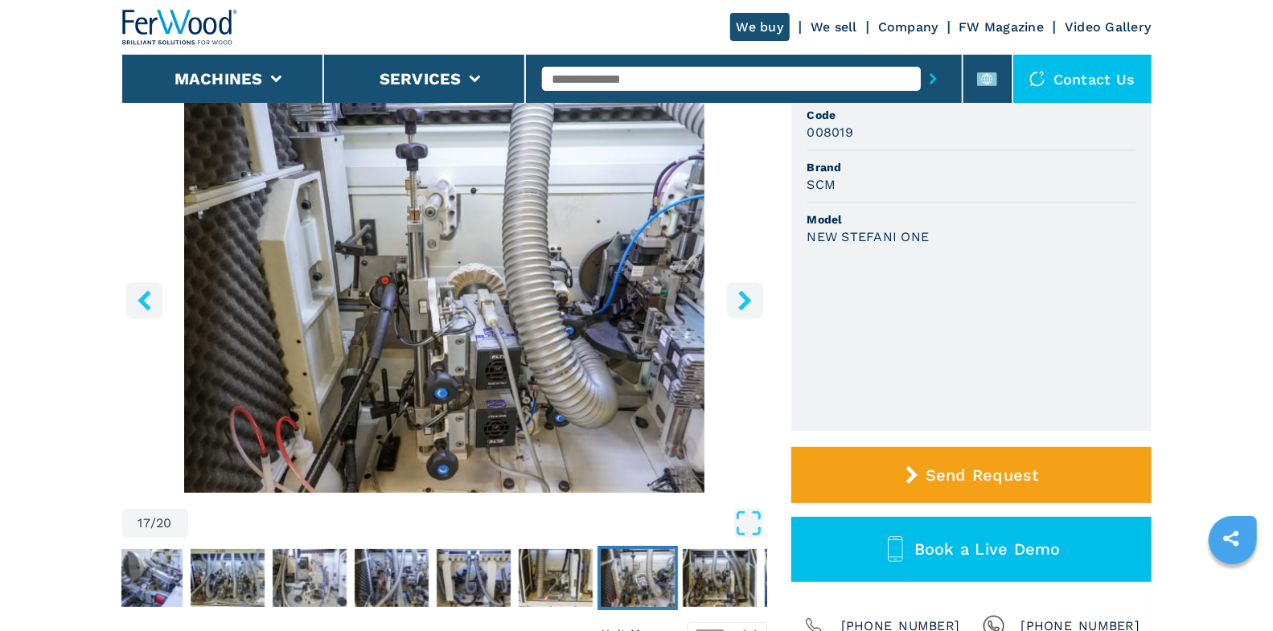
click at [745, 291] on icon "right-button" at bounding box center [745, 300] width 20 height 20
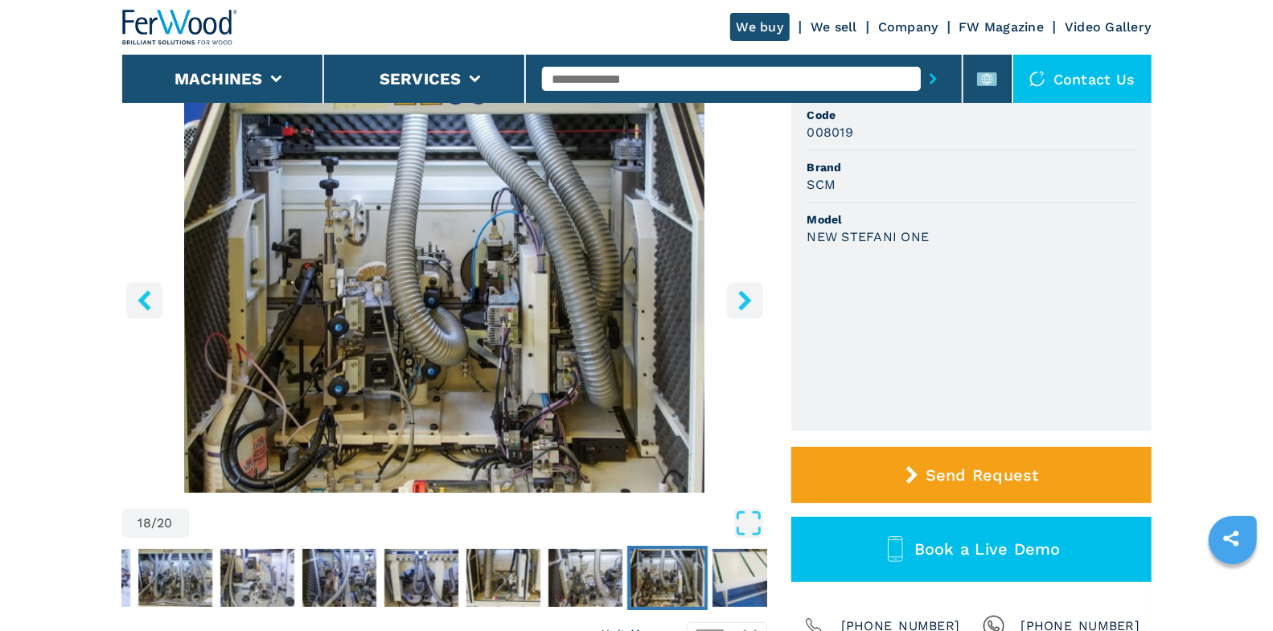
click at [745, 291] on icon "right-button" at bounding box center [745, 300] width 20 height 20
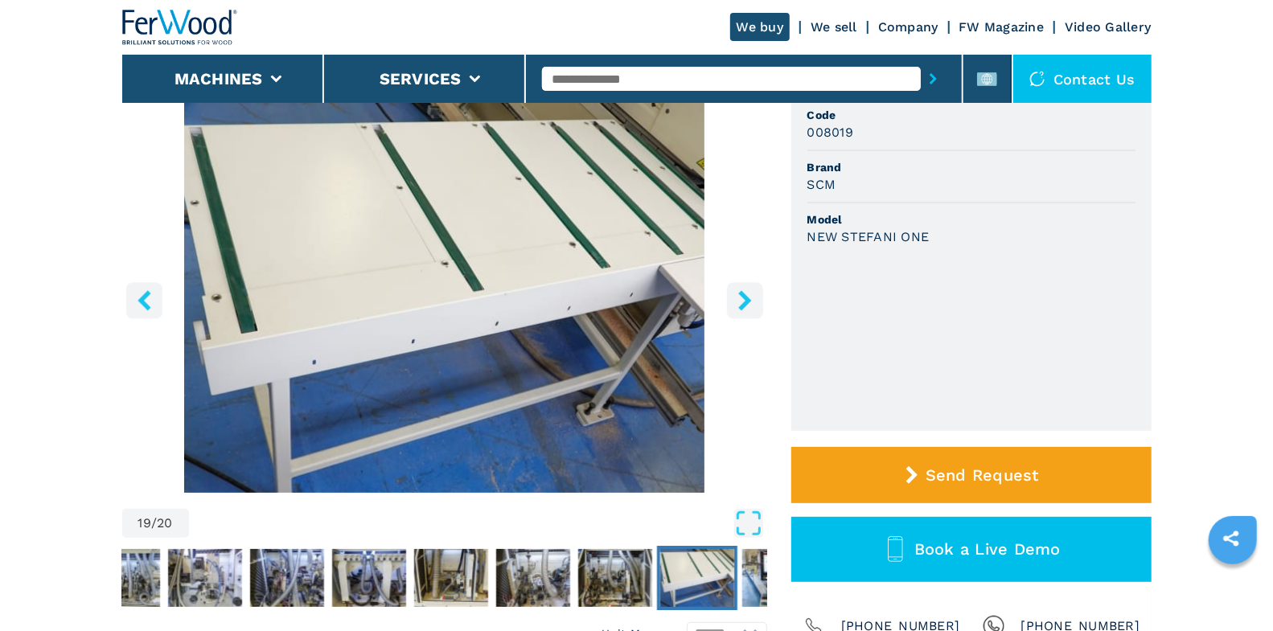
click at [745, 291] on icon "right-button" at bounding box center [745, 300] width 20 height 20
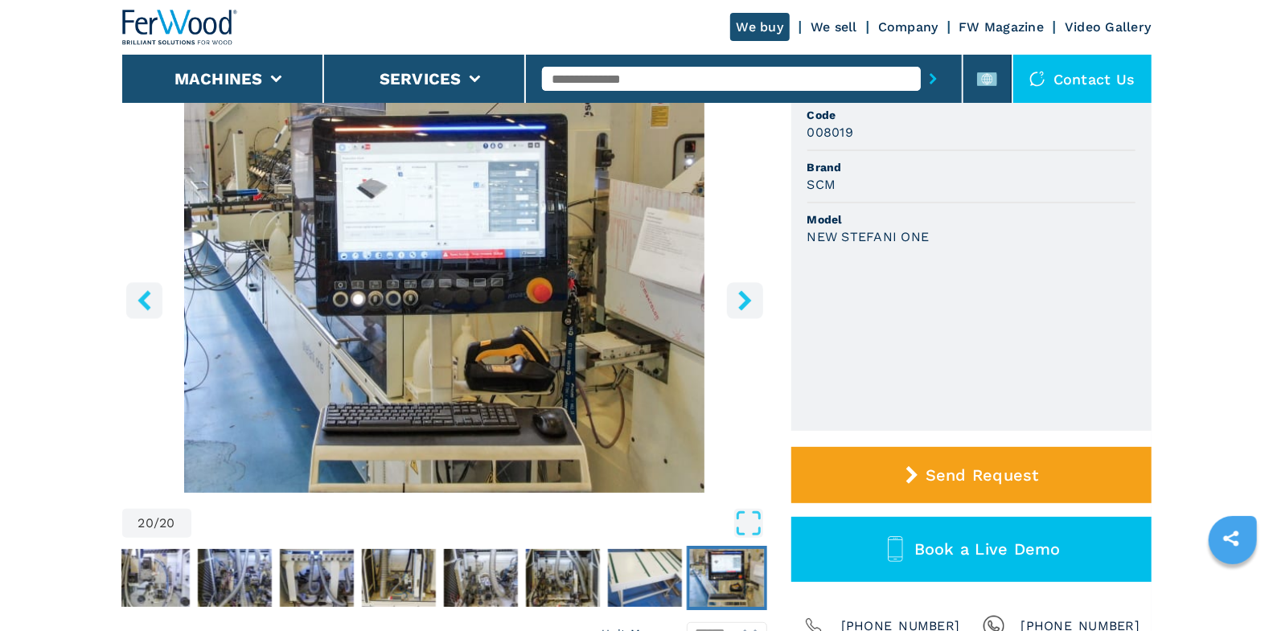
click at [745, 291] on icon "right-button" at bounding box center [745, 300] width 20 height 20
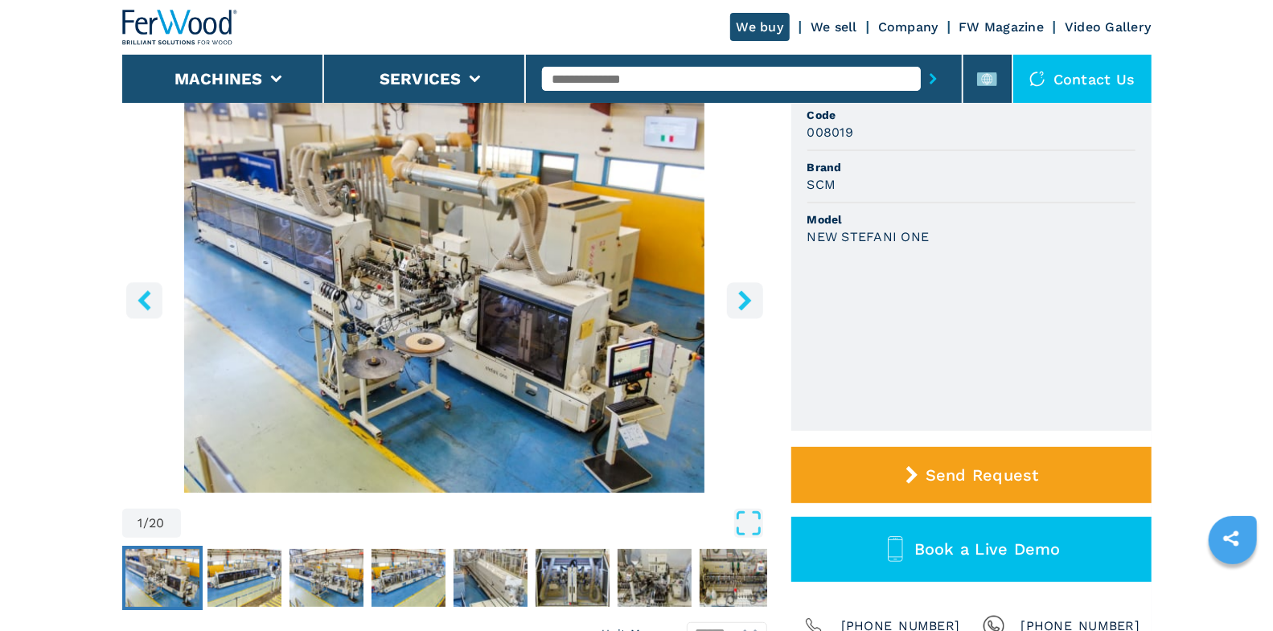
click at [745, 291] on icon "right-button" at bounding box center [745, 300] width 20 height 20
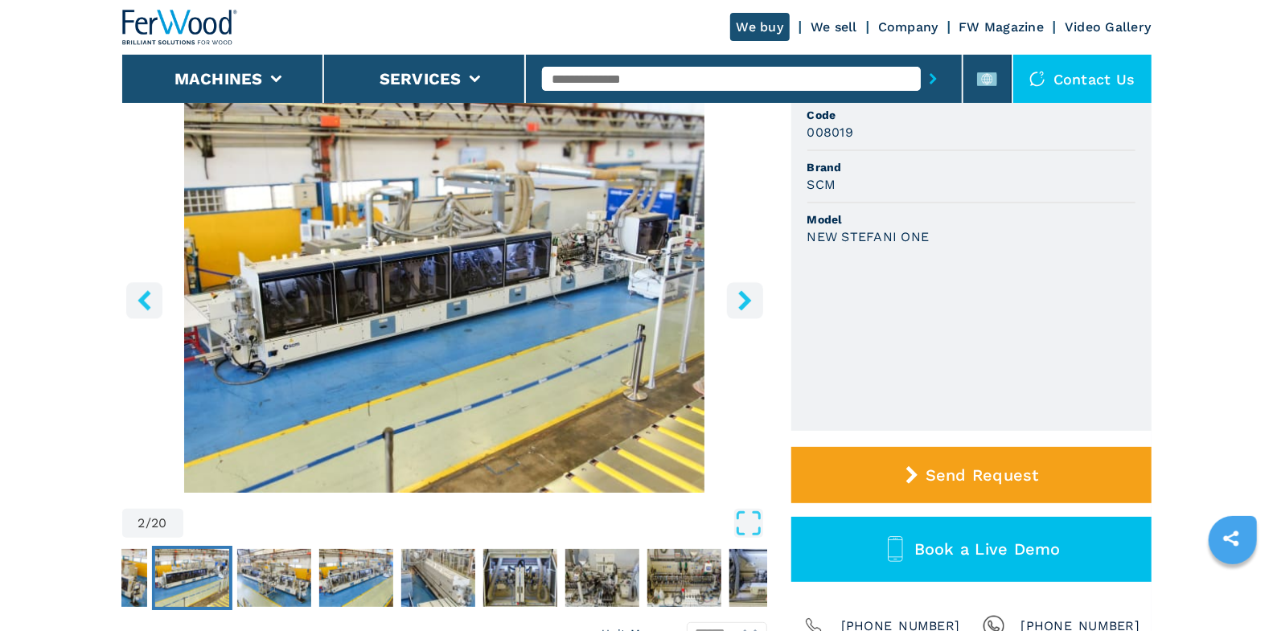
click at [745, 291] on icon "right-button" at bounding box center [745, 300] width 20 height 20
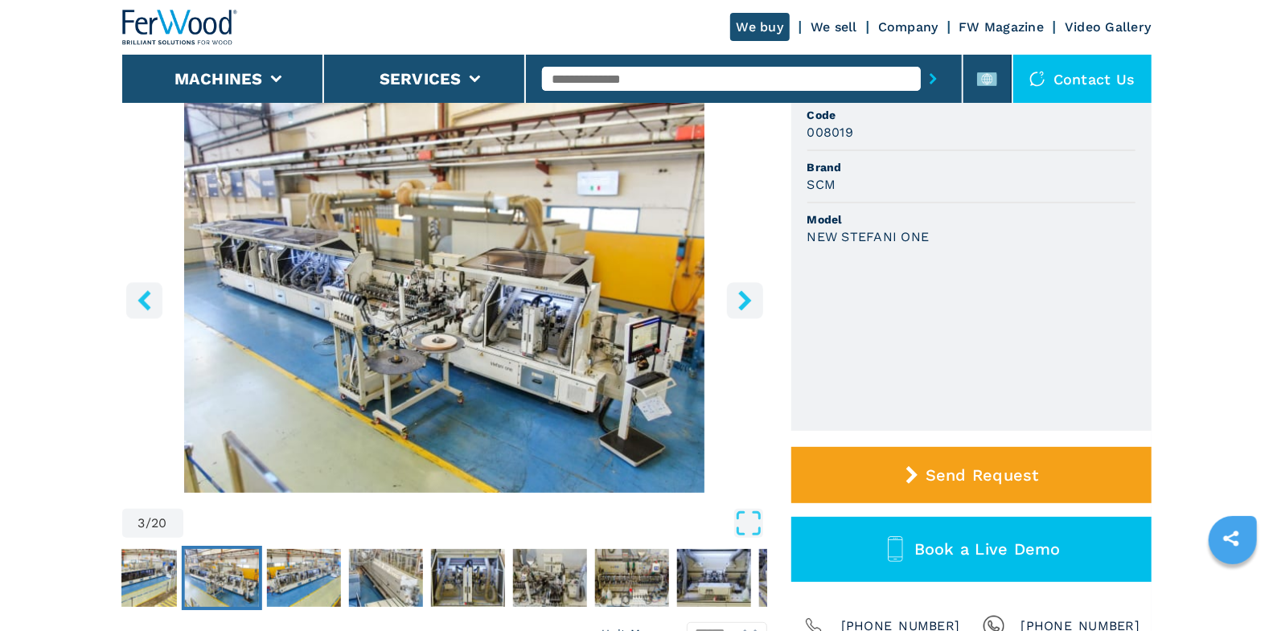
click at [745, 291] on icon "right-button" at bounding box center [745, 300] width 20 height 20
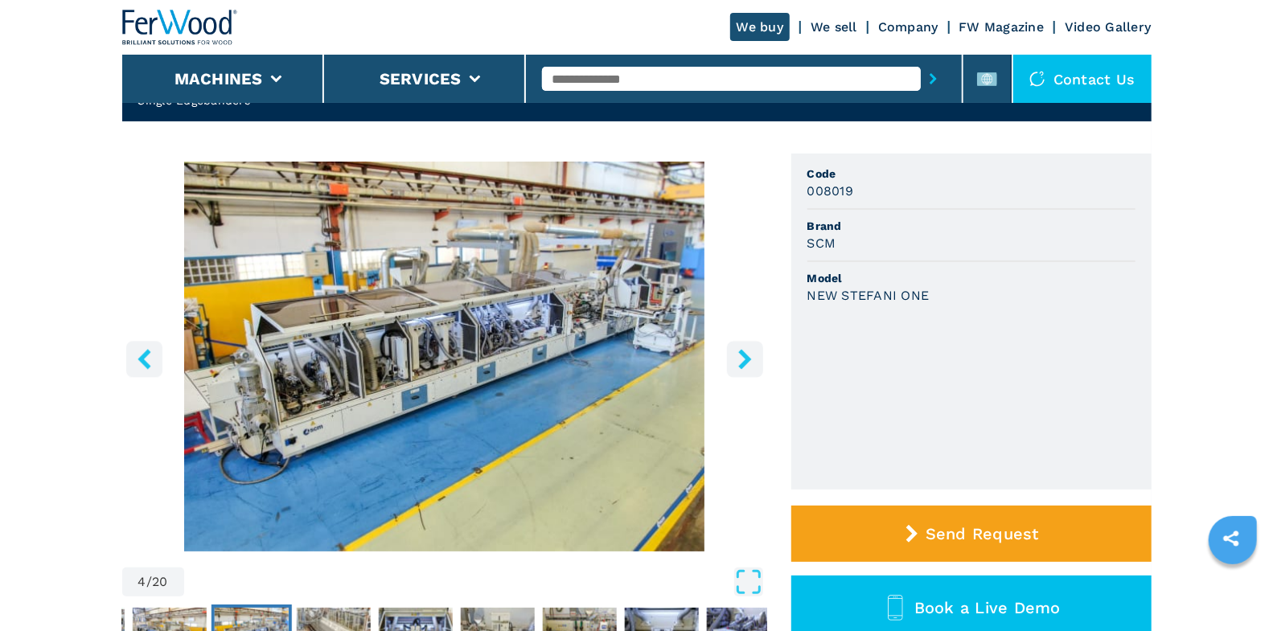
scroll to position [0, 0]
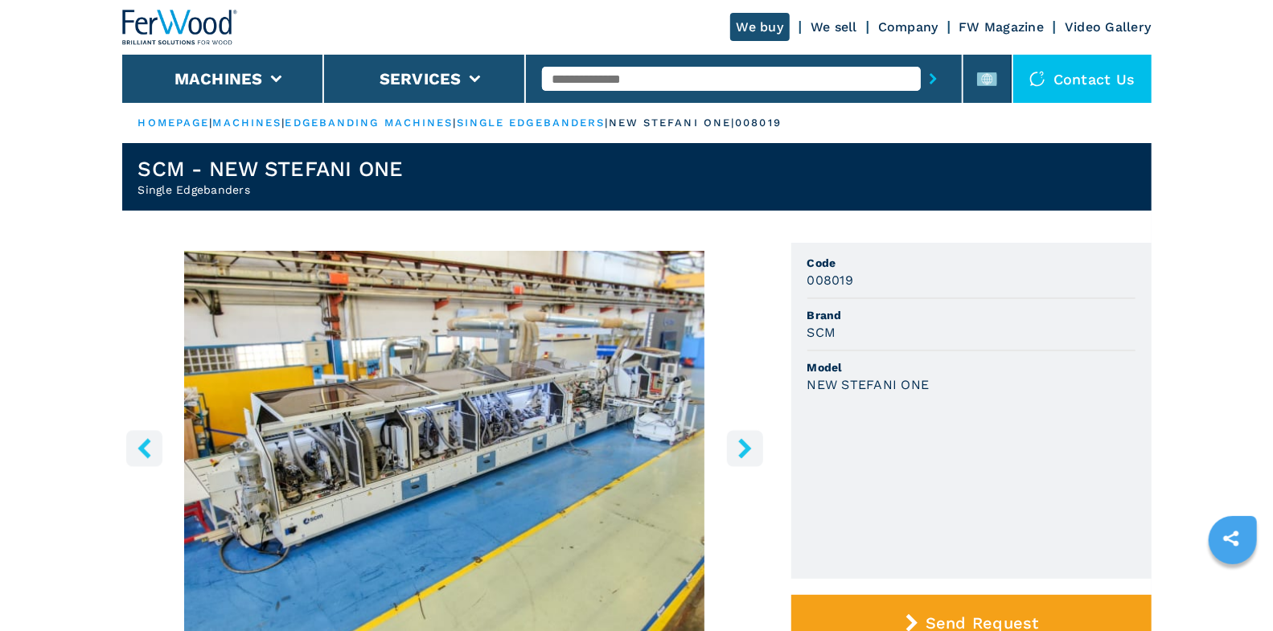
click at [733, 452] on button "right-button" at bounding box center [745, 448] width 36 height 36
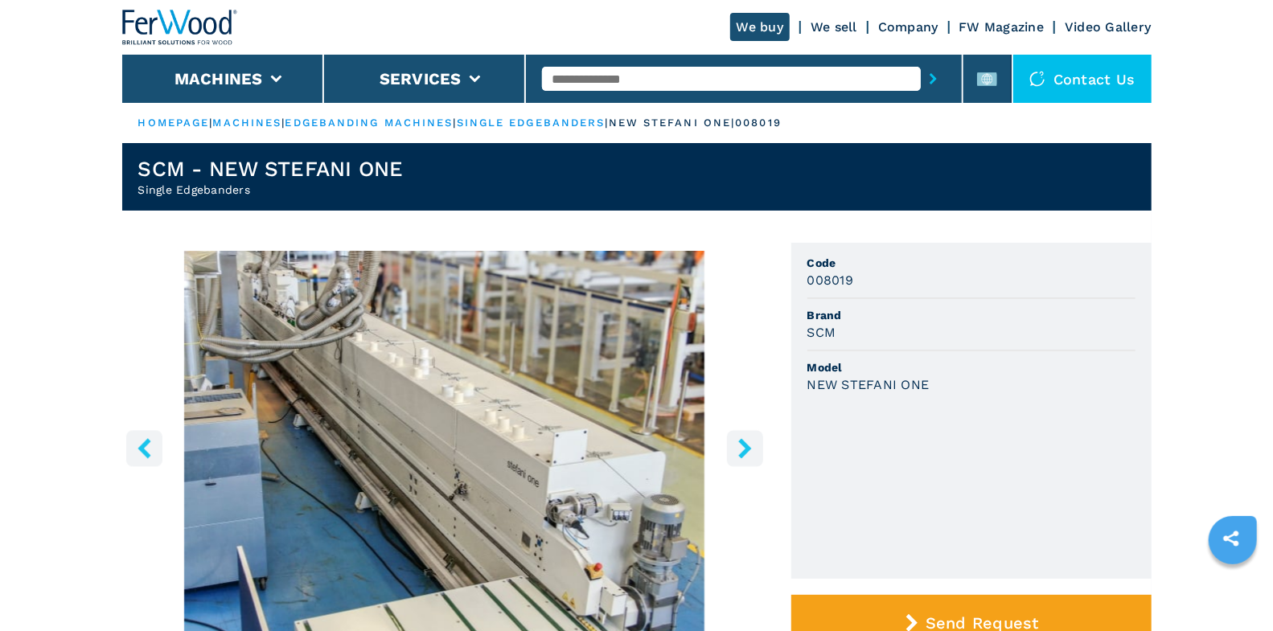
click at [741, 449] on icon "right-button" at bounding box center [745, 448] width 20 height 20
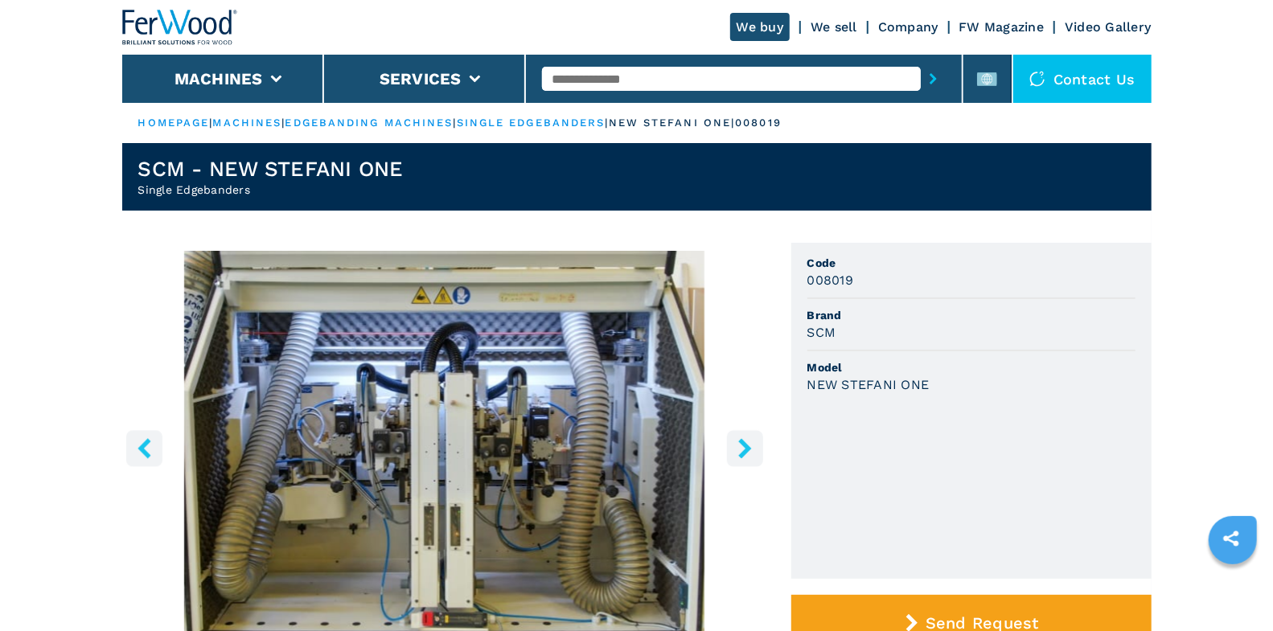
click at [741, 449] on icon "right-button" at bounding box center [745, 448] width 20 height 20
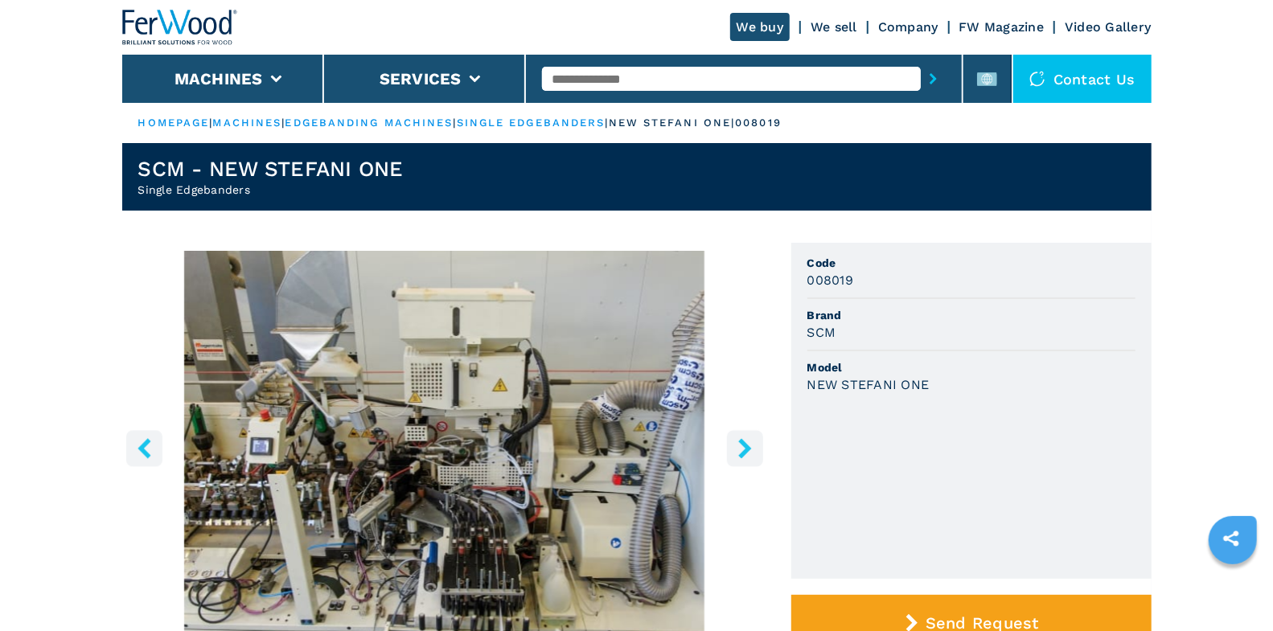
click at [741, 449] on icon "right-button" at bounding box center [745, 448] width 20 height 20
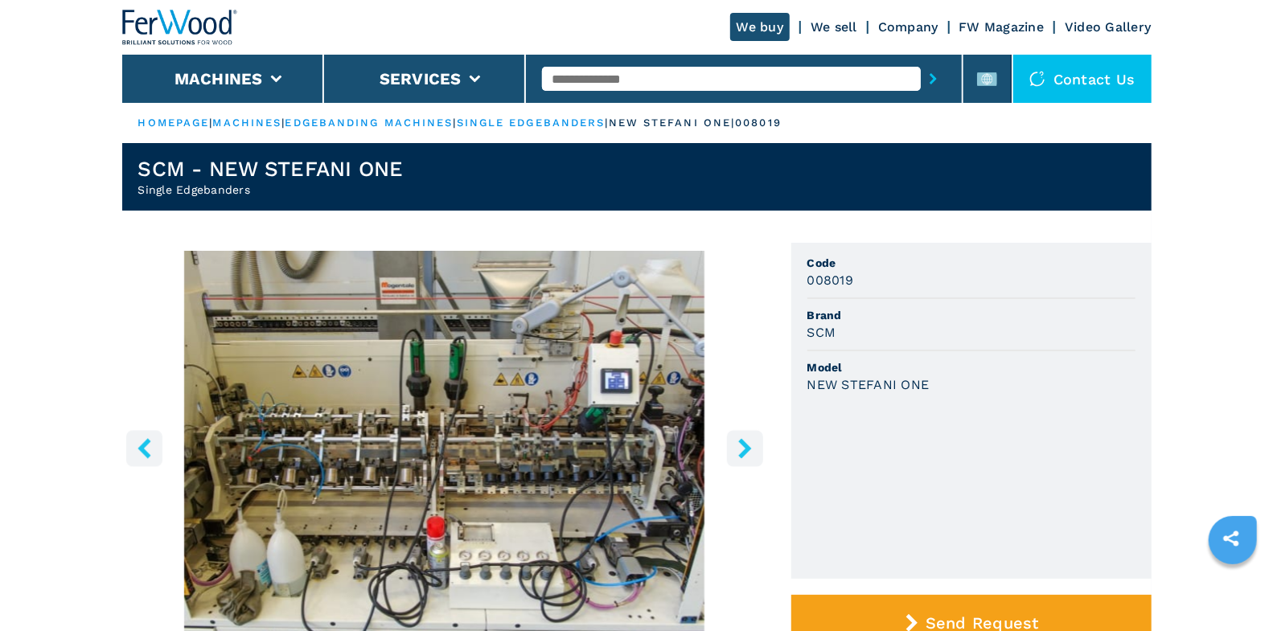
click at [739, 454] on icon "right-button" at bounding box center [745, 448] width 20 height 20
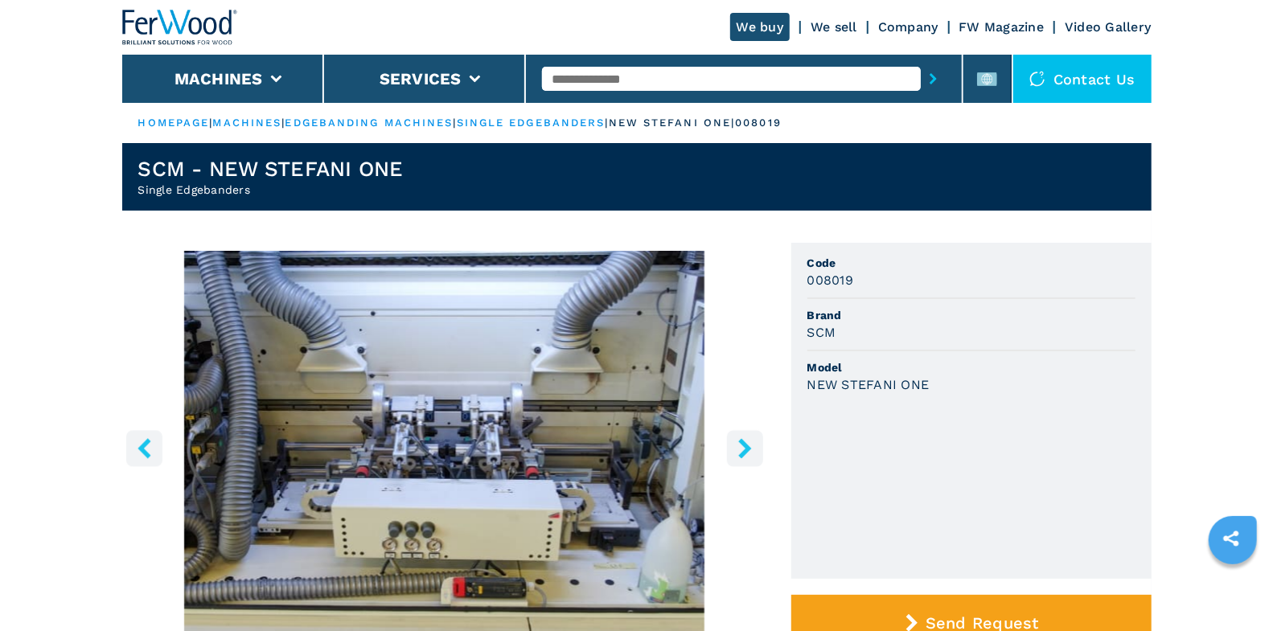
click at [739, 454] on icon "right-button" at bounding box center [745, 448] width 20 height 20
